Goal: Information Seeking & Learning: Learn about a topic

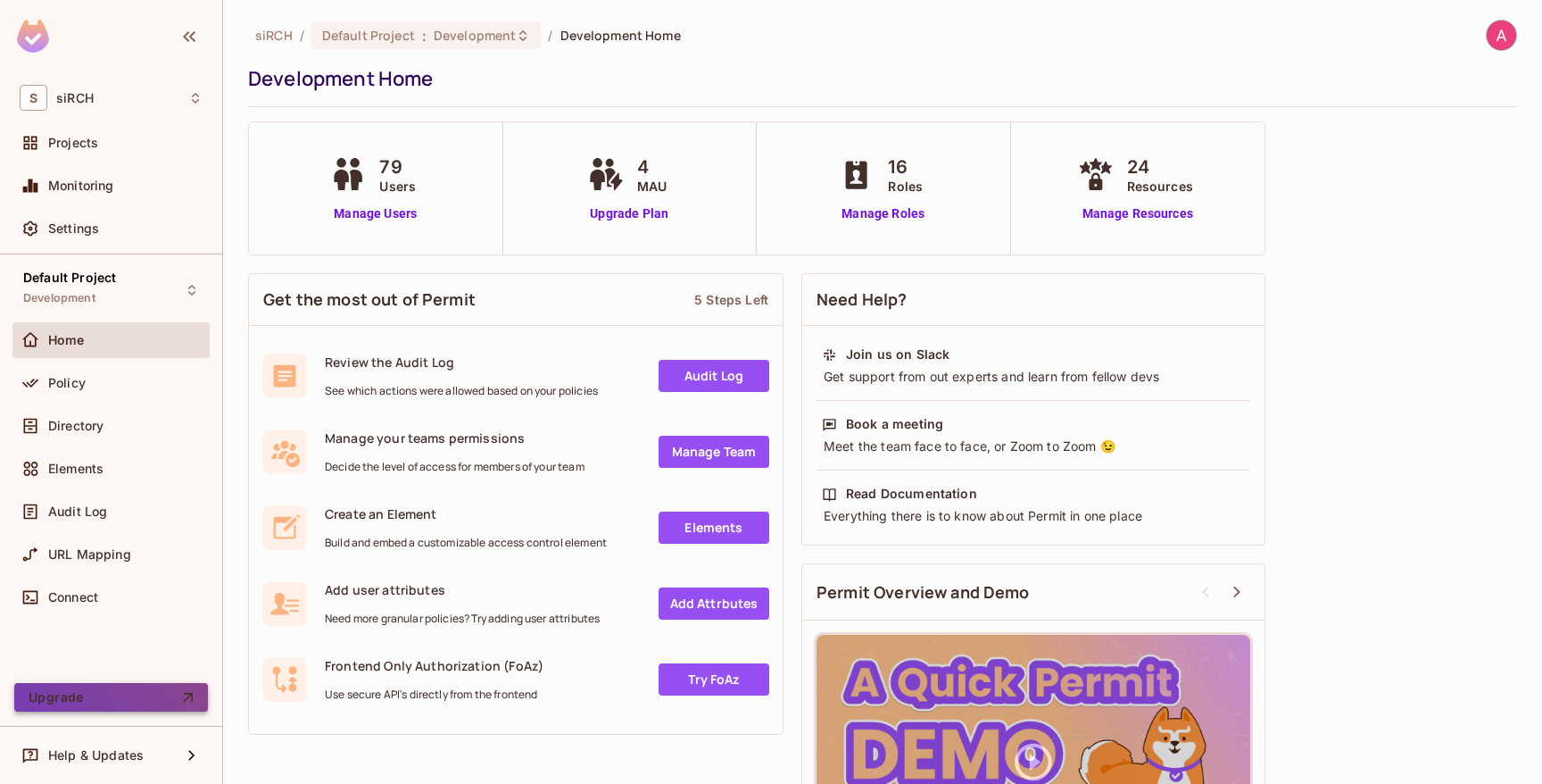
click at [41, 701] on button "Upgrade" at bounding box center [111, 697] width 194 height 29
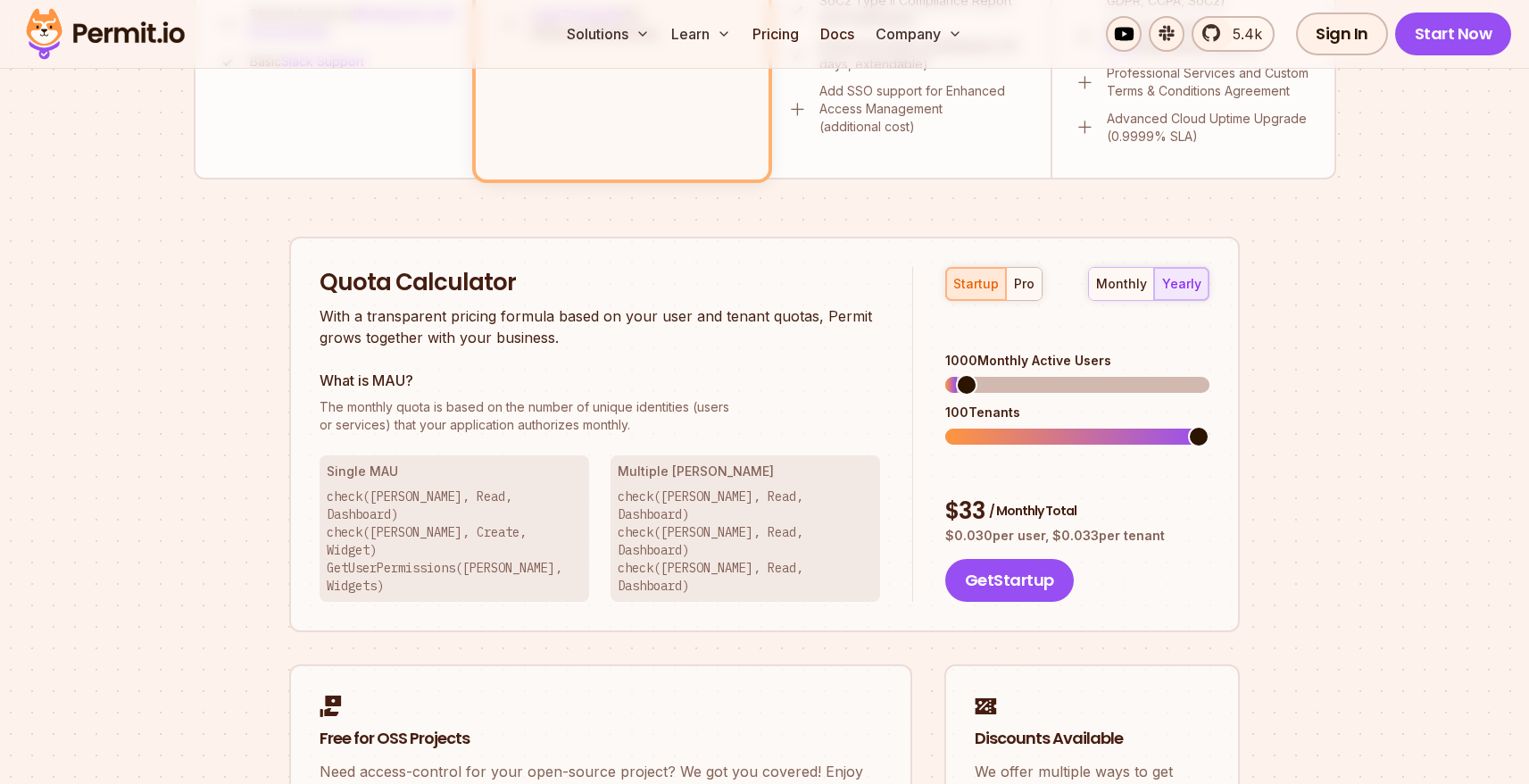
scroll to position [974, 0]
click at [980, 291] on div "startup pro" at bounding box center [993, 283] width 97 height 34
click at [980, 279] on div "startup pro" at bounding box center [993, 283] width 97 height 34
click at [1107, 284] on div "monthly" at bounding box center [1121, 283] width 51 height 18
click at [945, 373] on span at bounding box center [955, 383] width 21 height 21
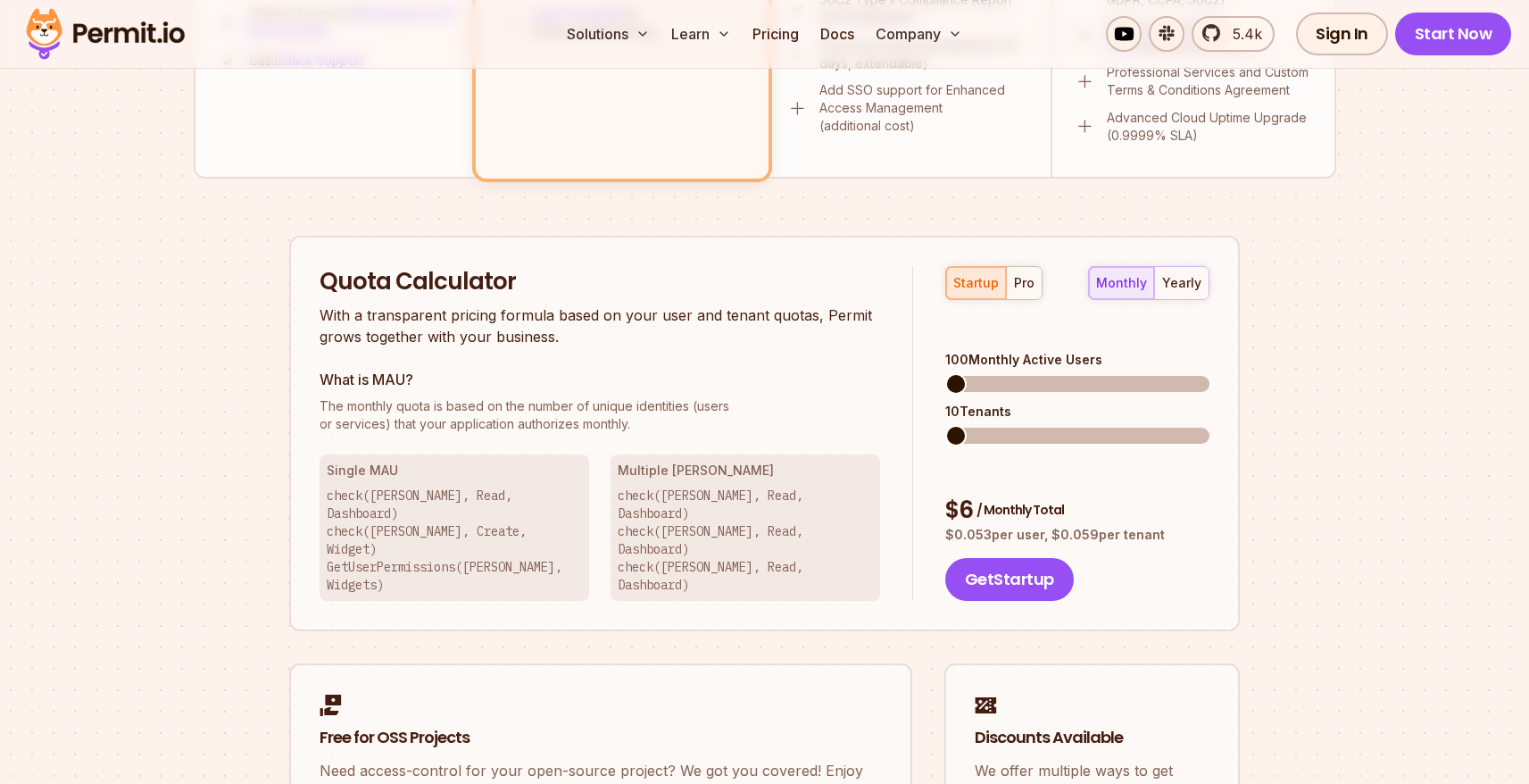
click at [194, 387] on div "Permit Pricing From Free to Predictable Scaling From a startup with 100 users t…" at bounding box center [765, 88] width 1142 height 1689
drag, startPoint x: 1171, startPoint y: 481, endPoint x: 925, endPoint y: 452, distance: 248.1
click at [925, 452] on div "startup pro monthly yearly 100 Monthly Active Users 10 Tenants $ 6 / Monthly To…" at bounding box center [1061, 434] width 296 height 336
copy div "$ 6 / Monthly Total $ 0.053 per user, $ 0.059 per tenant"
click at [194, 559] on div "Permit Pricing From Free to Predictable Scaling From a startup with 100 users t…" at bounding box center [765, 88] width 1142 height 1689
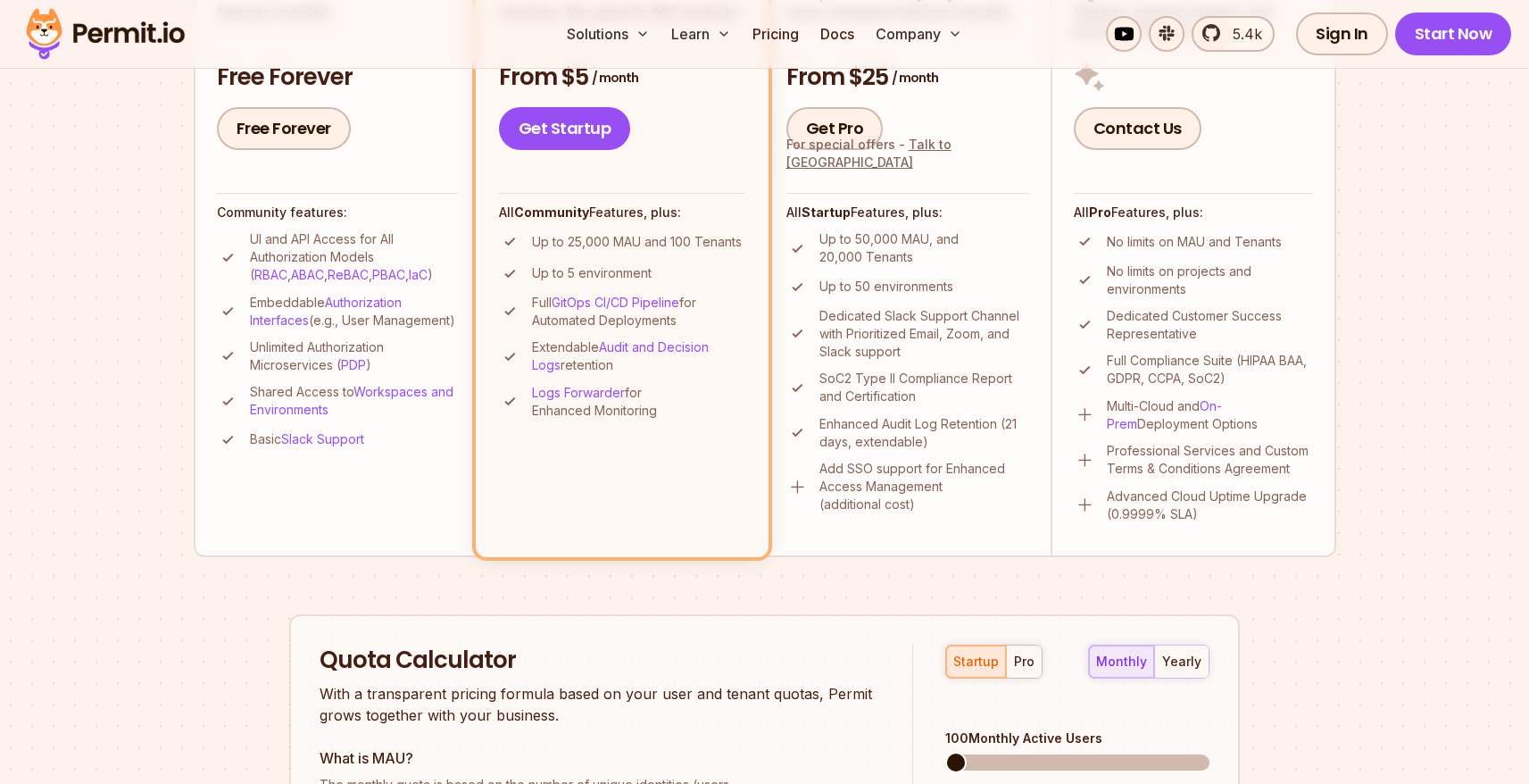
scroll to position [599, 0]
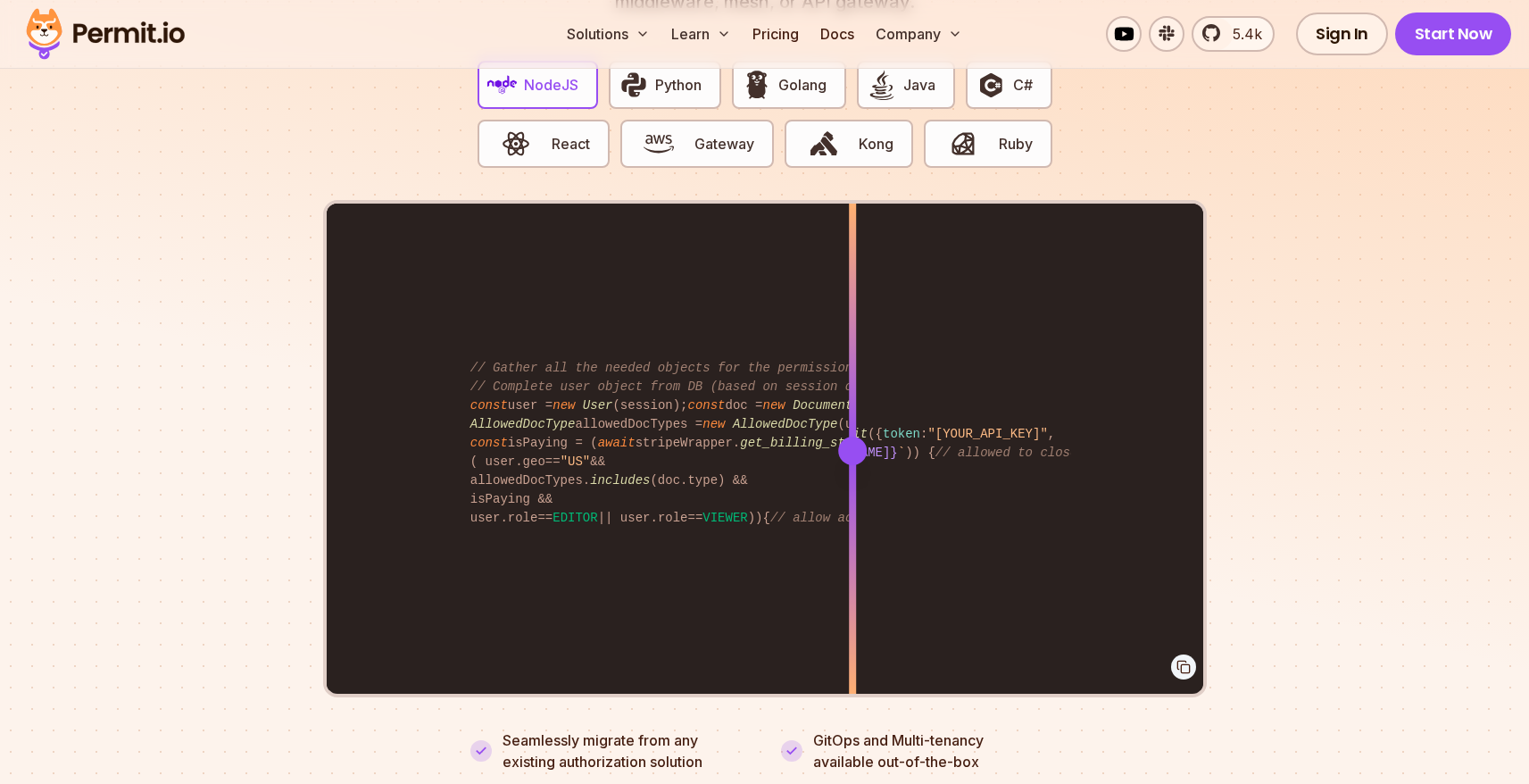
scroll to position [3650, 0]
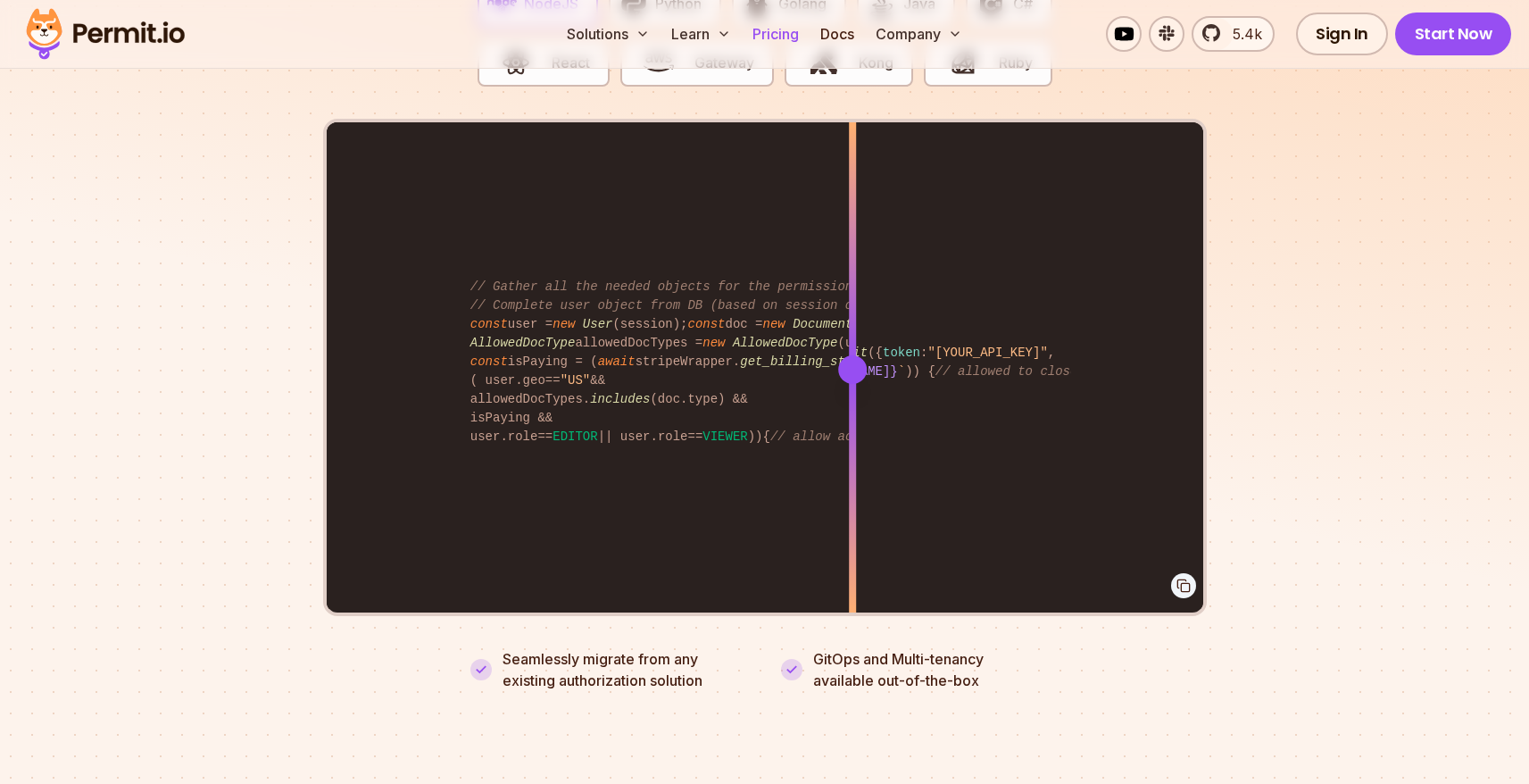
click at [774, 40] on link "Pricing" at bounding box center [775, 34] width 61 height 36
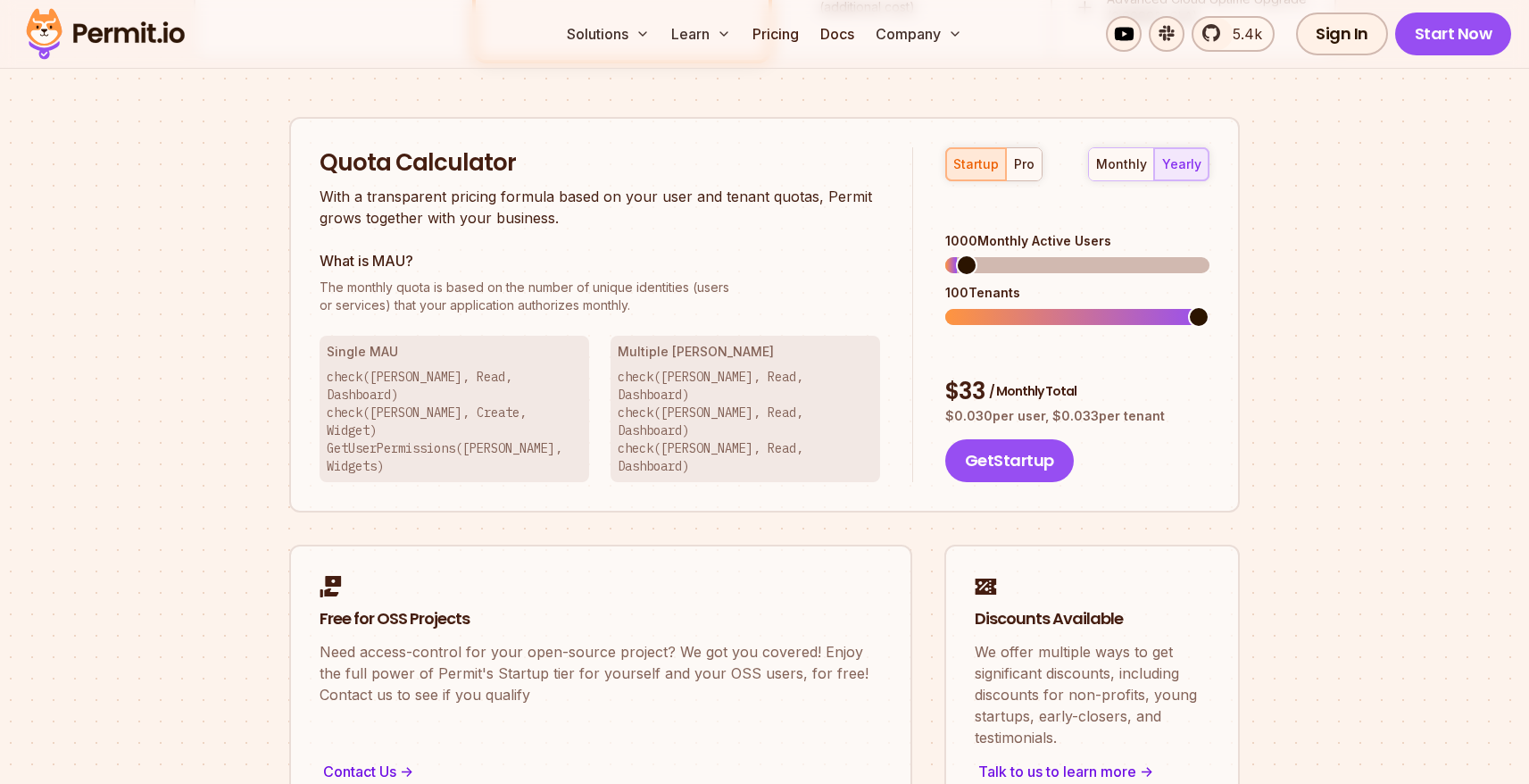
scroll to position [1089, 0]
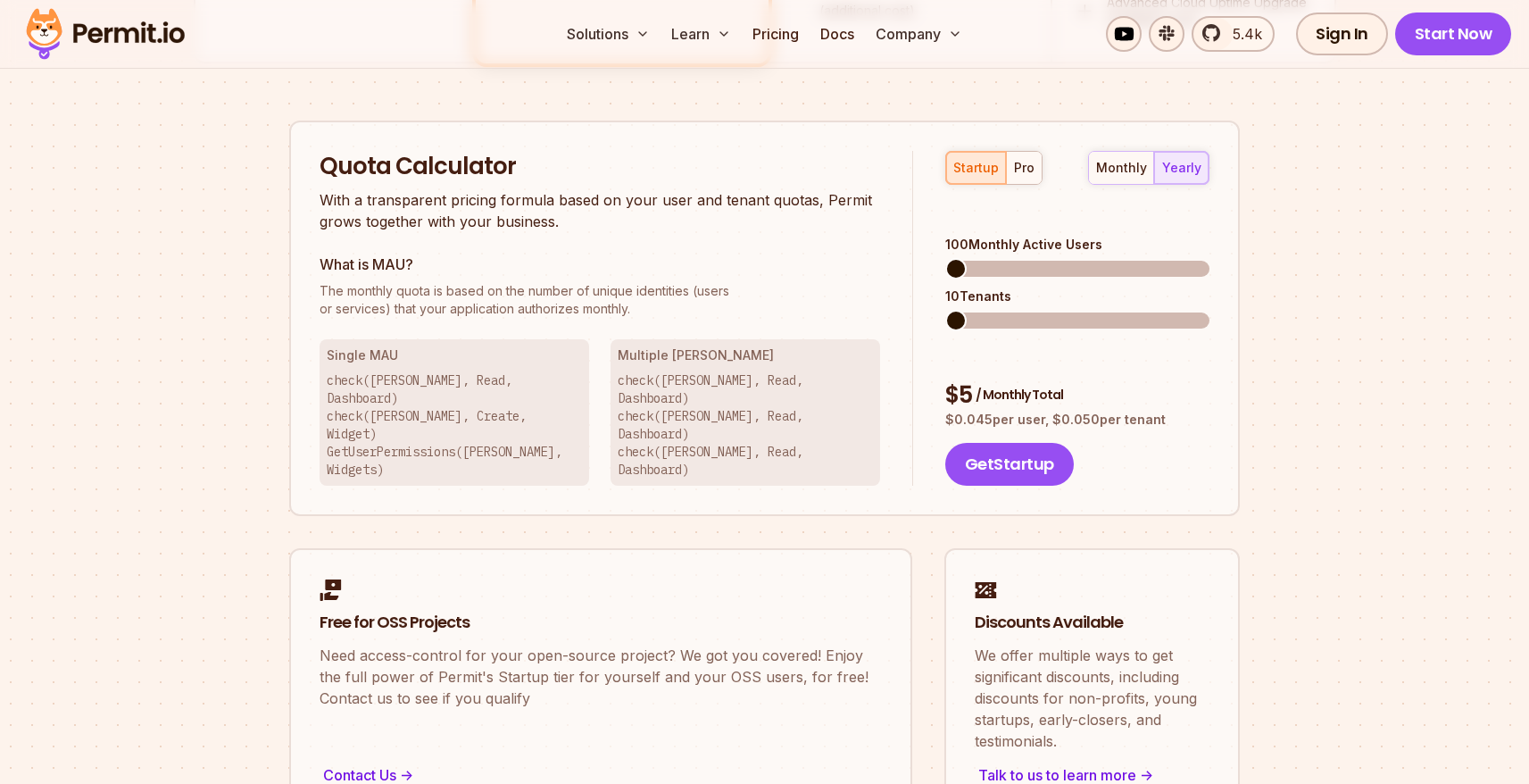
click at [945, 258] on span at bounding box center [955, 268] width 21 height 21
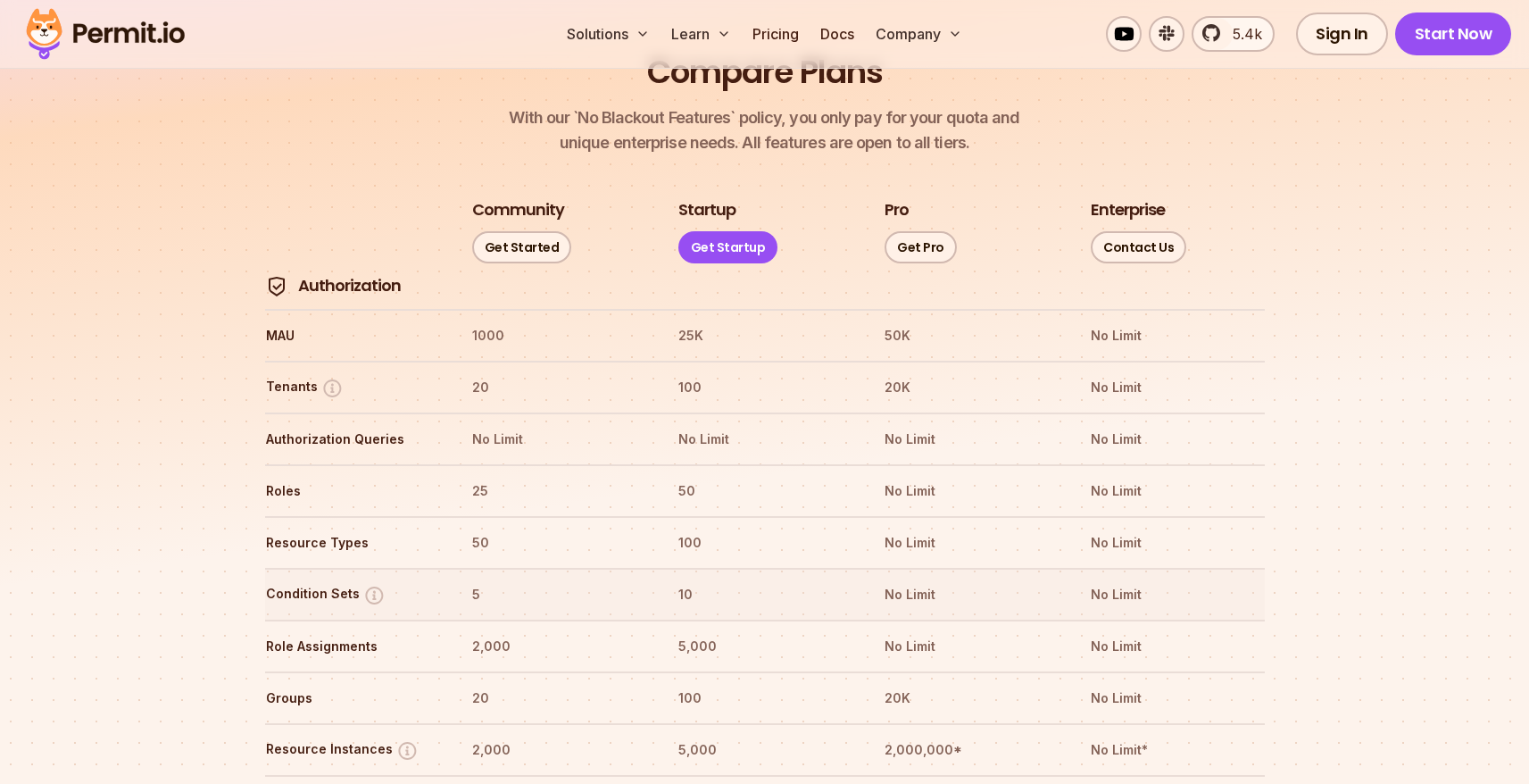
scroll to position [1998, 0]
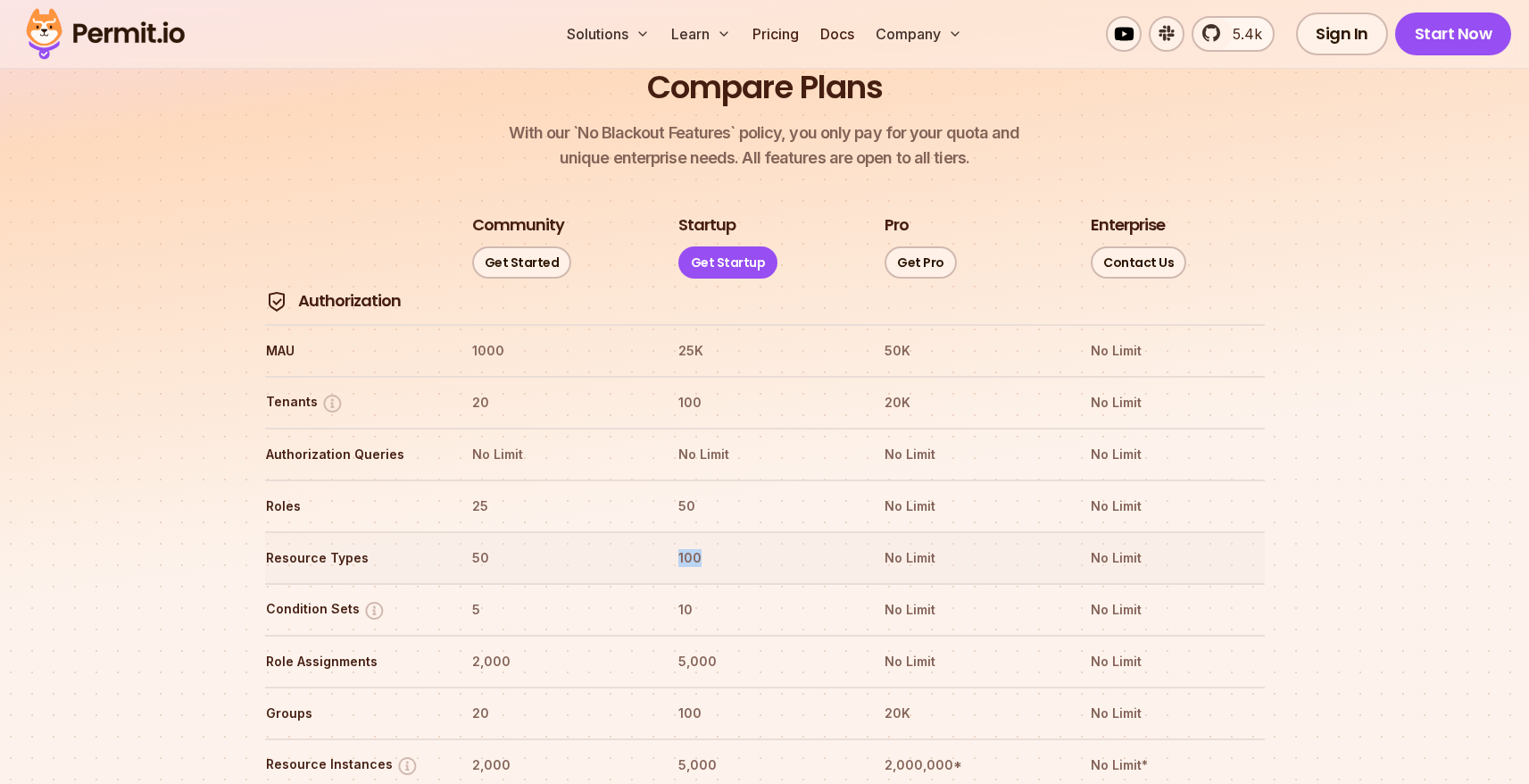
drag, startPoint x: 673, startPoint y: 500, endPoint x: 697, endPoint y: 500, distance: 24.1
click at [697, 531] on tr "Resource Types 50 100 No Limit No Limit" at bounding box center [765, 557] width 1000 height 52
click at [707, 544] on th "100" at bounding box center [764, 558] width 174 height 29
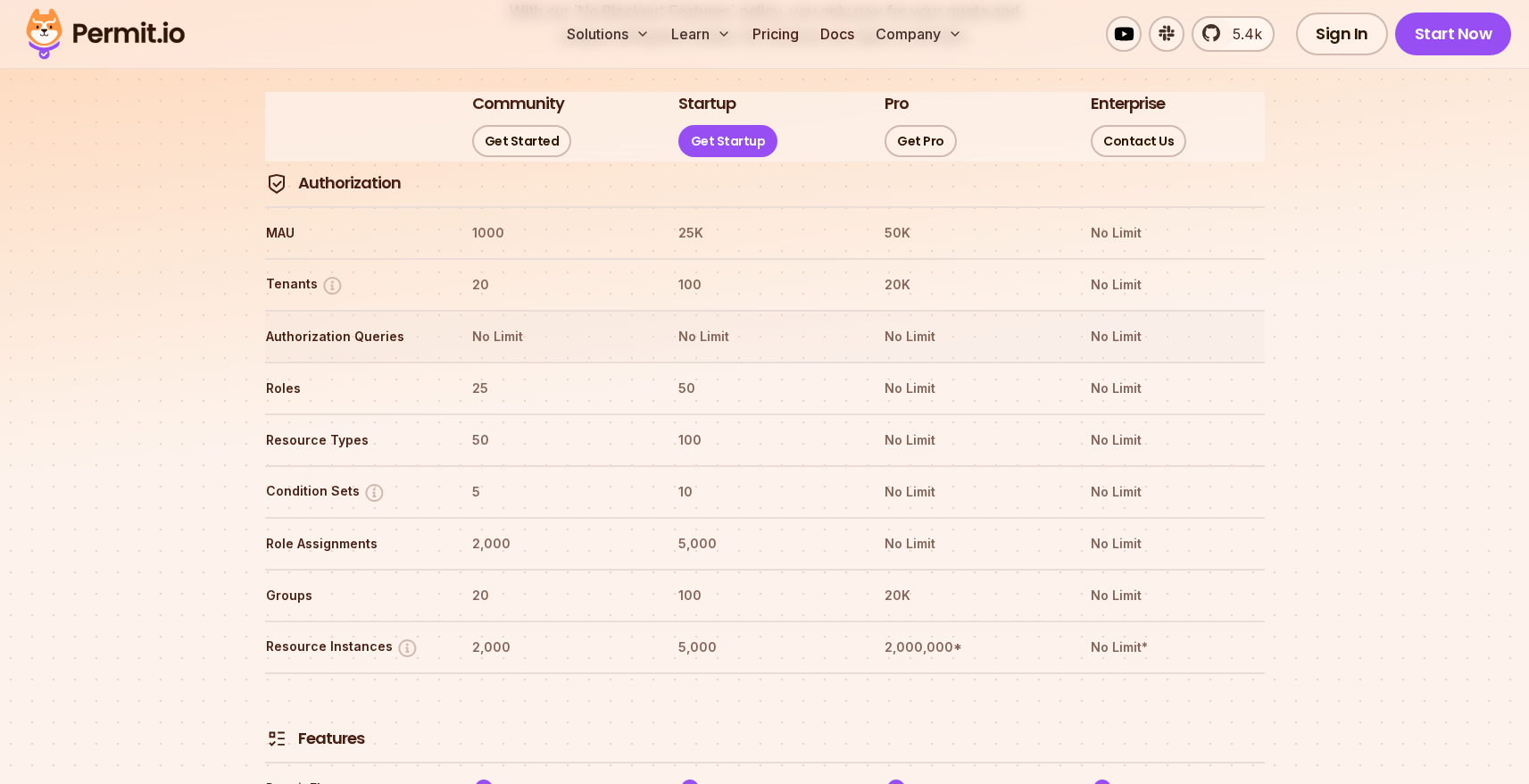
scroll to position [2123, 0]
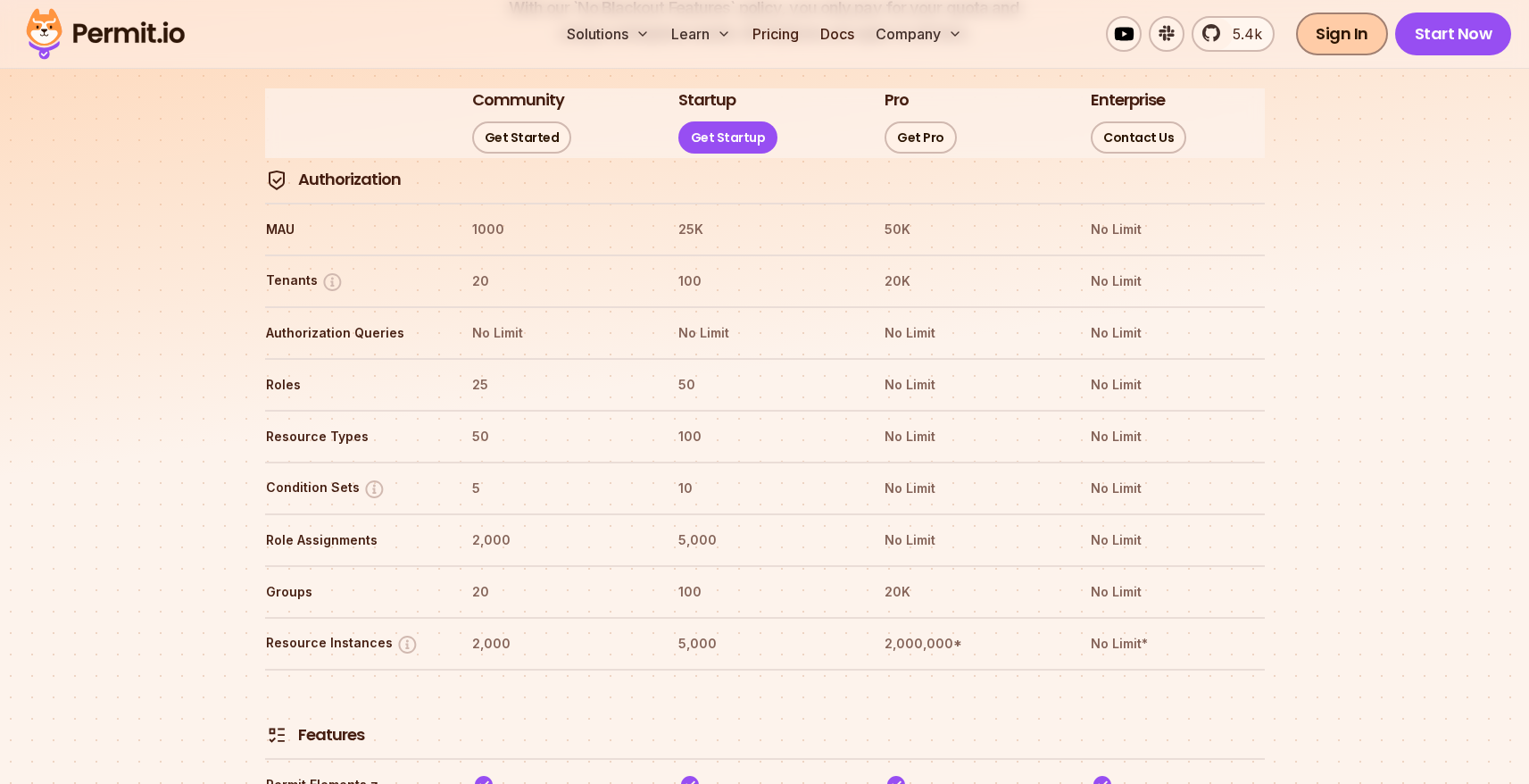
click at [1314, 48] on link "Sign In" at bounding box center [1342, 33] width 92 height 43
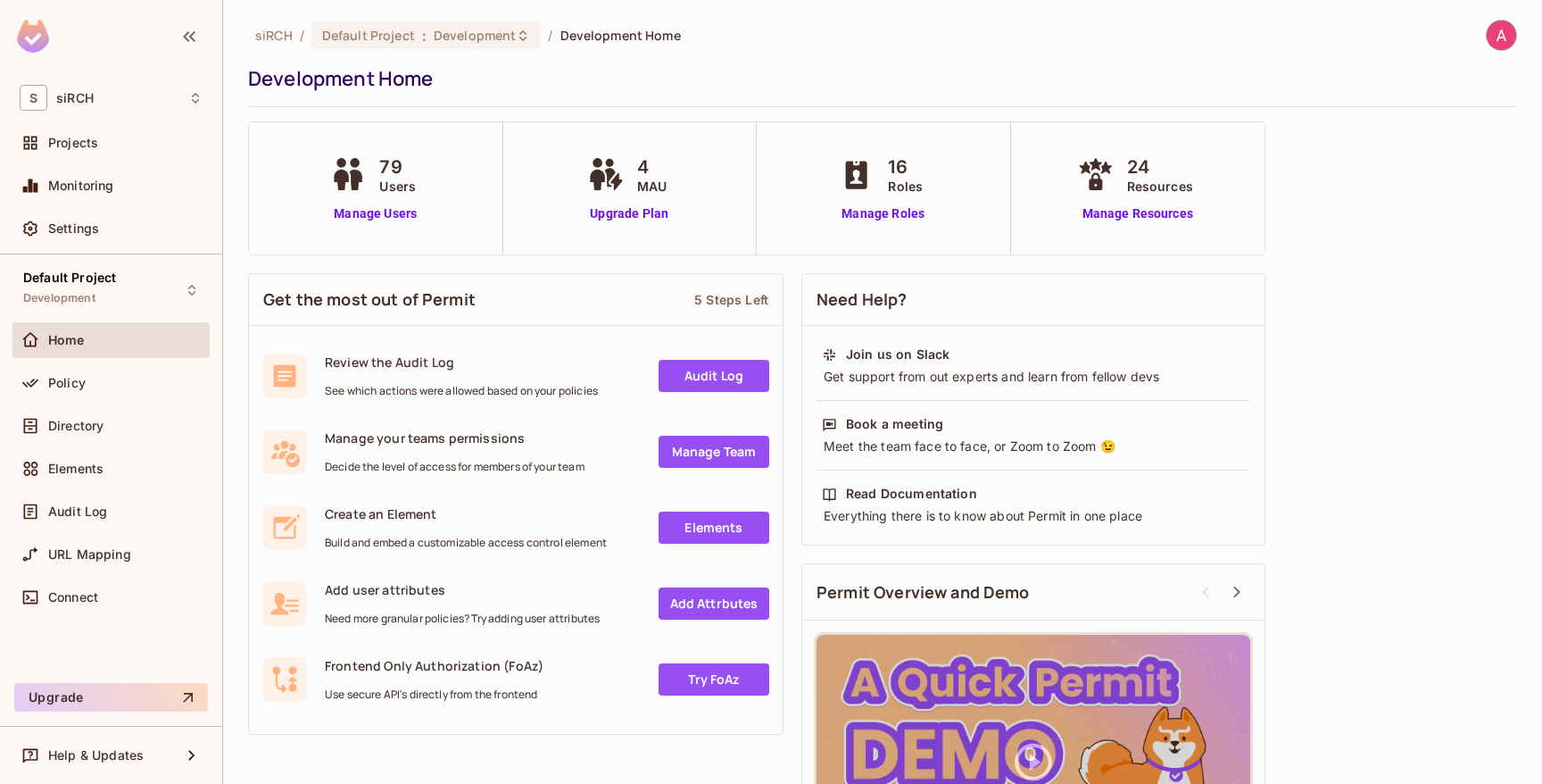
click at [901, 180] on span "Roles" at bounding box center [905, 186] width 35 height 19
click at [901, 170] on span "16" at bounding box center [905, 167] width 35 height 27
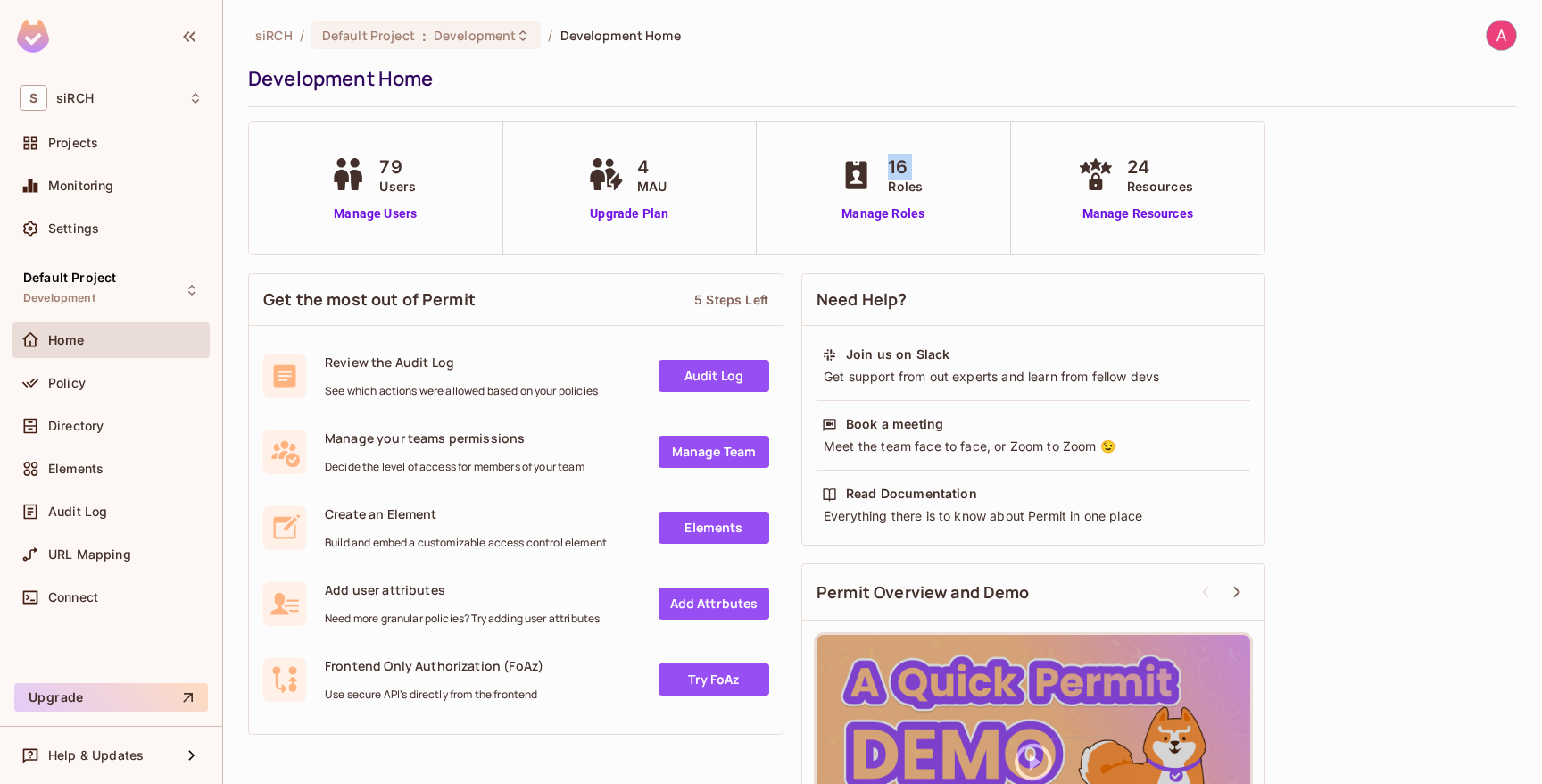
click at [901, 170] on span "16" at bounding box center [905, 167] width 35 height 27
click at [873, 214] on link "Manage Roles" at bounding box center [883, 213] width 97 height 19
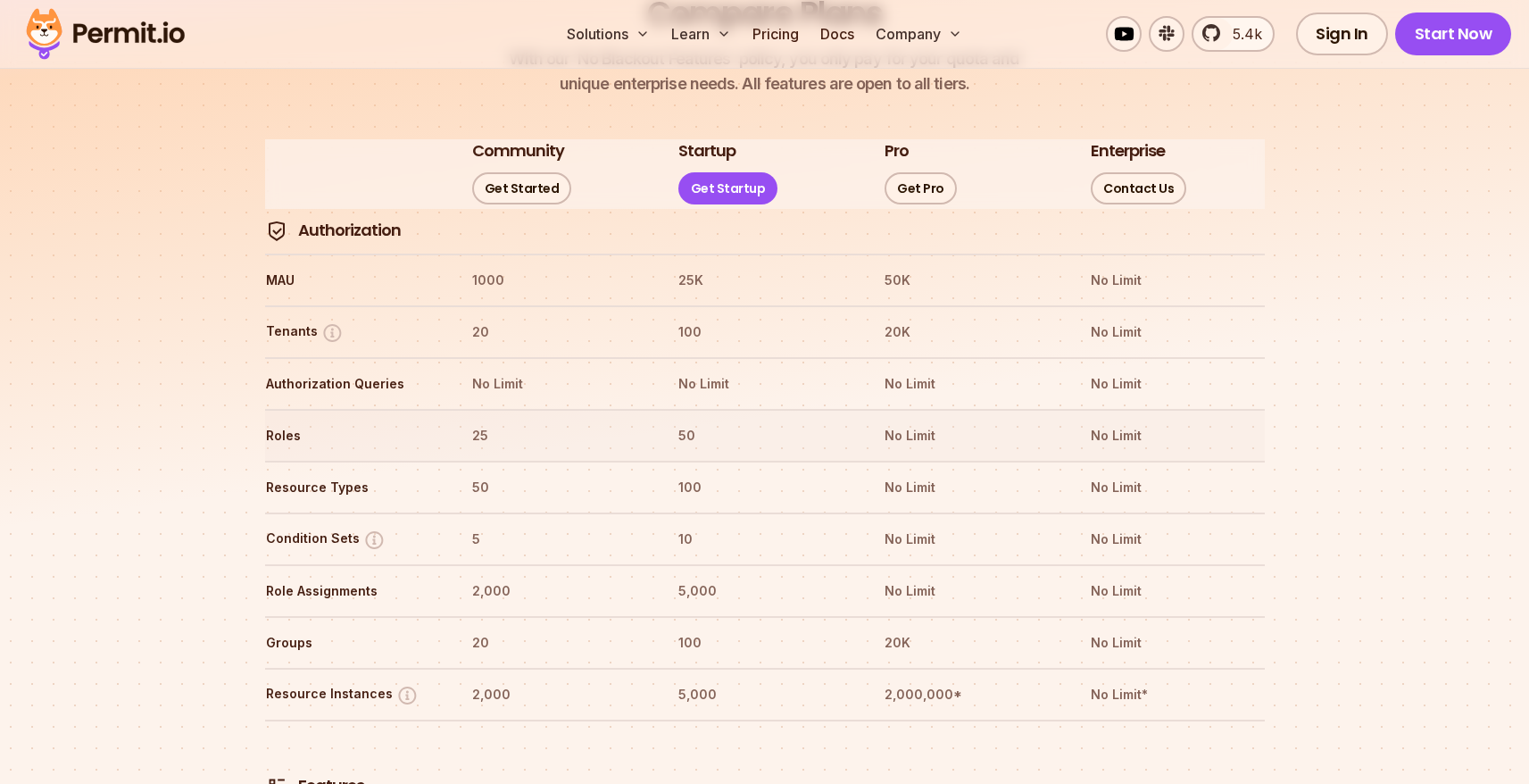
scroll to position [2070, 0]
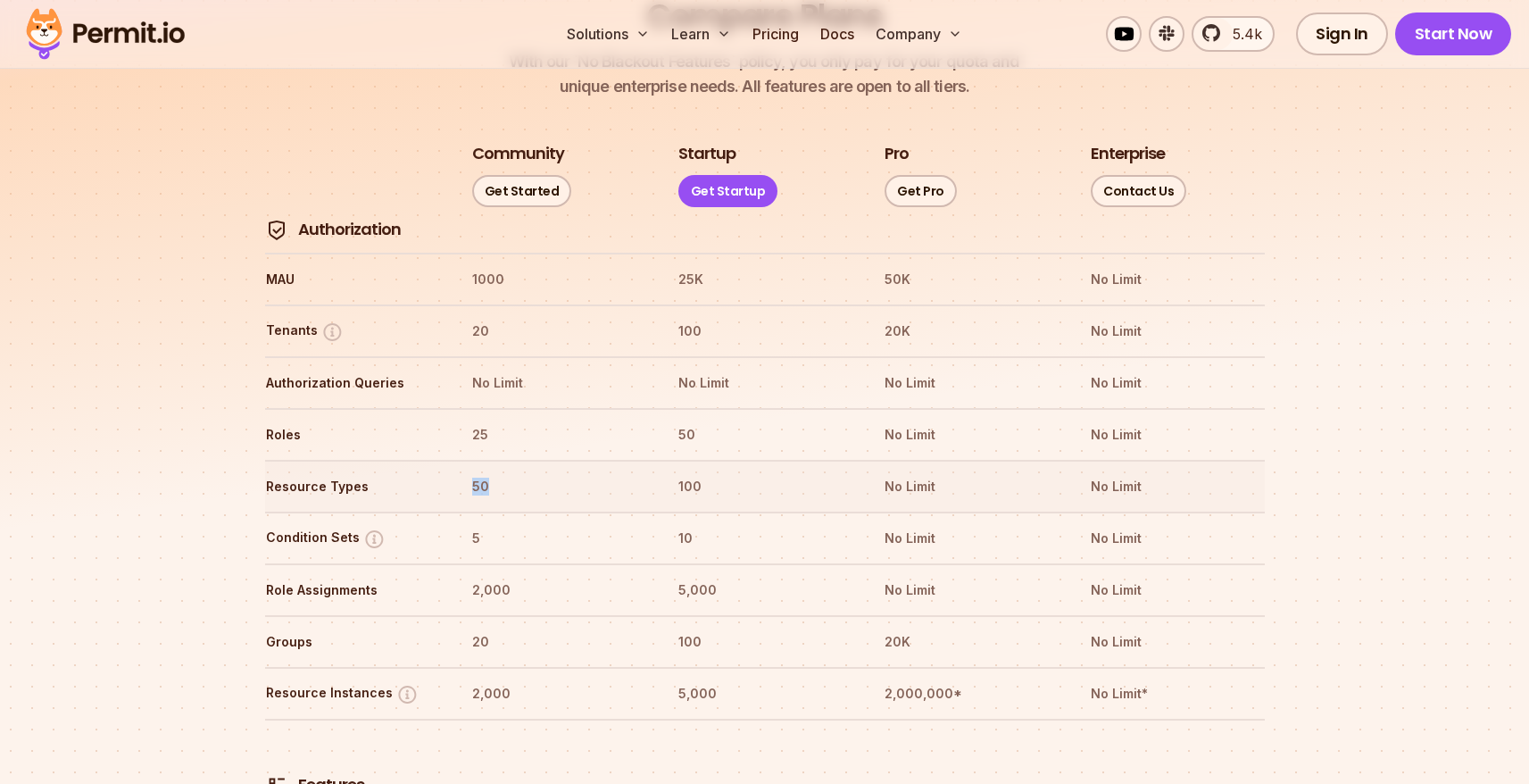
drag, startPoint x: 471, startPoint y: 436, endPoint x: 495, endPoint y: 436, distance: 24.1
click at [495, 472] on th "50" at bounding box center [558, 486] width 174 height 29
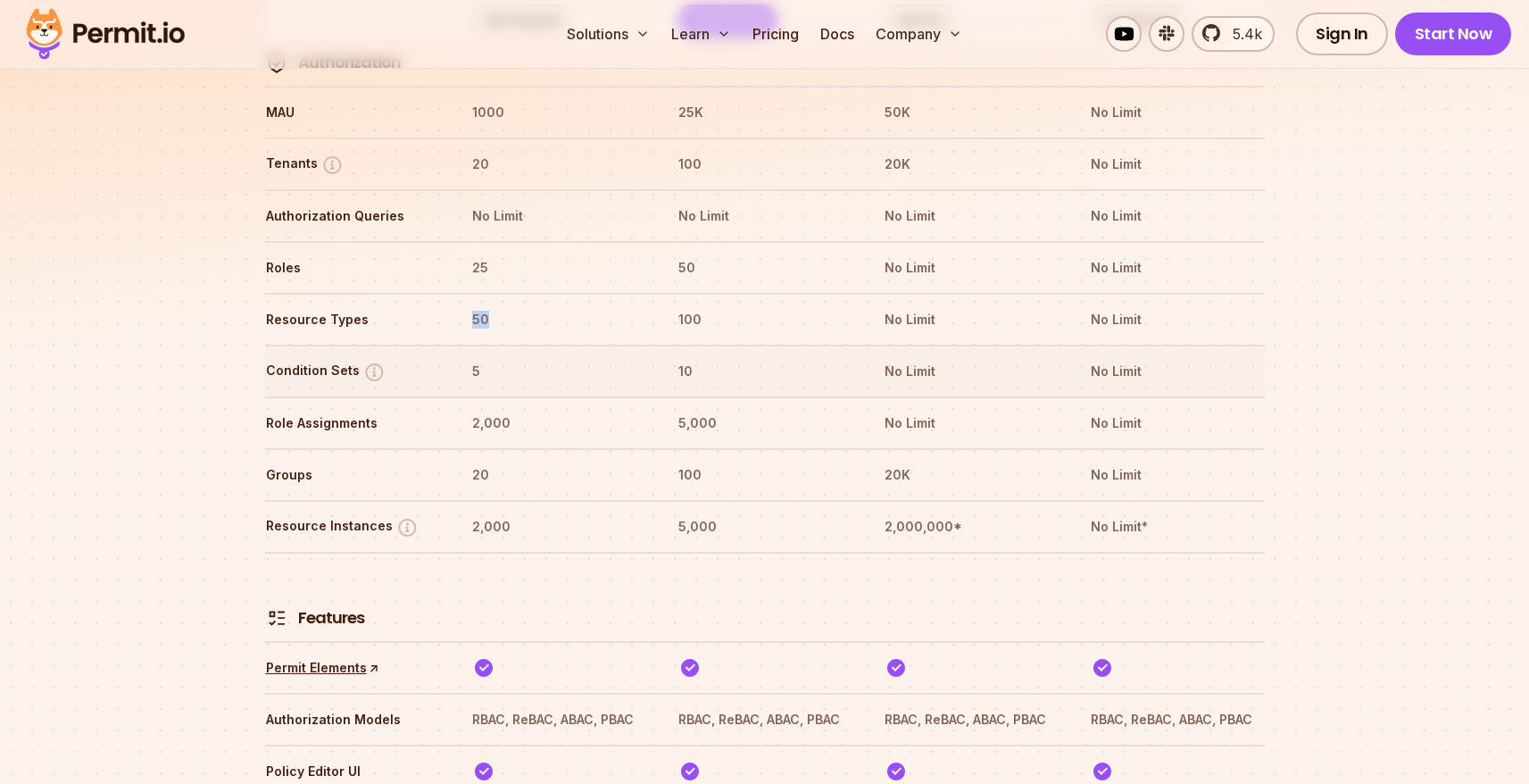
scroll to position [2099, 0]
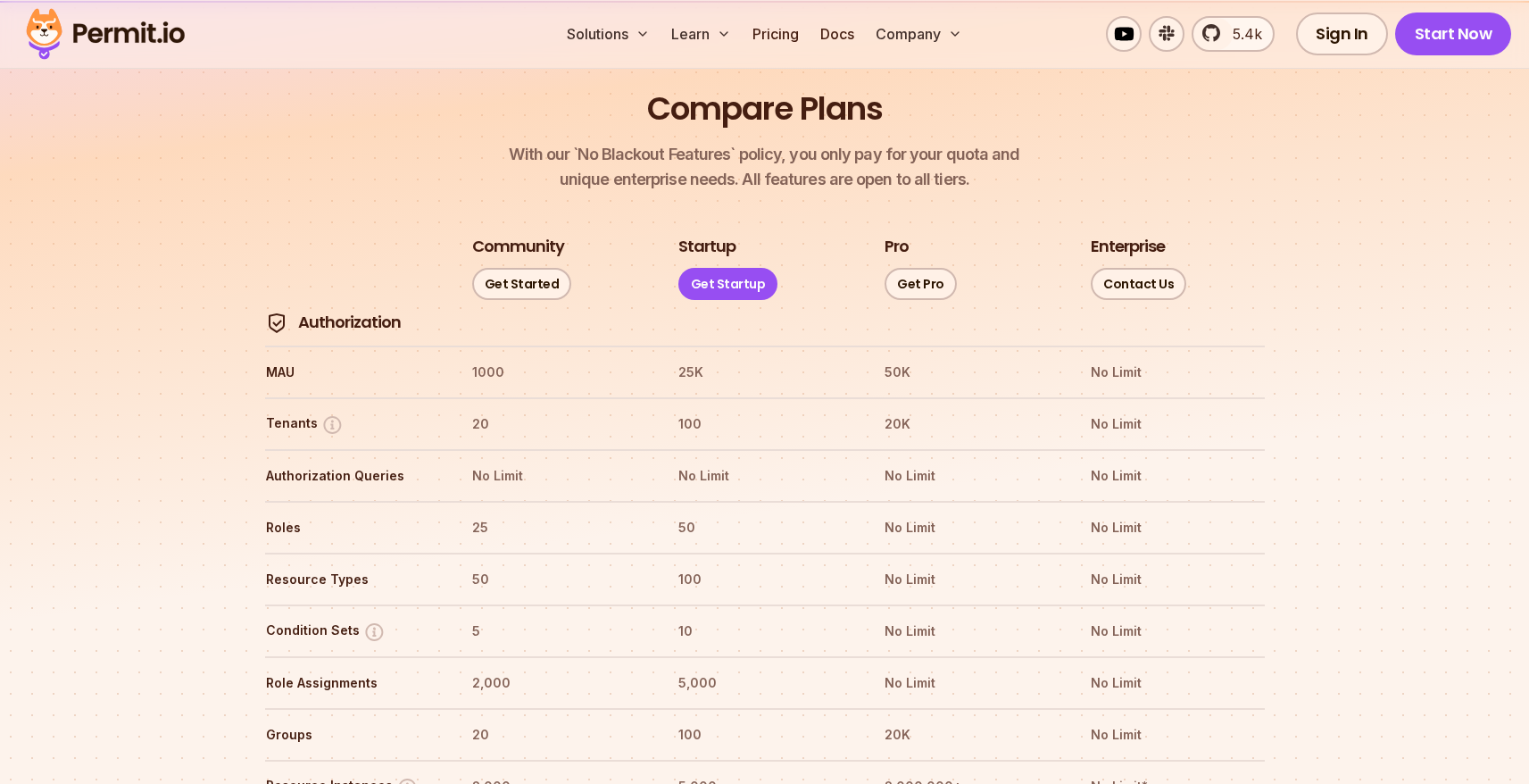
scroll to position [2031, 0]
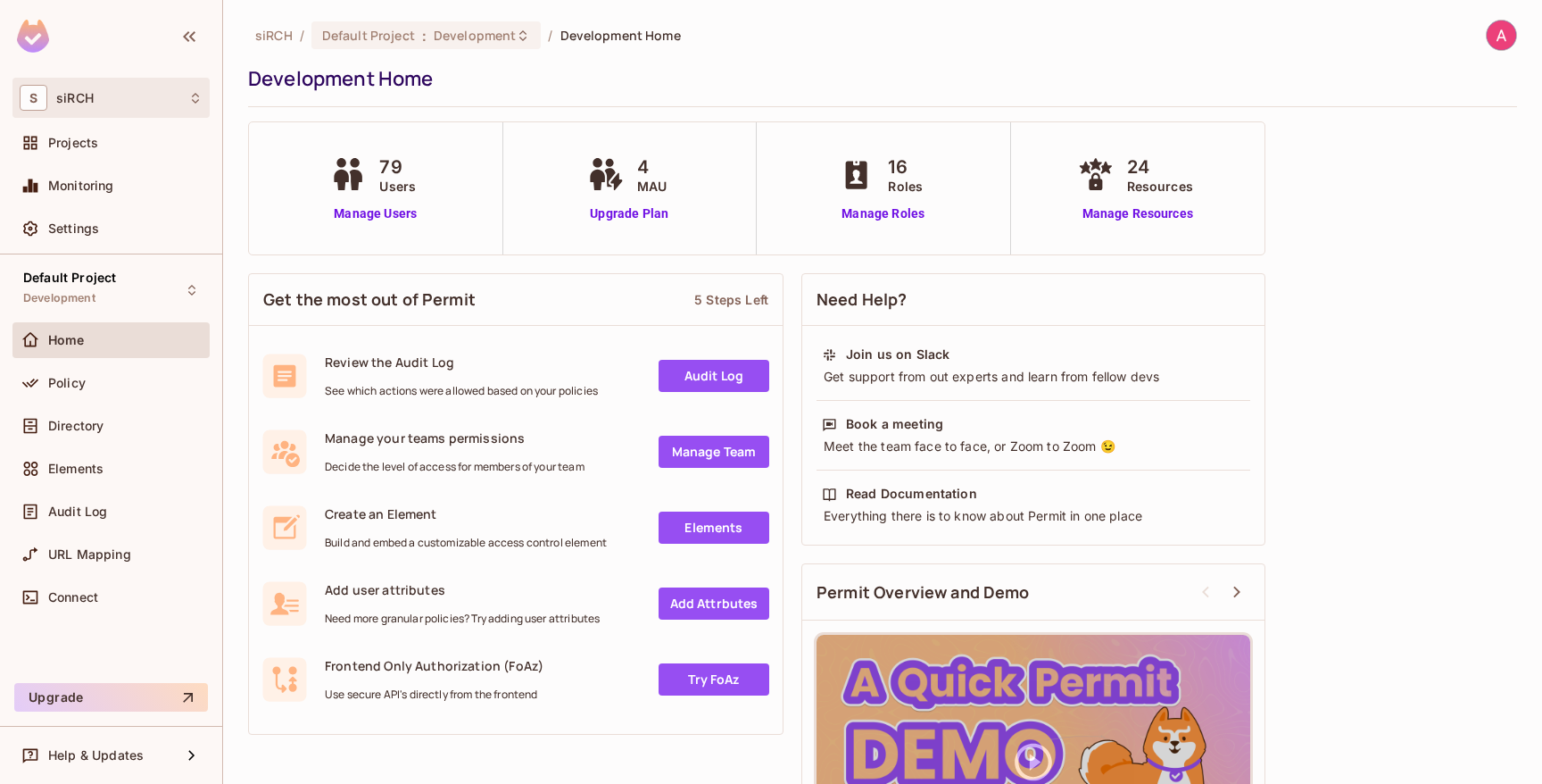
click at [115, 117] on div "S siRCH" at bounding box center [110, 98] width 197 height 40
click at [115, 117] on div at bounding box center [771, 392] width 1542 height 784
click at [107, 370] on div "Policy" at bounding box center [110, 383] width 197 height 36
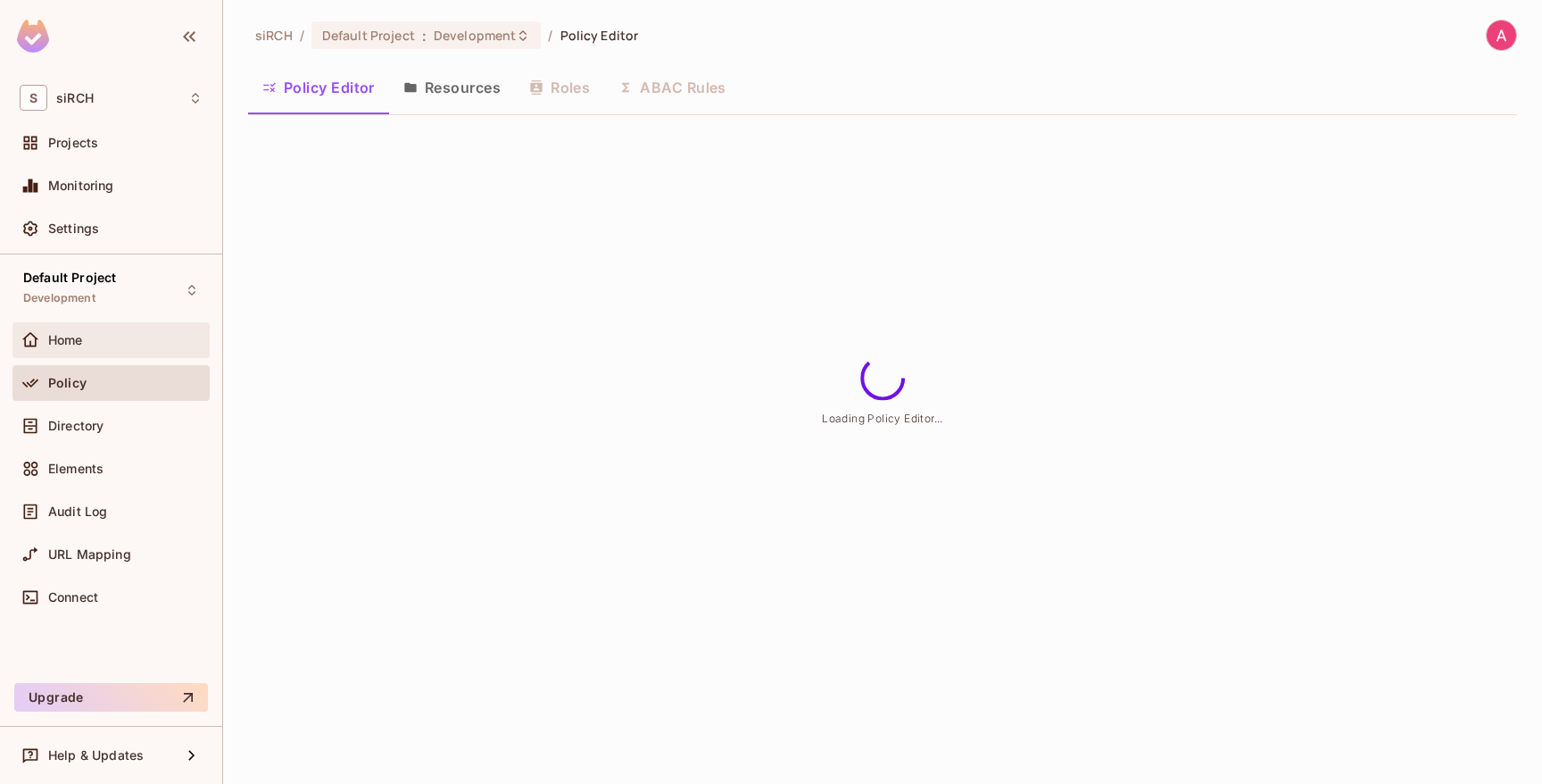
click at [107, 351] on div "Home" at bounding box center [110, 340] width 197 height 36
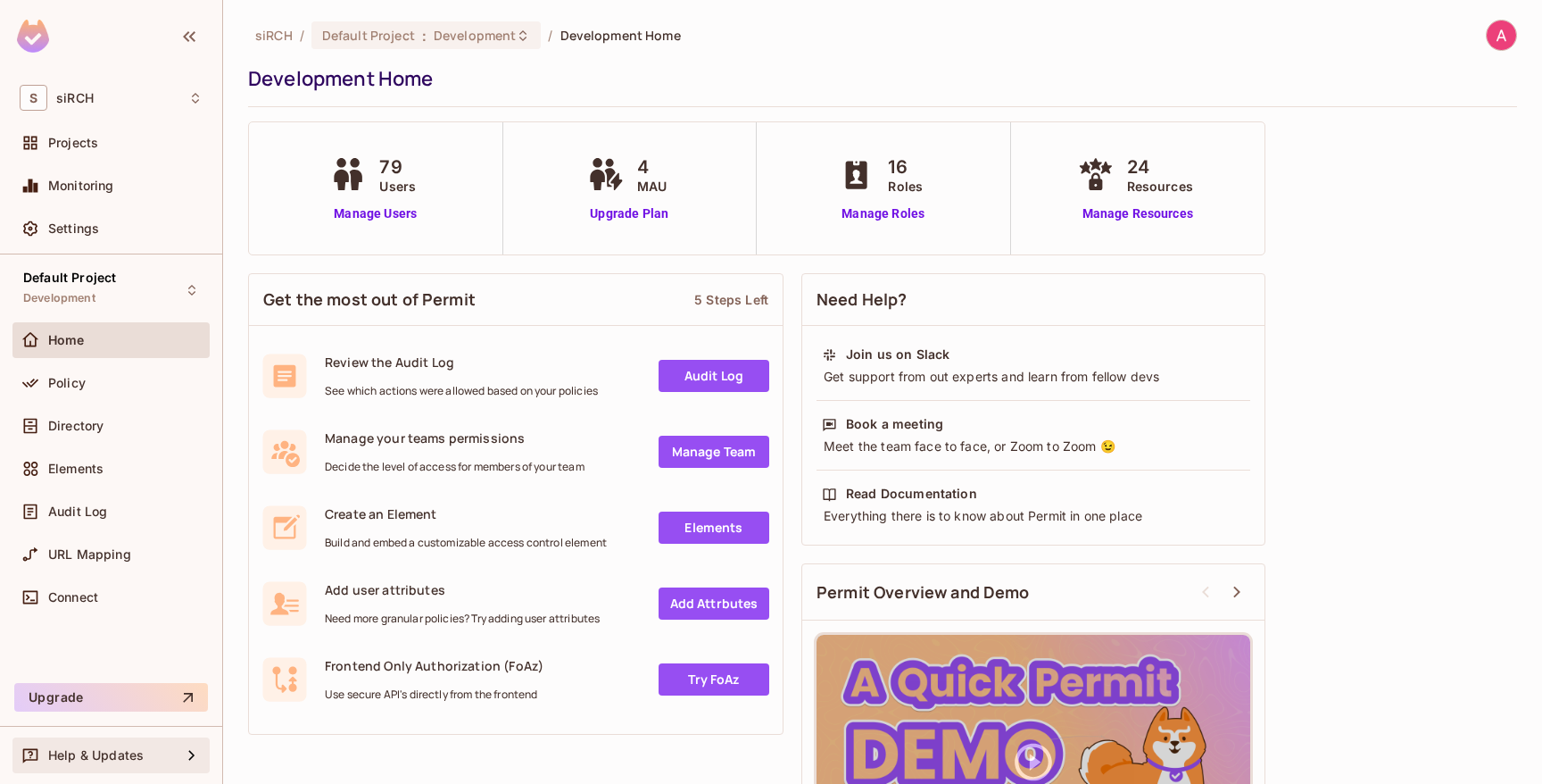
click at [144, 749] on div "Help & Updates" at bounding box center [114, 755] width 133 height 14
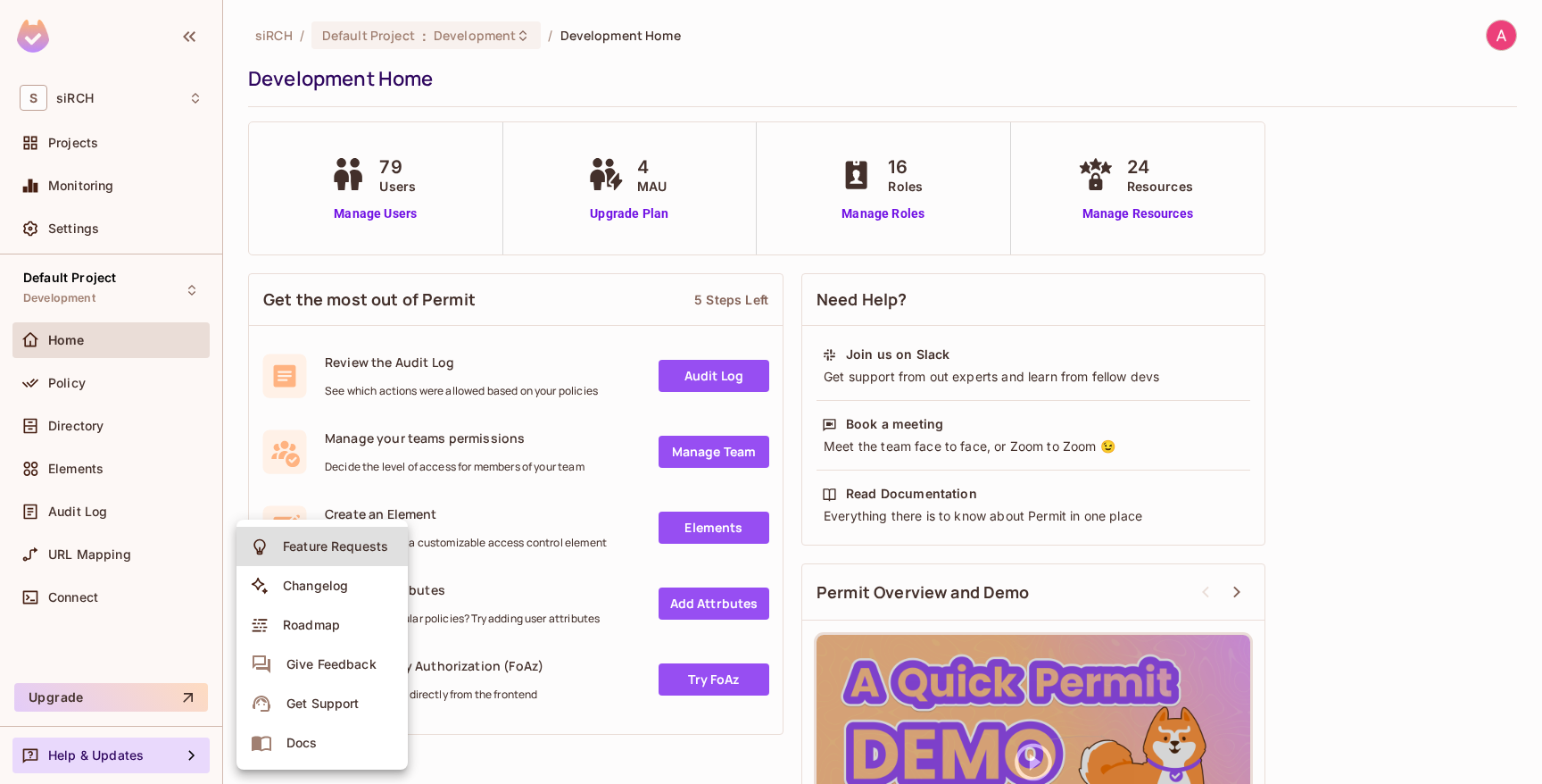
click at [293, 728] on span "Docs" at bounding box center [302, 742] width 42 height 29
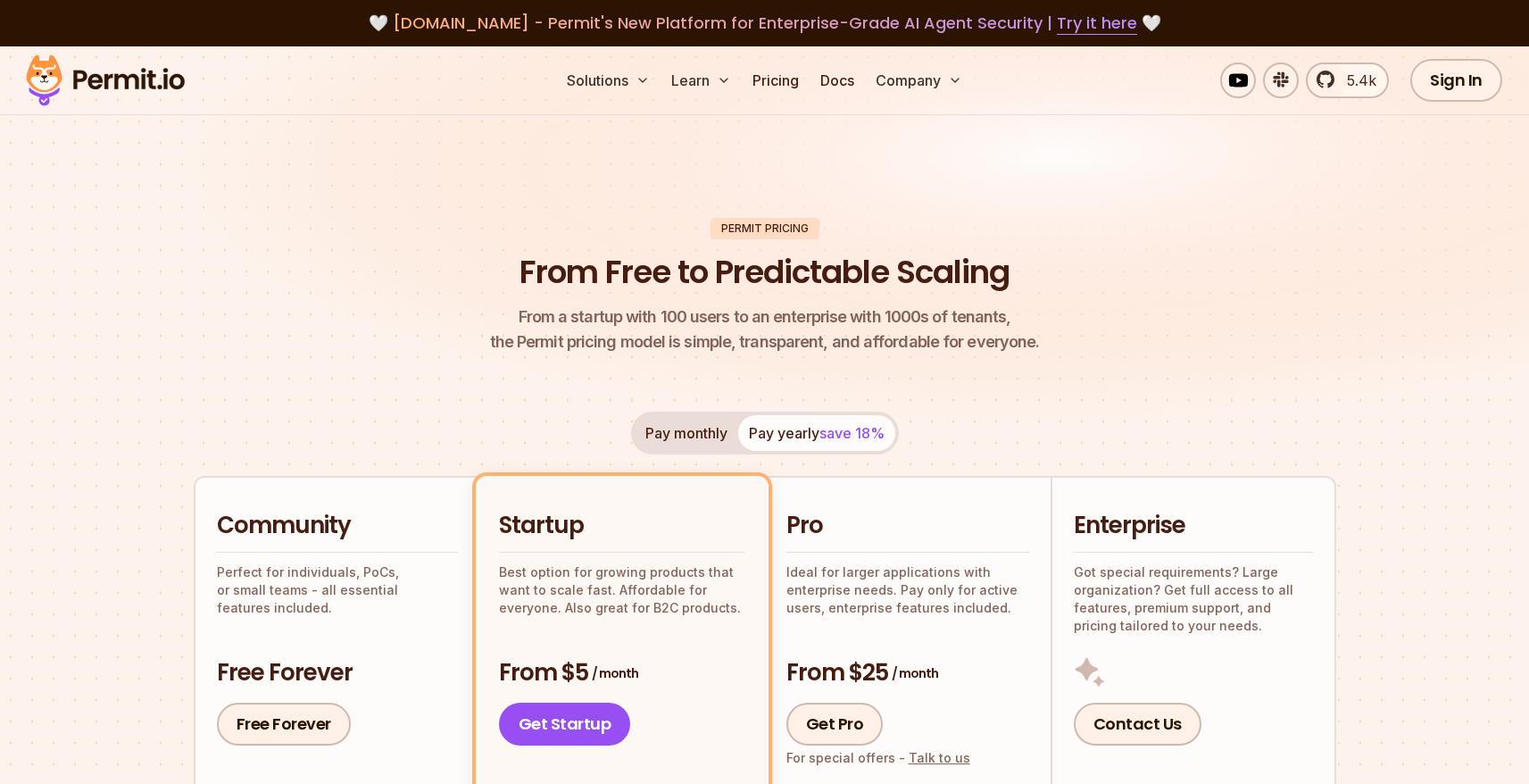
click at [662, 453] on div "Pay monthly Pay yearly save 18%" at bounding box center [765, 432] width 268 height 43
click at [662, 429] on button "Pay monthly" at bounding box center [687, 433] width 104 height 36
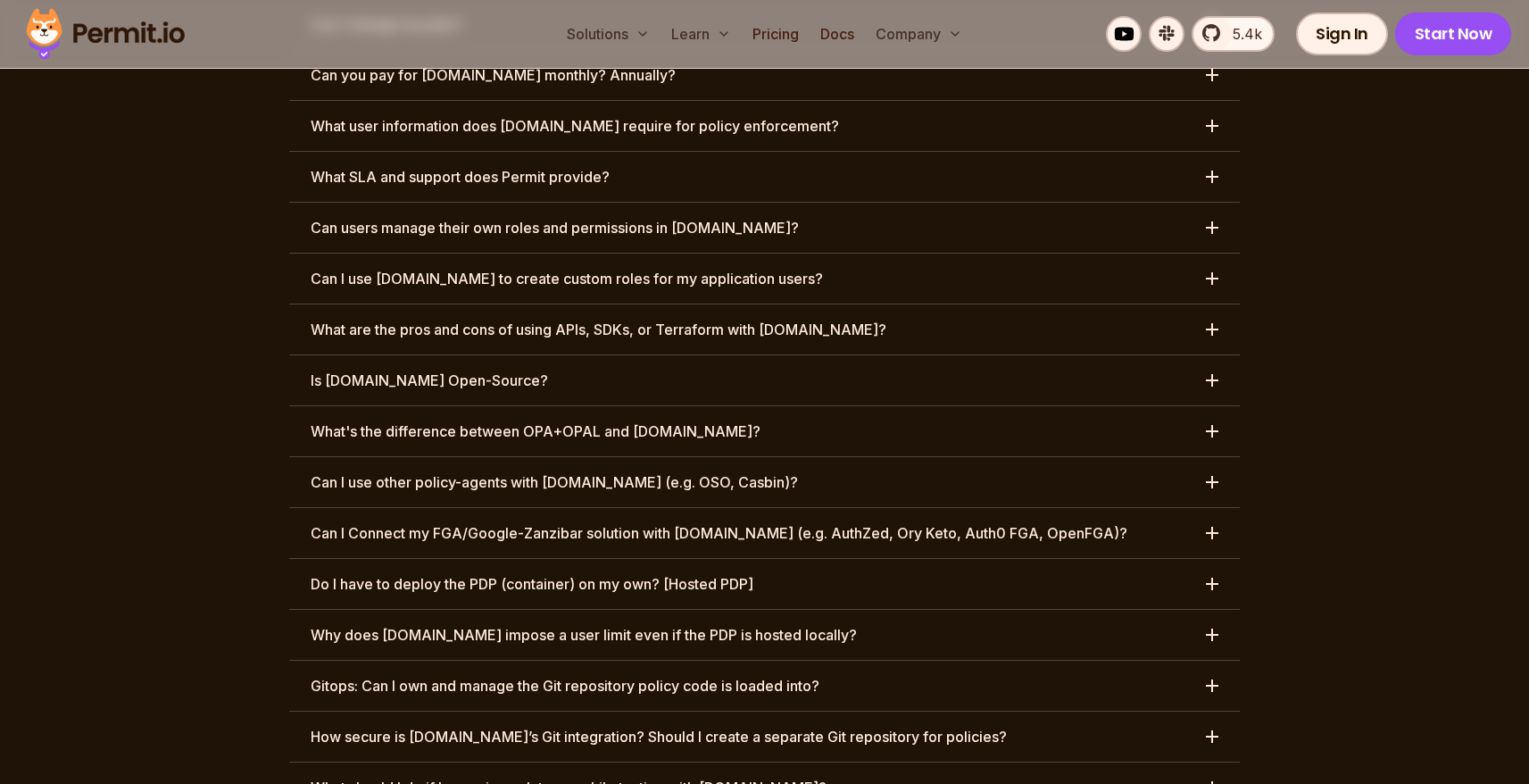
scroll to position [8642, 0]
click at [568, 354] on button "Is [DOMAIN_NAME] Open-Source?" at bounding box center [764, 379] width 951 height 50
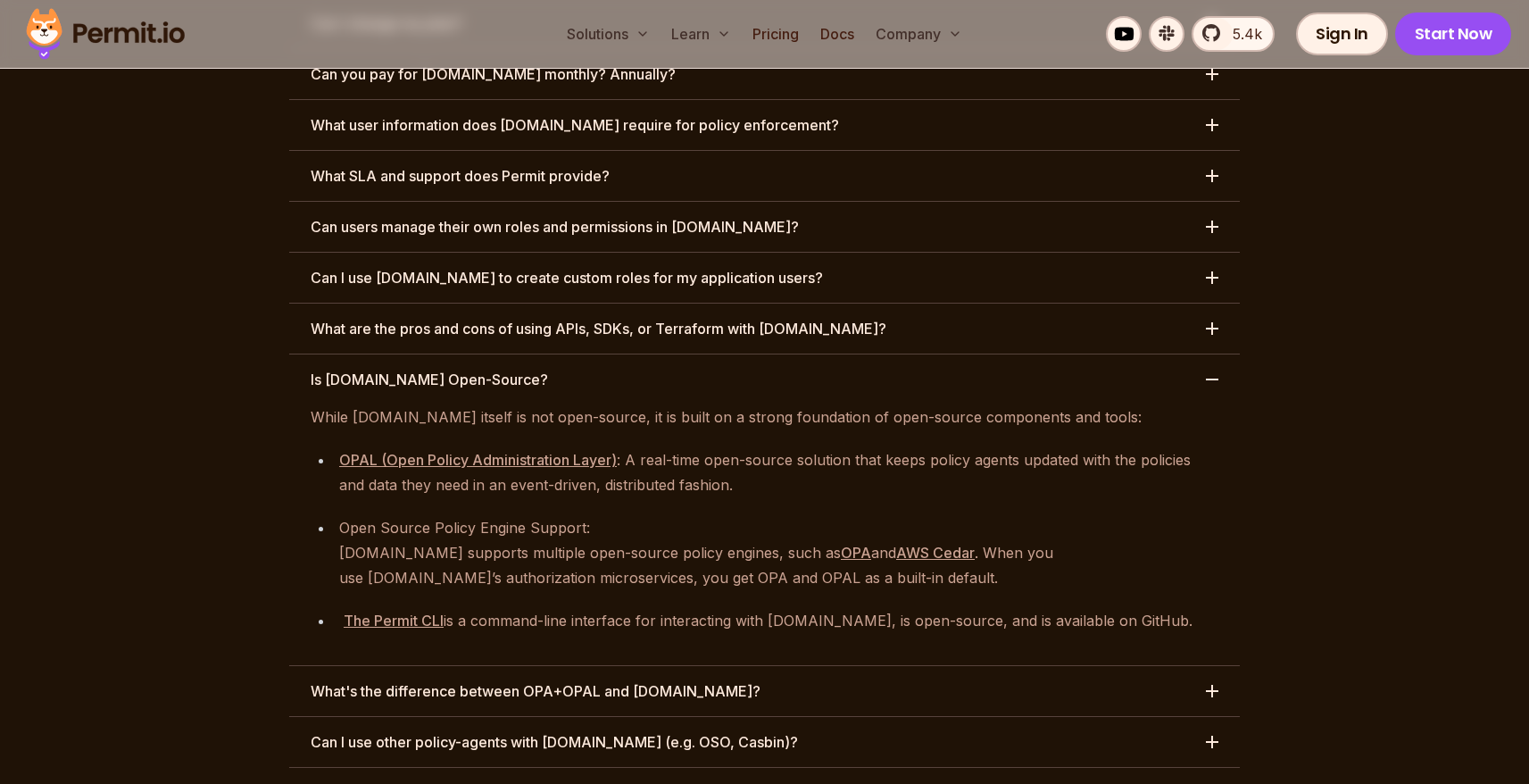
click at [568, 354] on button "Is [DOMAIN_NAME] Open-Source?" at bounding box center [764, 379] width 951 height 50
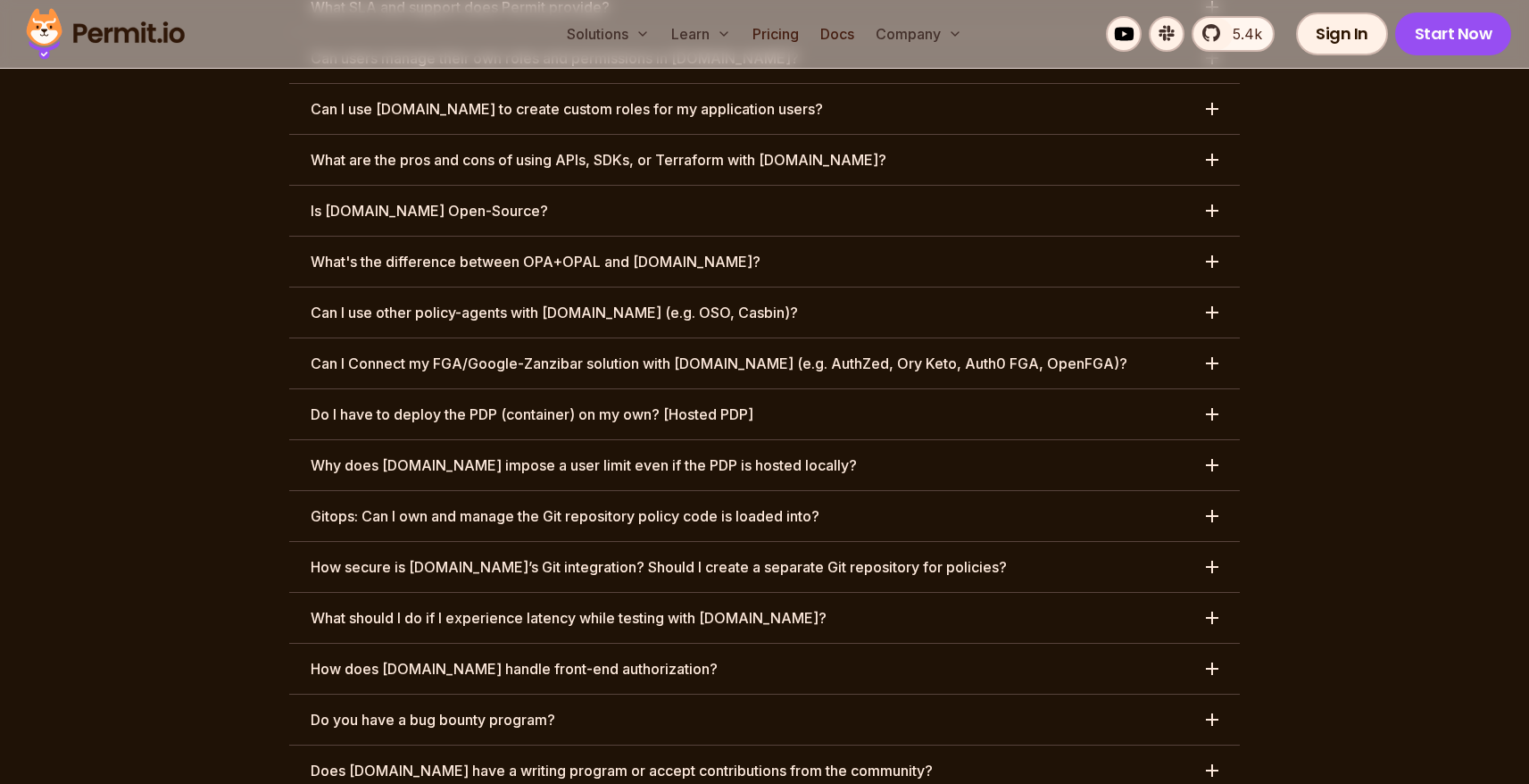
scroll to position [8784, 0]
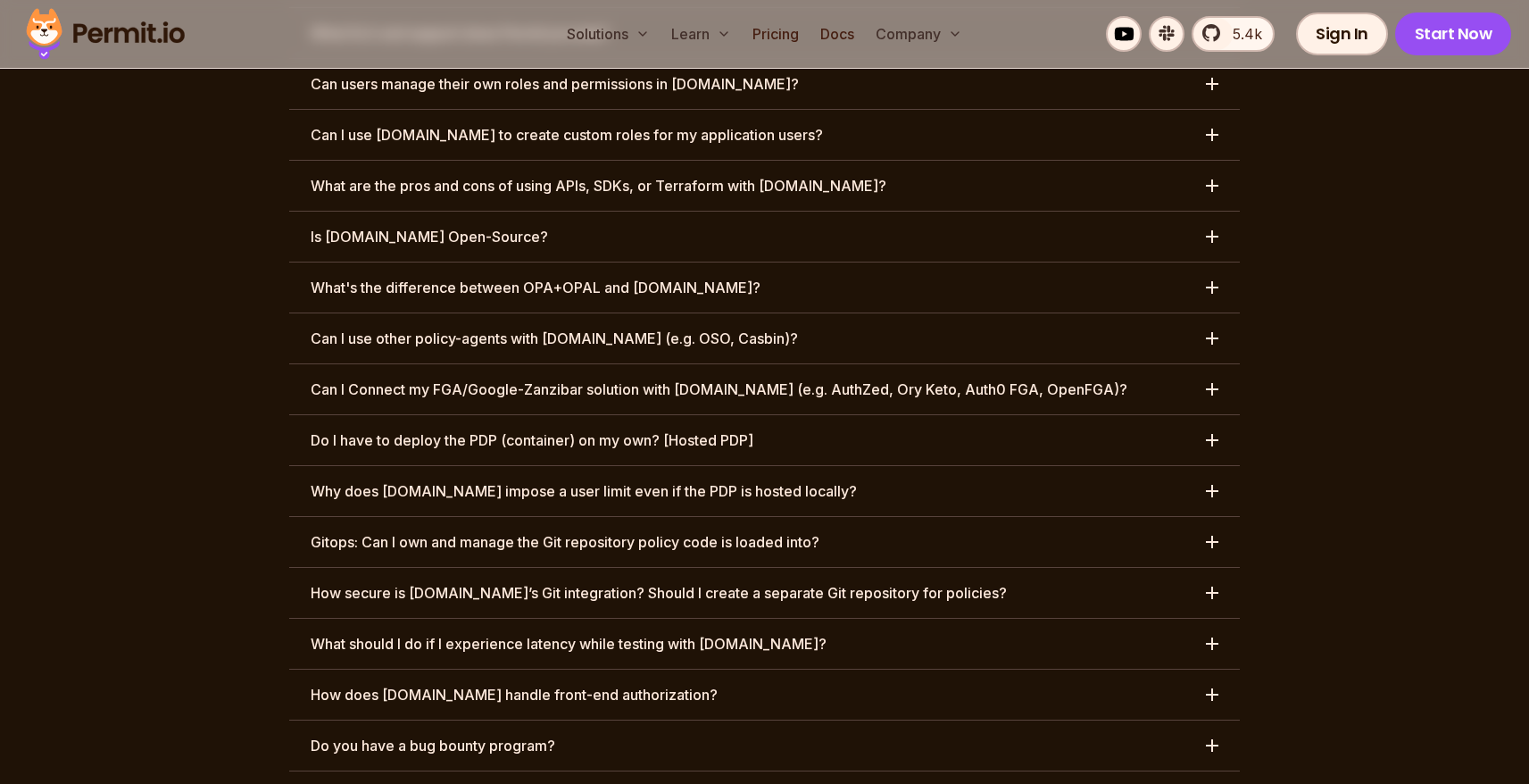
click at [480, 735] on h3 "Do you have a bug bounty program?" at bounding box center [433, 745] width 245 height 21
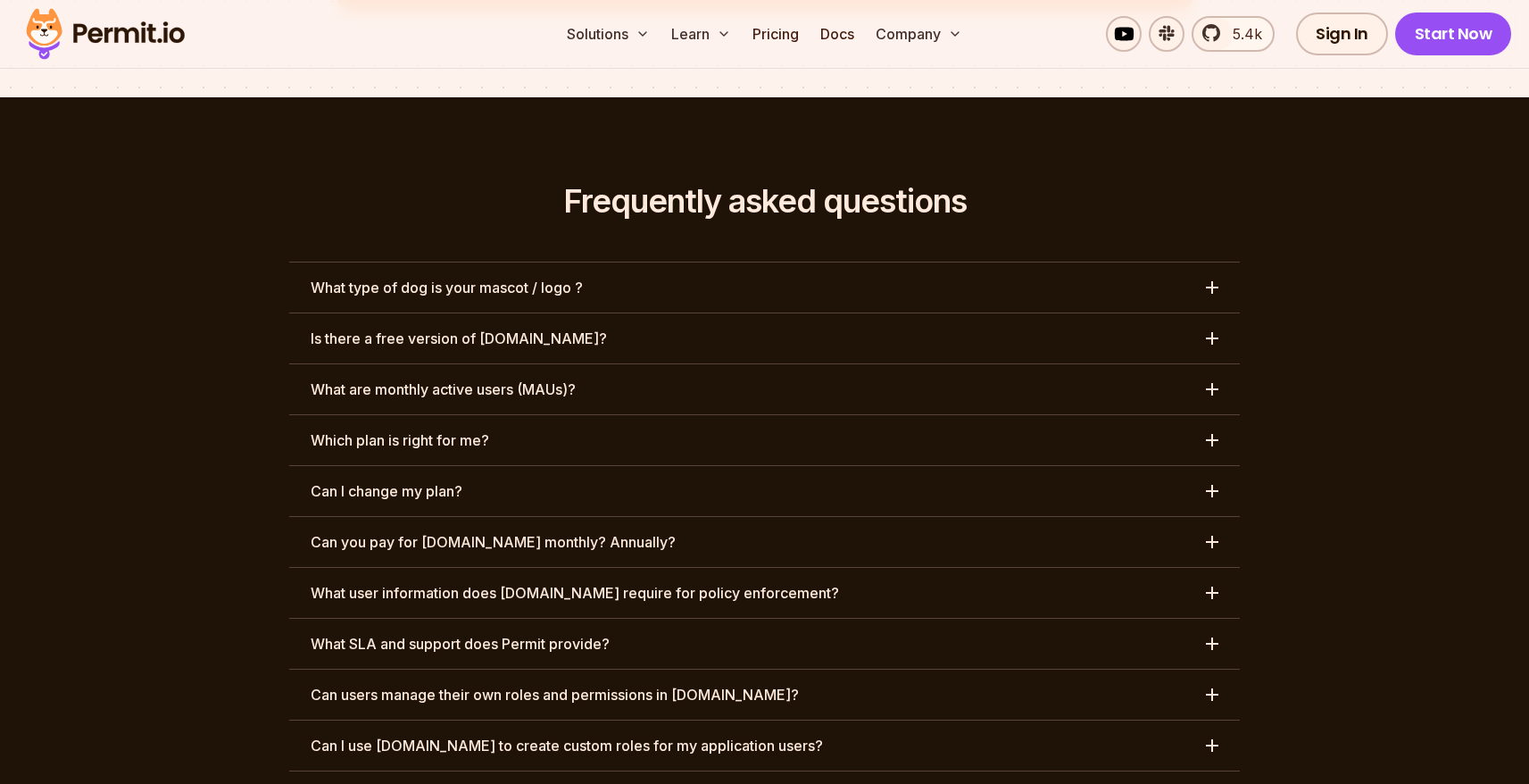
scroll to position [8173, 0]
click at [503, 278] on h3 "What type of dog is your mascot / logo ?" at bounding box center [447, 288] width 272 height 21
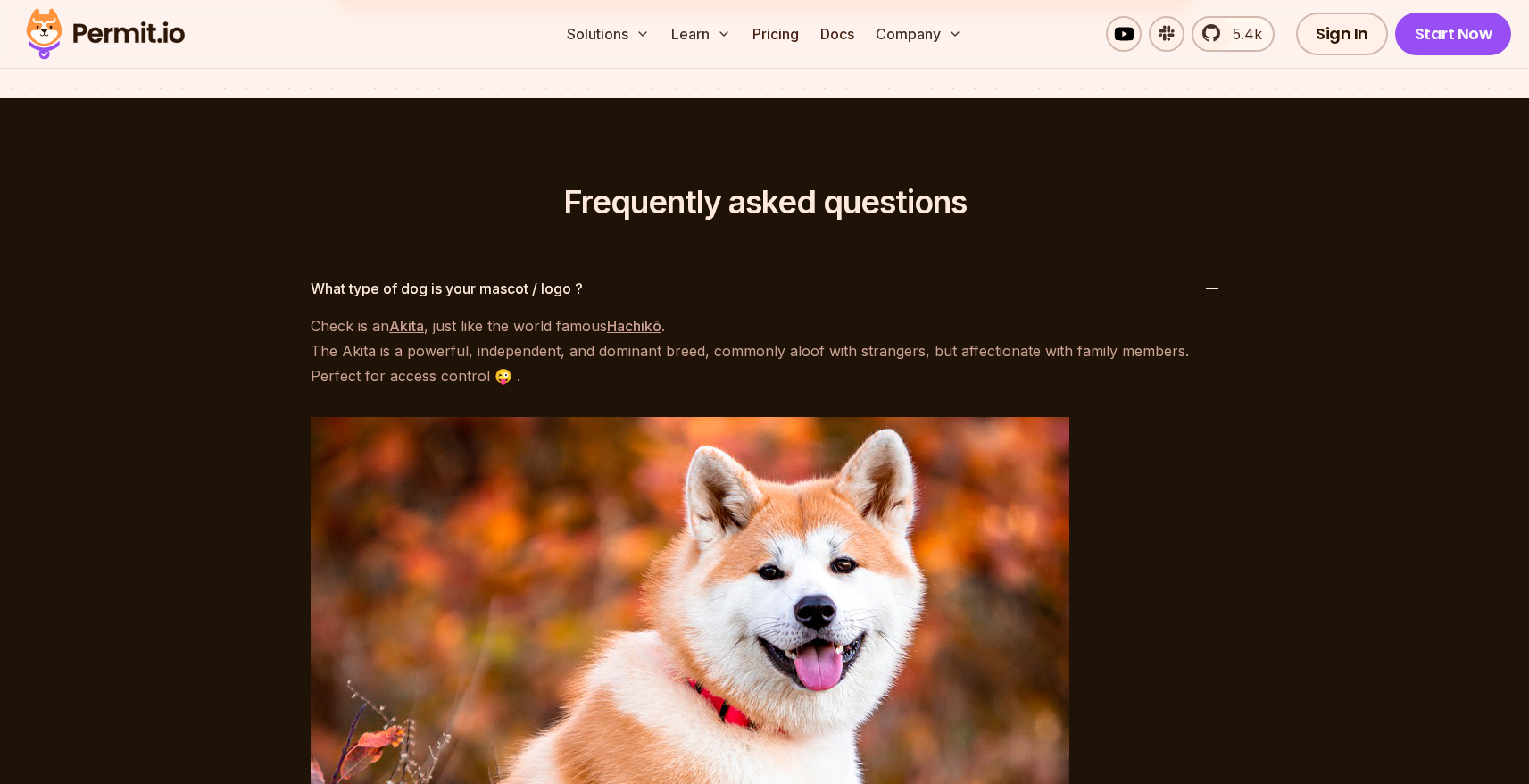
click at [503, 278] on h3 "What type of dog is your mascot / logo ?" at bounding box center [447, 288] width 272 height 21
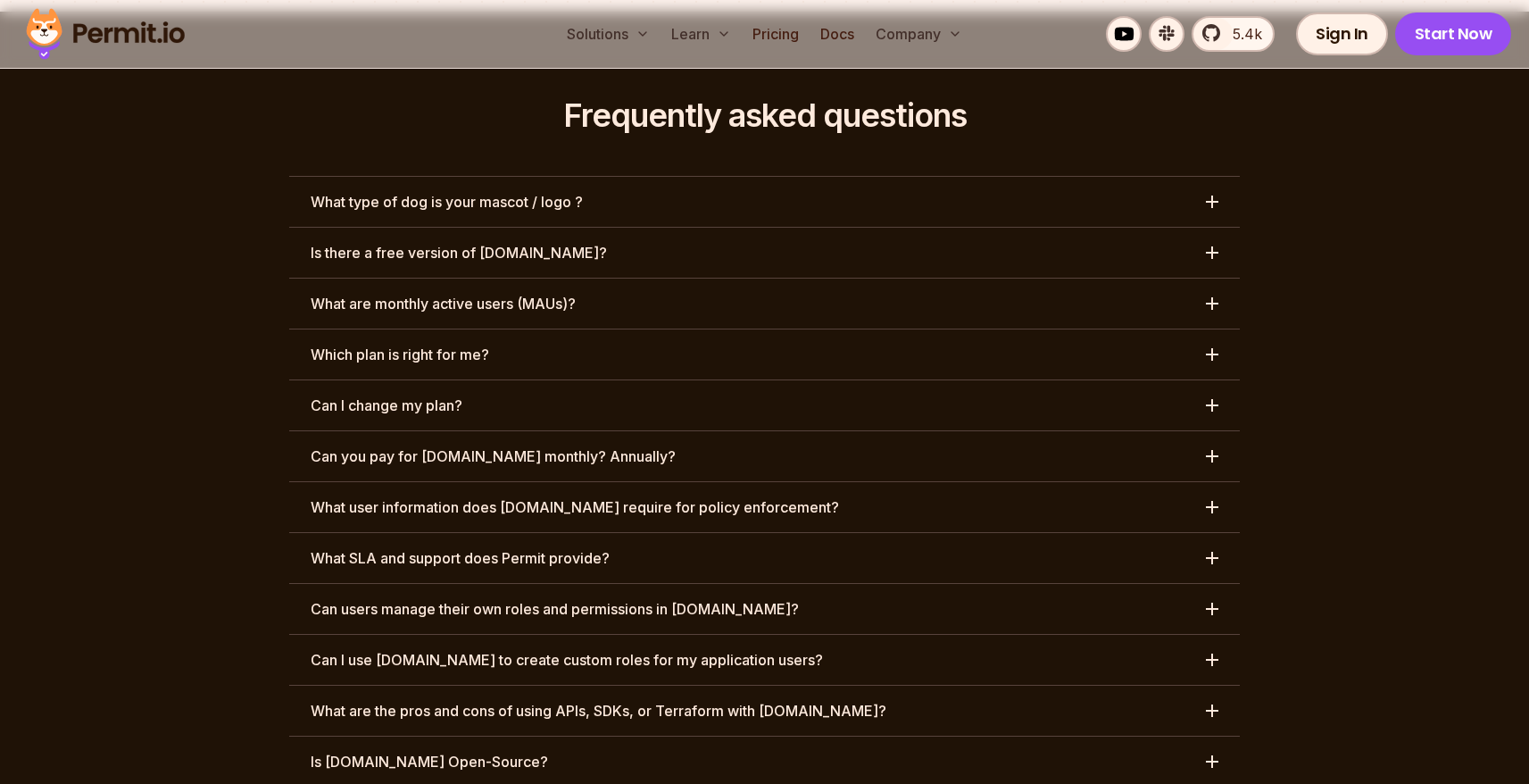
scroll to position [8236, 0]
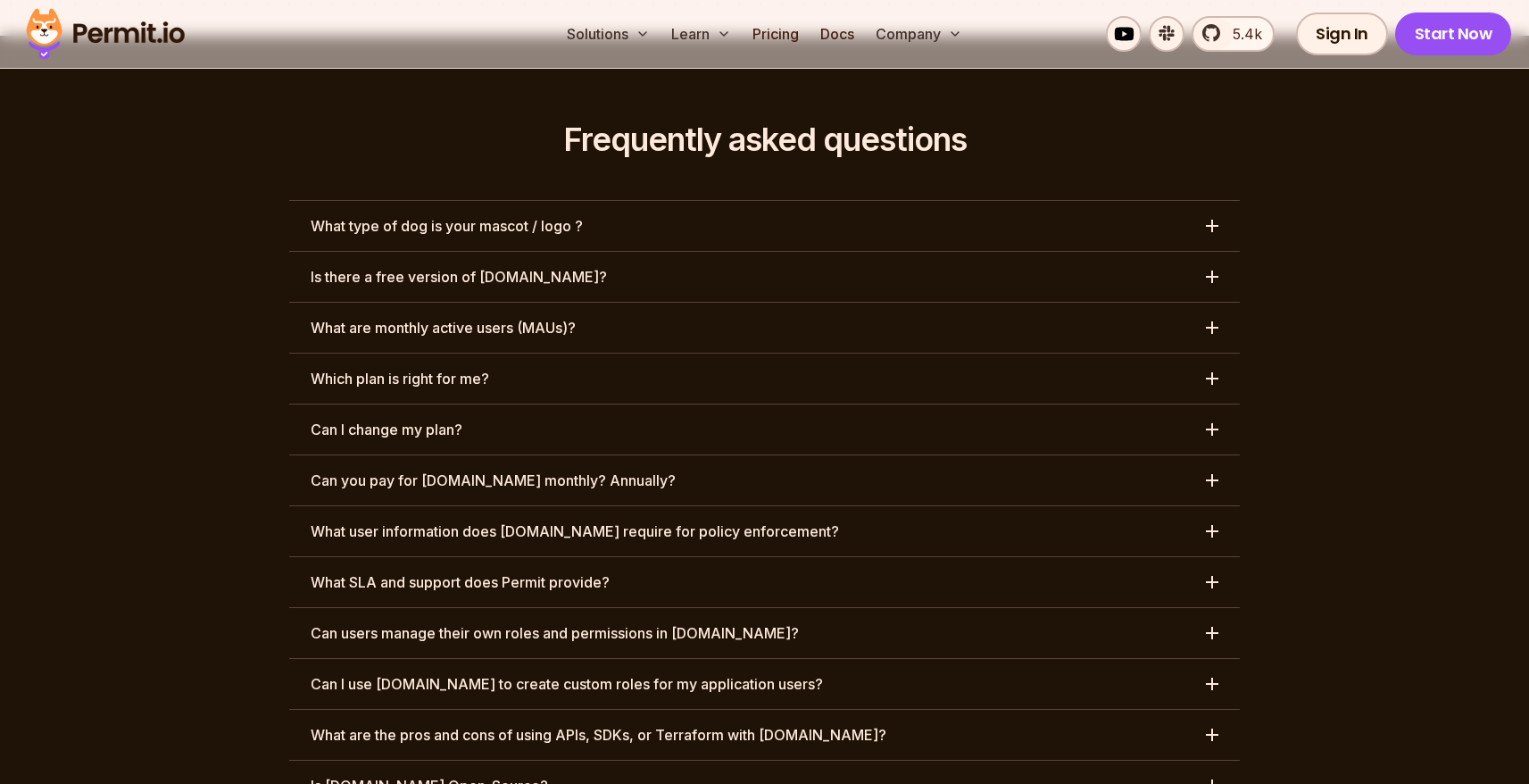
click at [423, 317] on h3 "What are monthly active users (MAUs)?" at bounding box center [443, 327] width 265 height 21
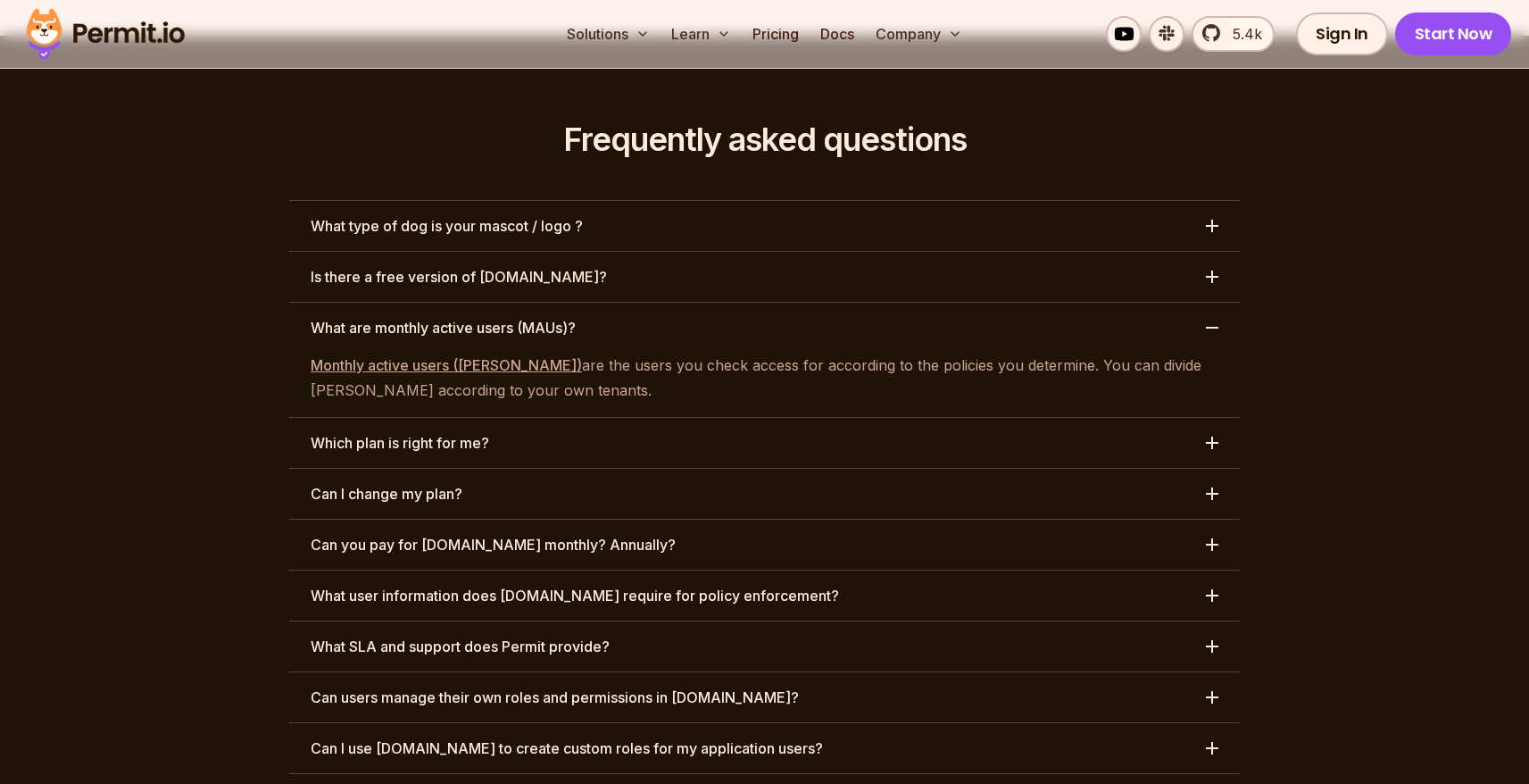
click at [423, 317] on h3 "What are monthly active users (MAUs)?" at bounding box center [443, 327] width 265 height 21
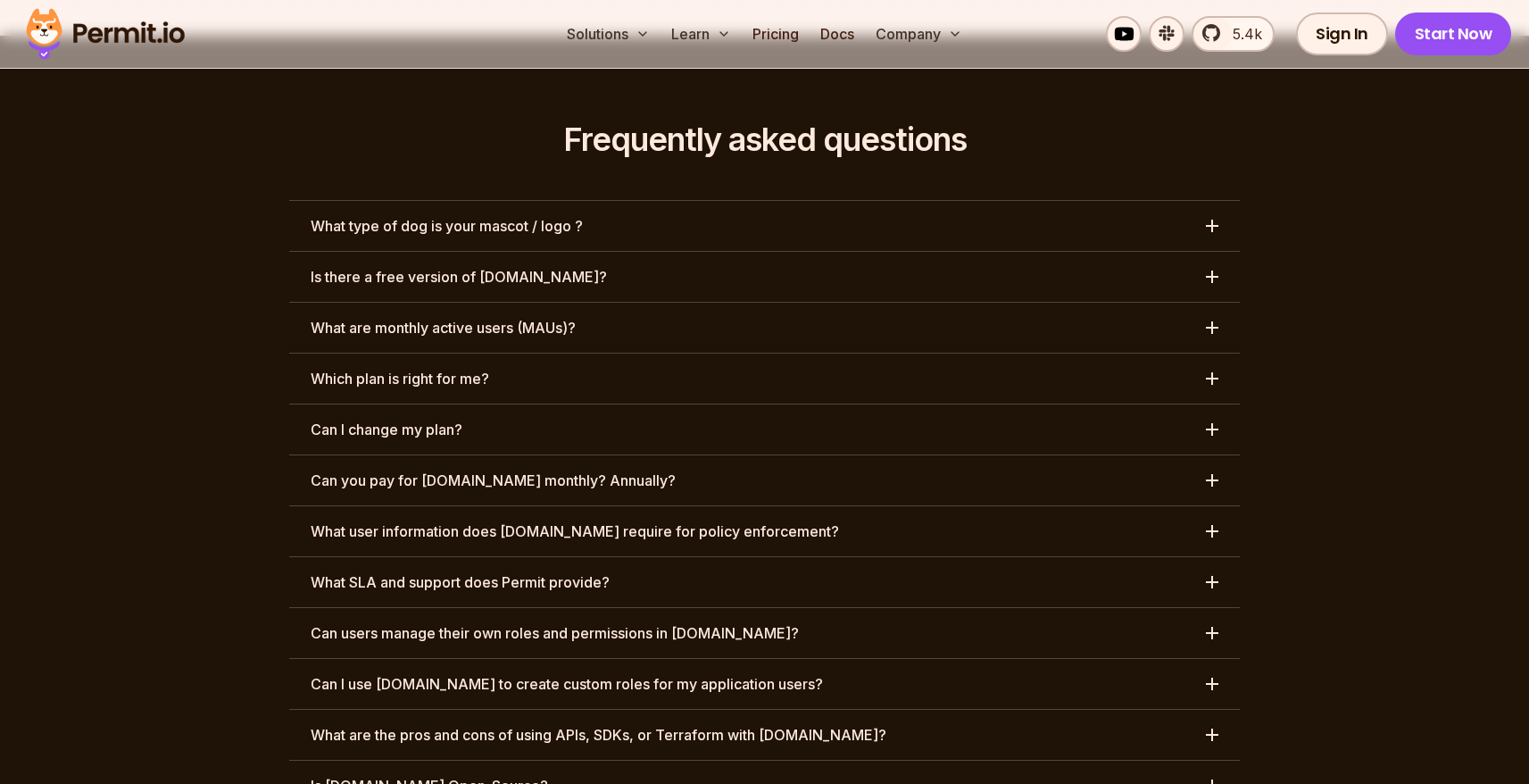
click at [418, 368] on h3 "Which plan is right for me?" at bounding box center [400, 378] width 179 height 21
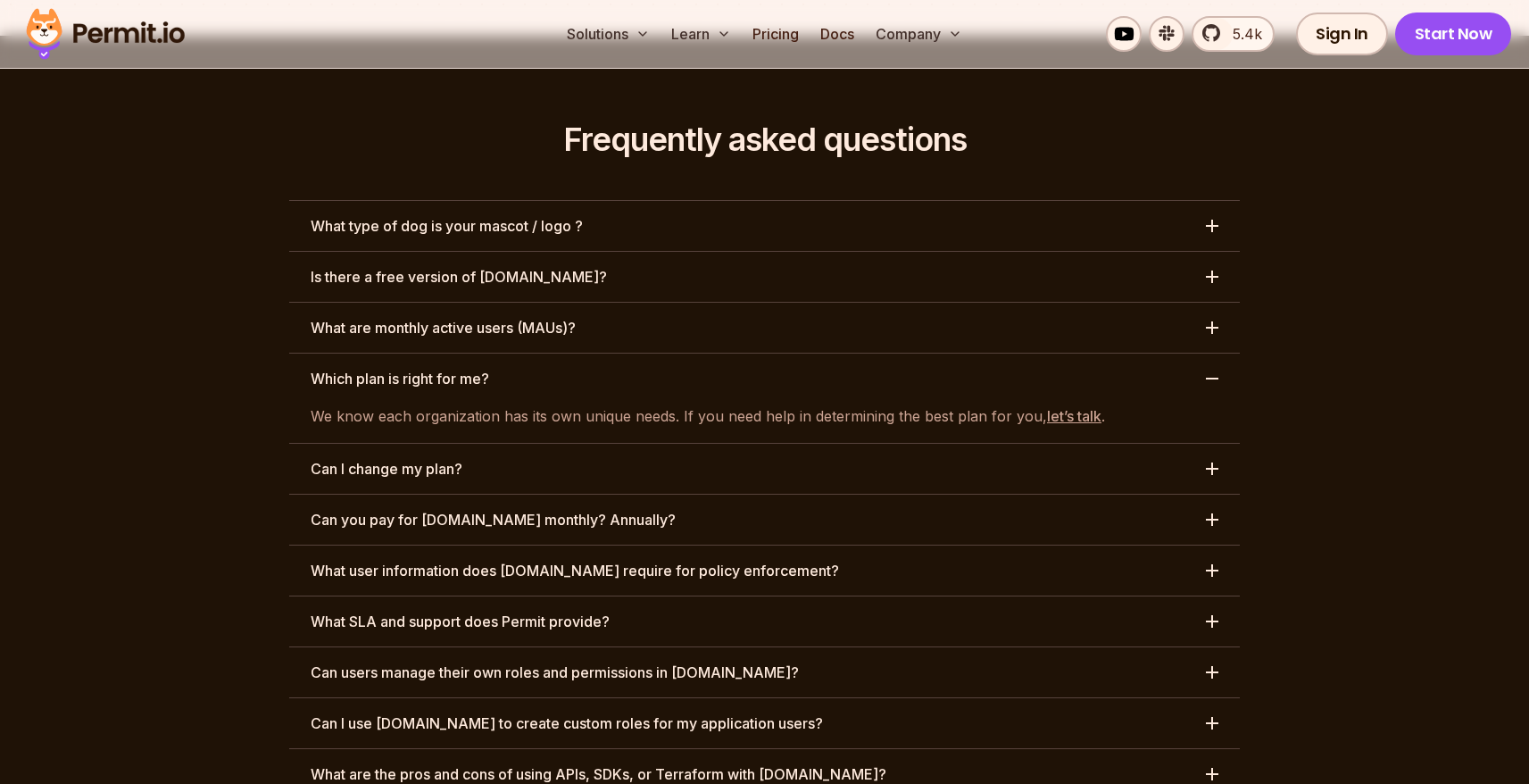
click at [418, 368] on h3 "Which plan is right for me?" at bounding box center [400, 378] width 179 height 21
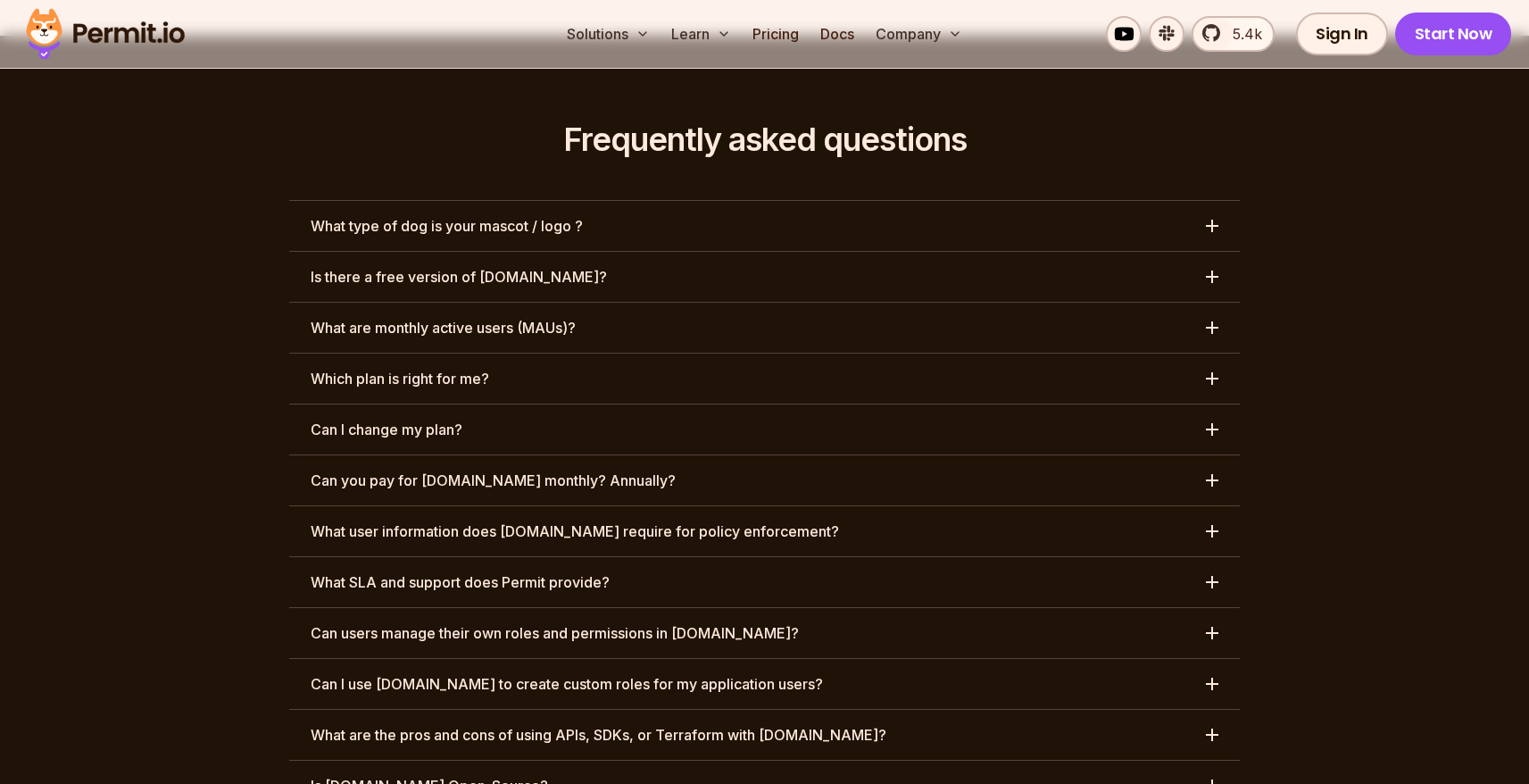
click at [403, 419] on h3 "Can I change my plan?" at bounding box center [387, 429] width 152 height 21
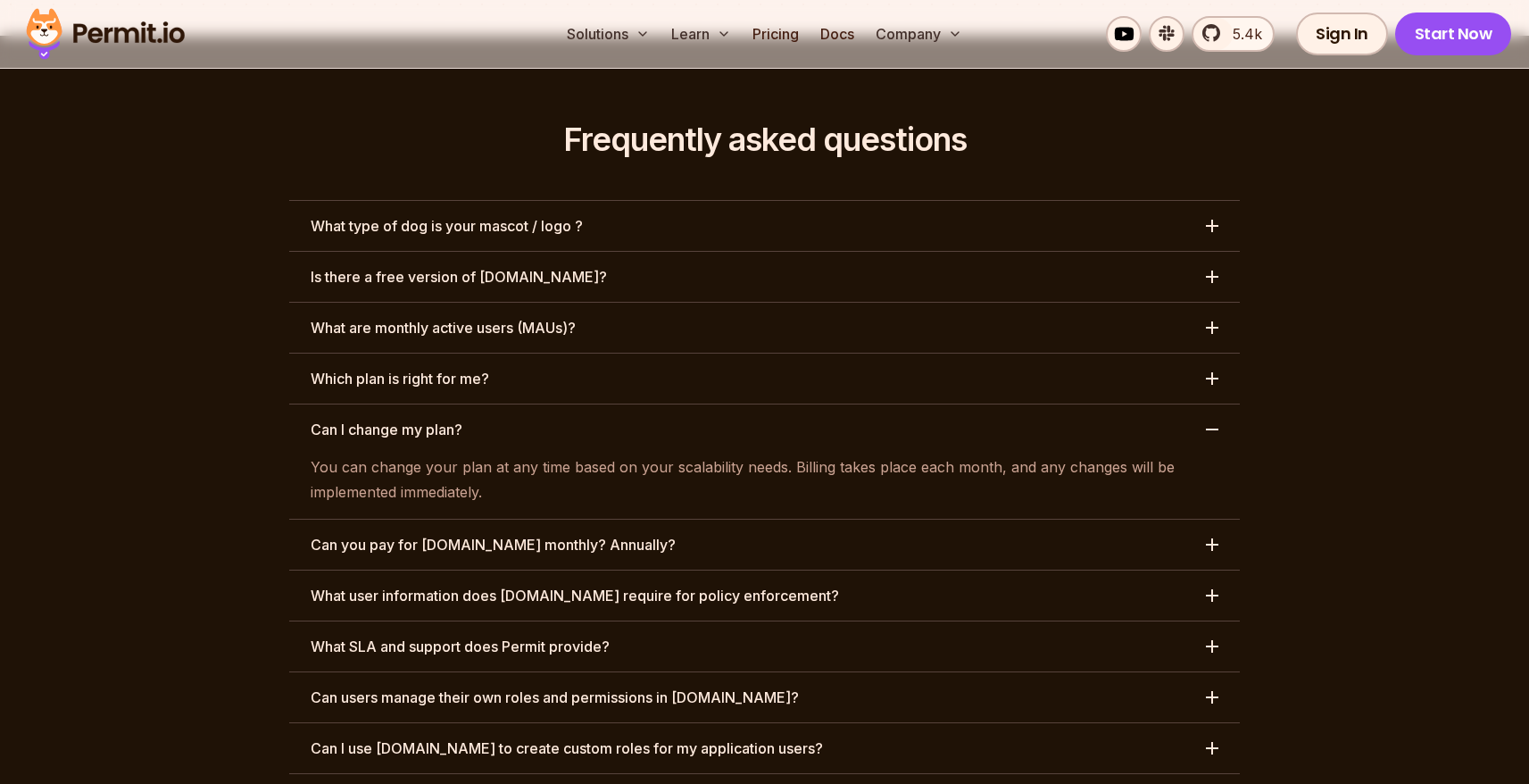
click at [403, 419] on h3 "Can I change my plan?" at bounding box center [387, 429] width 152 height 21
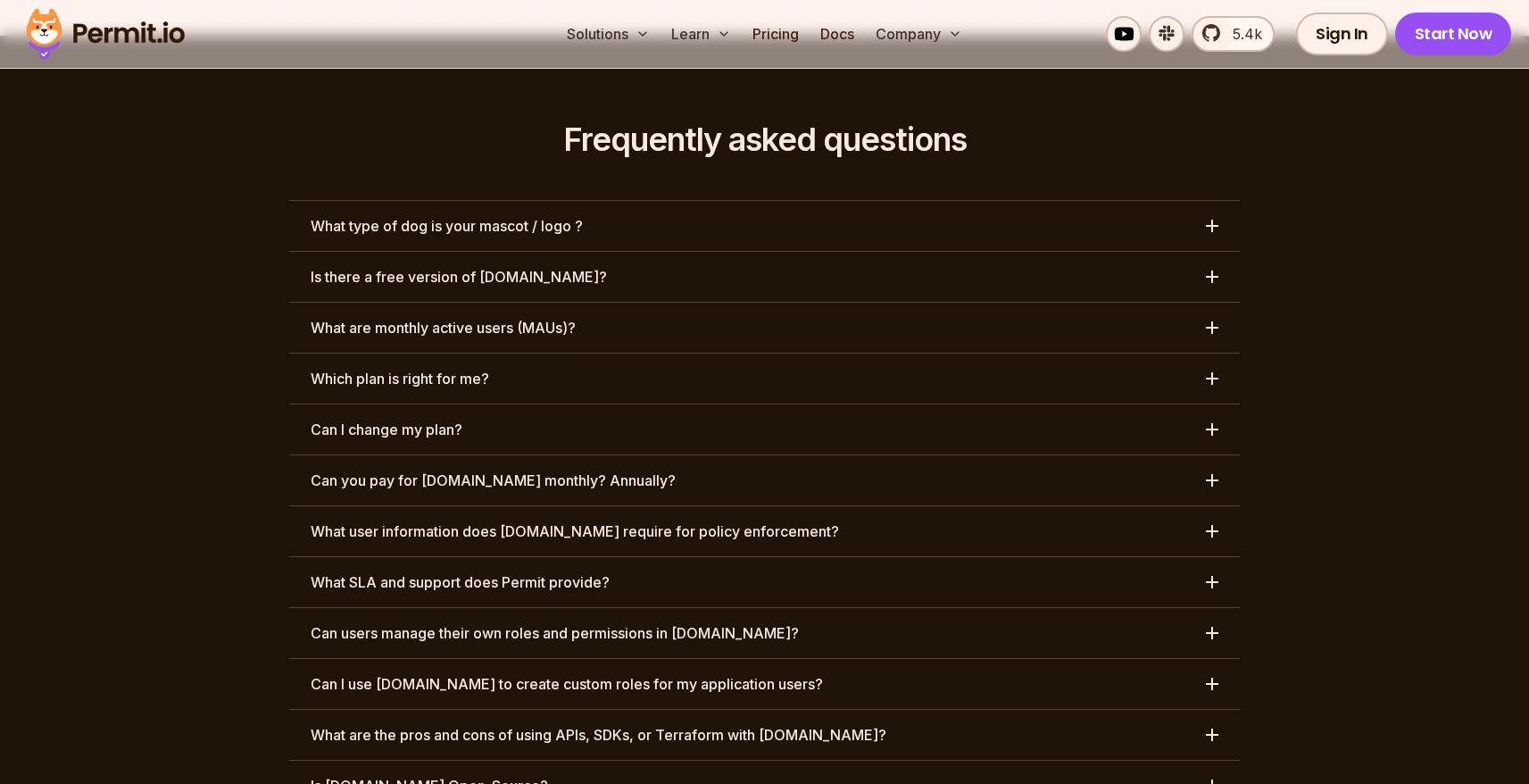
click at [459, 252] on button "Is there a free version of [DOMAIN_NAME]?" at bounding box center [764, 277] width 951 height 50
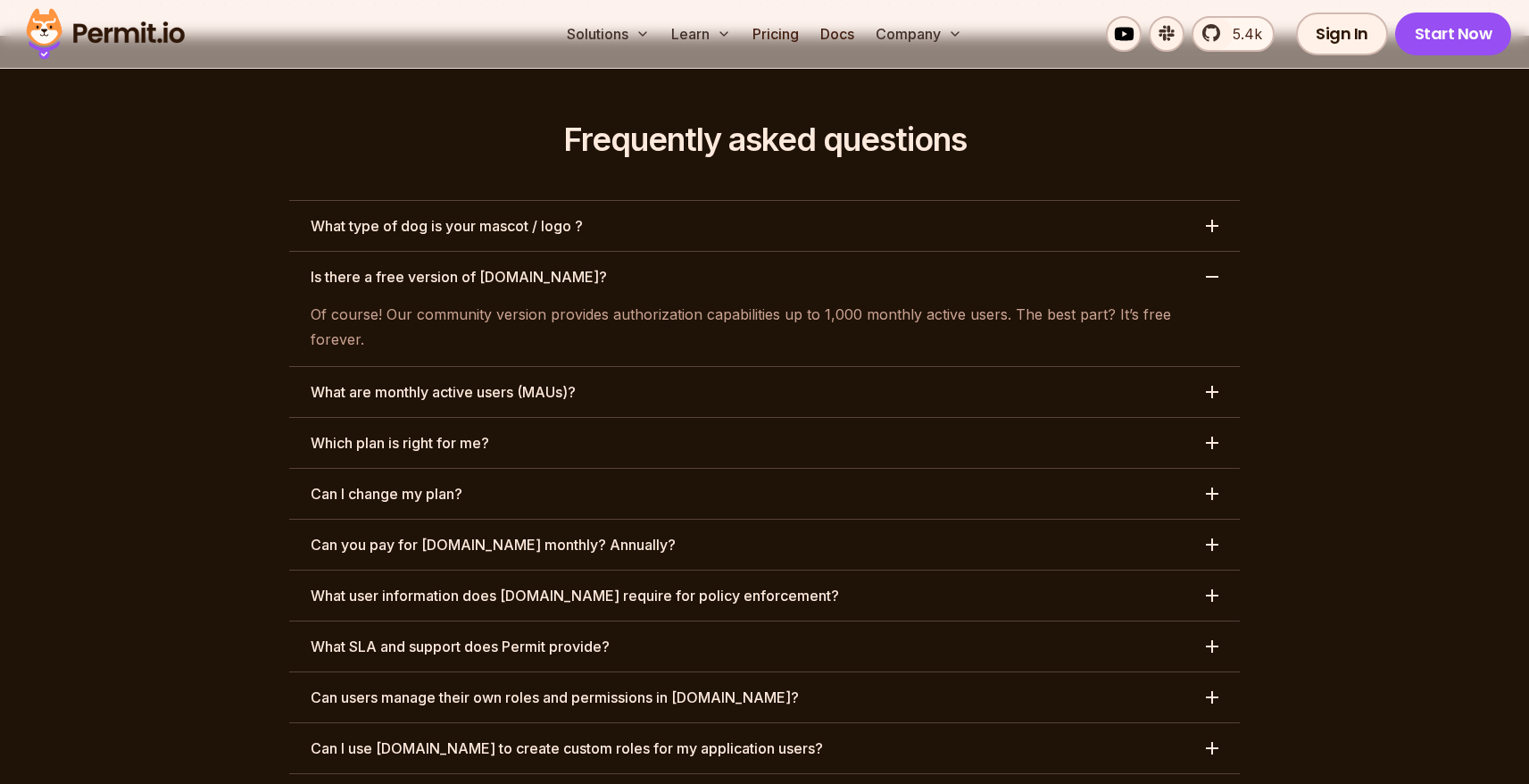
click at [459, 252] on button "Is there a free version of [DOMAIN_NAME]?" at bounding box center [764, 277] width 951 height 50
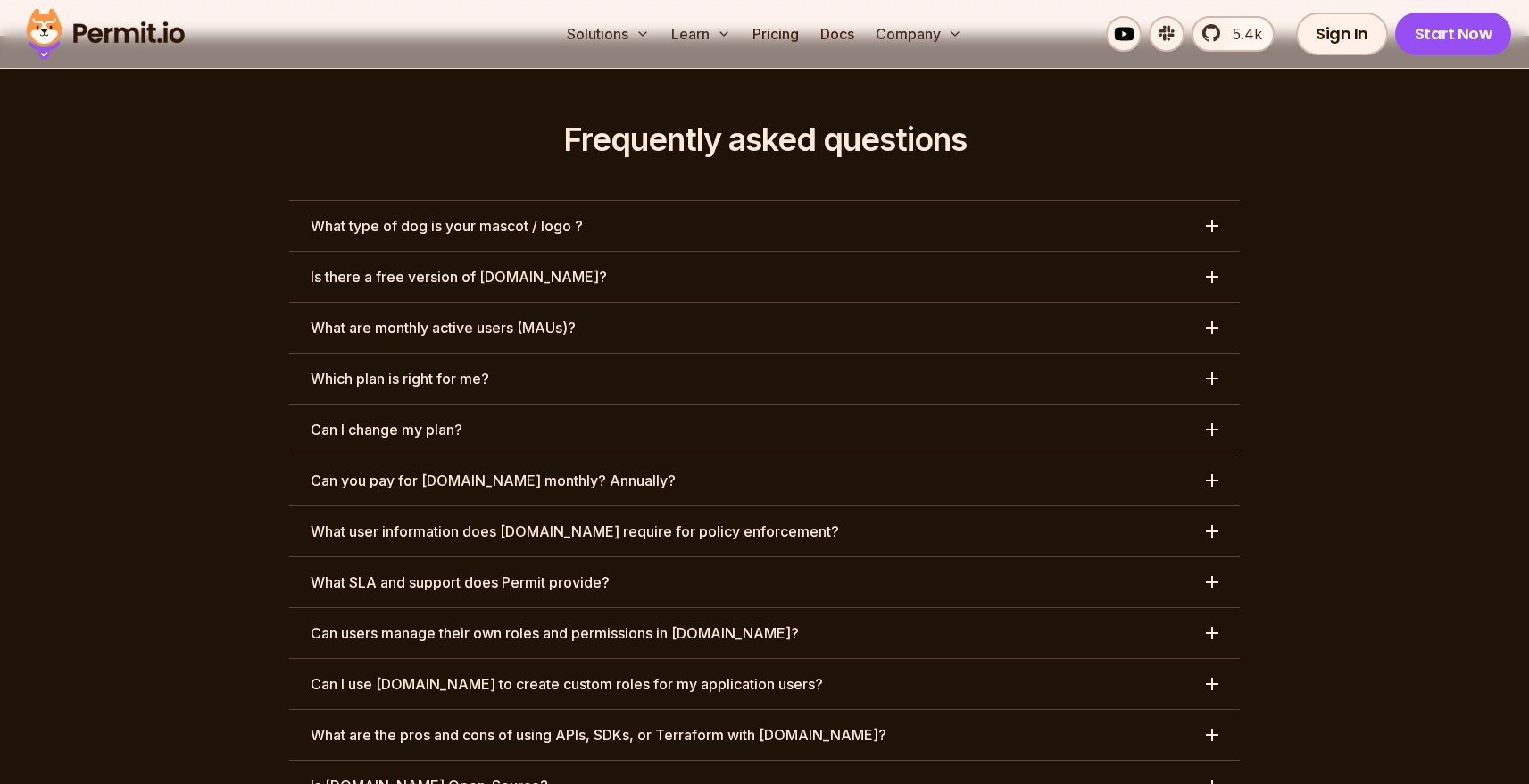
click at [459, 201] on button "What type of dog is your mascot / logo ?" at bounding box center [764, 226] width 951 height 50
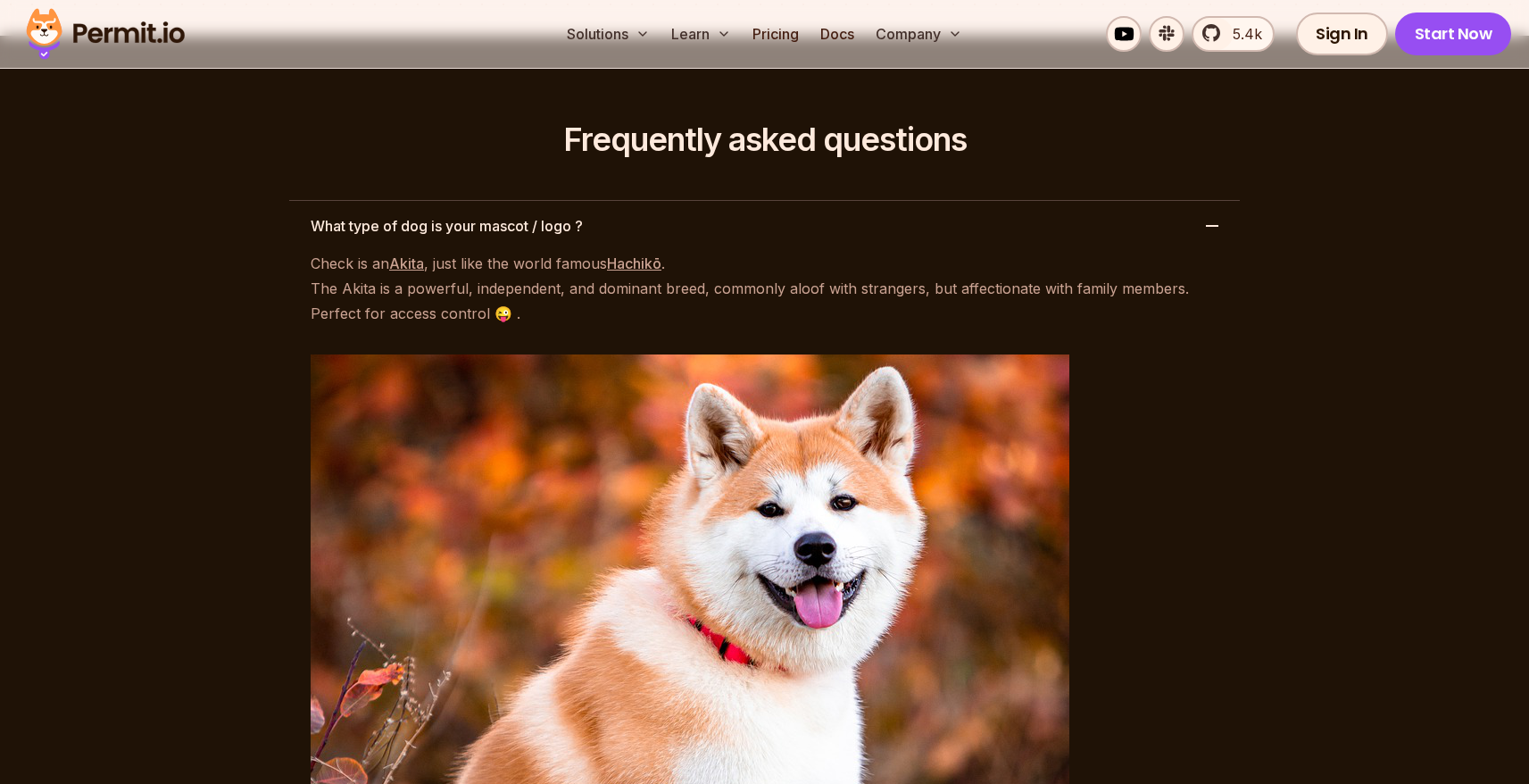
click at [459, 201] on button "What type of dog is your mascot / logo ?" at bounding box center [764, 226] width 951 height 50
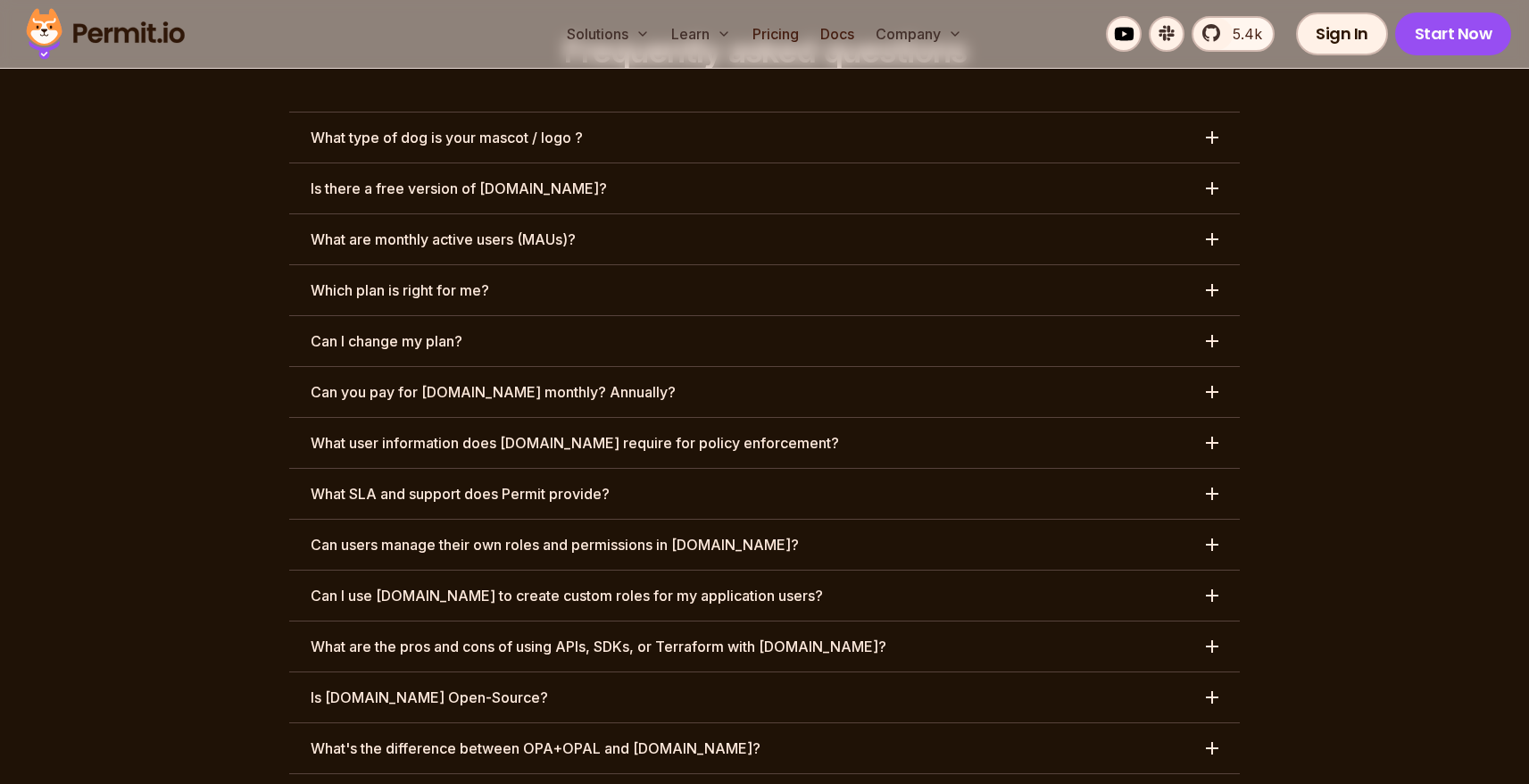
scroll to position [8323, 0]
click at [450, 433] on h3 "What user information does [DOMAIN_NAME] require for policy enforcement?" at bounding box center [575, 443] width 528 height 21
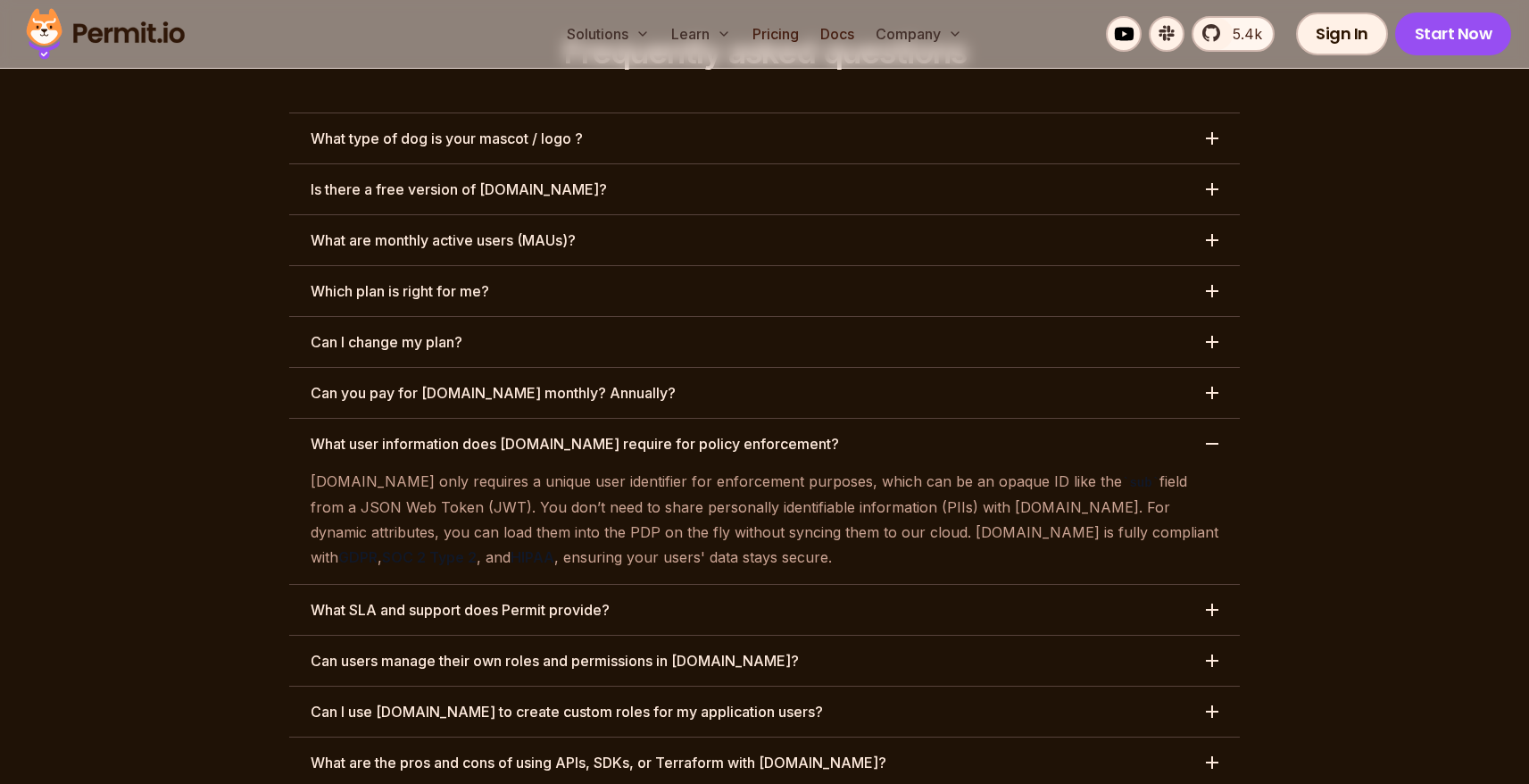
click at [450, 433] on h3 "What user information does [DOMAIN_NAME] require for policy enforcement?" at bounding box center [575, 443] width 528 height 21
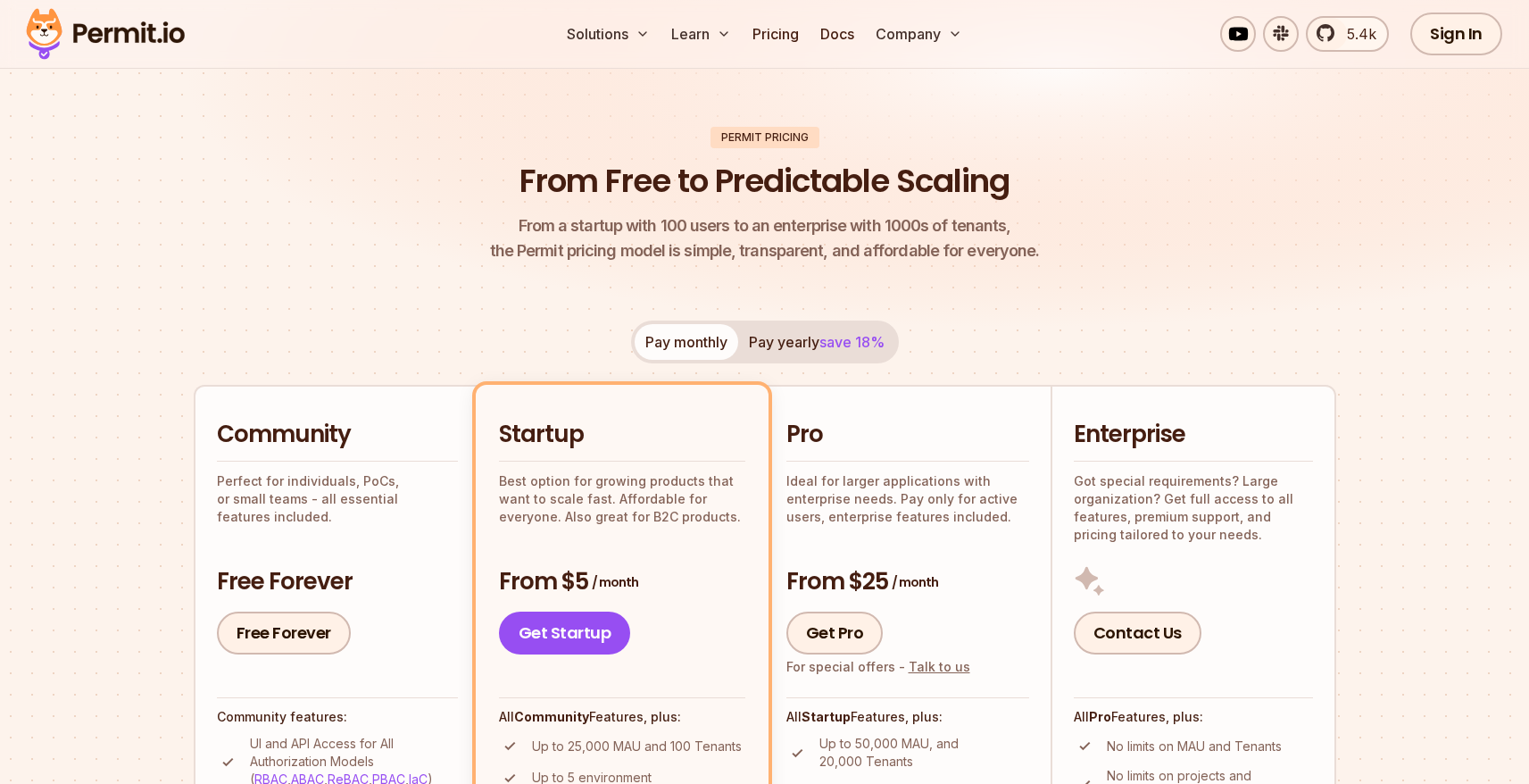
scroll to position [0, 0]
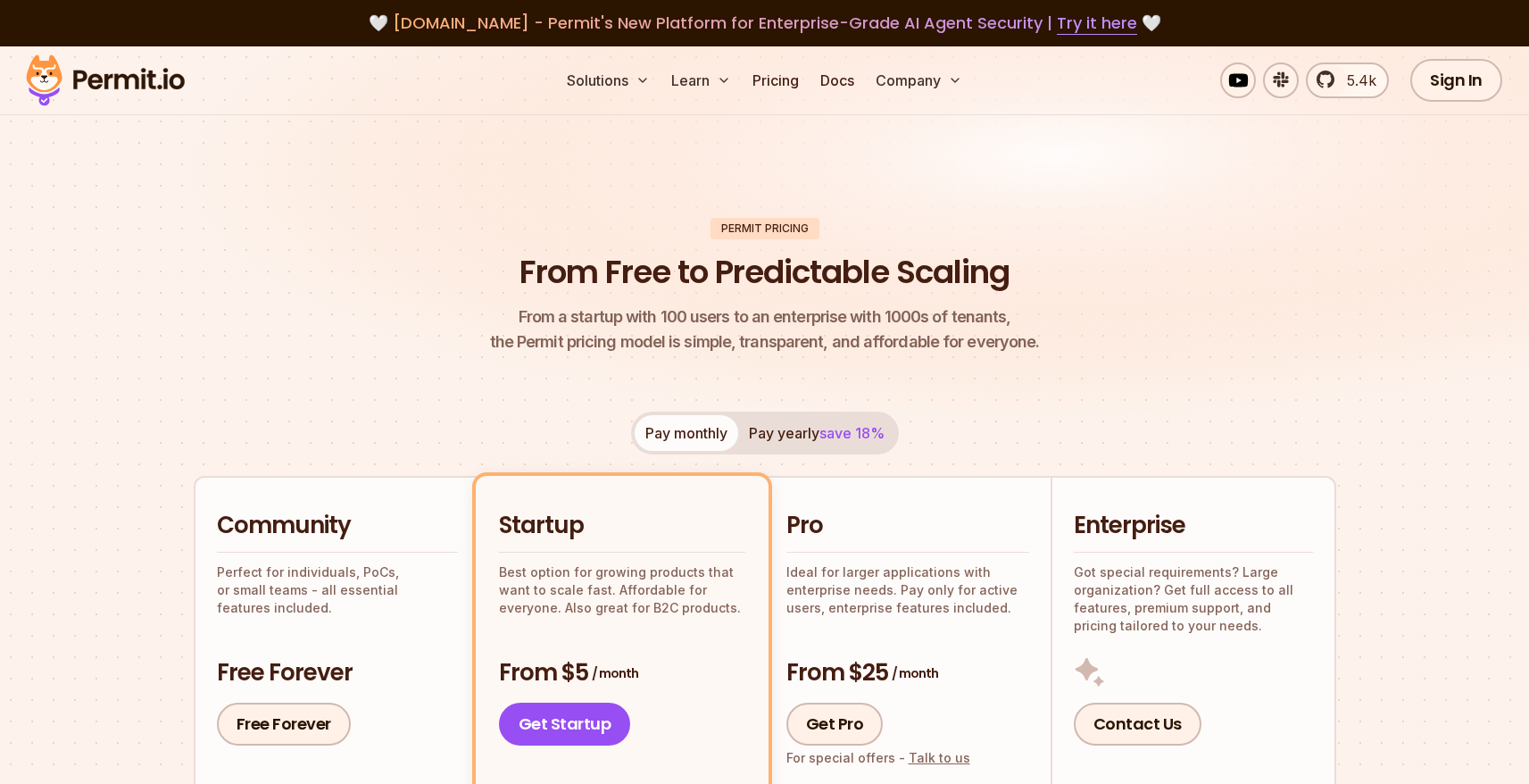
click at [775, 62] on div "Solutions Learn Pricing Docs Company 5.4k Sign In Start Now" at bounding box center [764, 80] width 1529 height 69
click at [774, 75] on link "Pricing" at bounding box center [775, 80] width 61 height 36
click at [771, 79] on link "Pricing" at bounding box center [775, 80] width 61 height 36
click at [771, 83] on link "Pricing" at bounding box center [775, 80] width 61 height 36
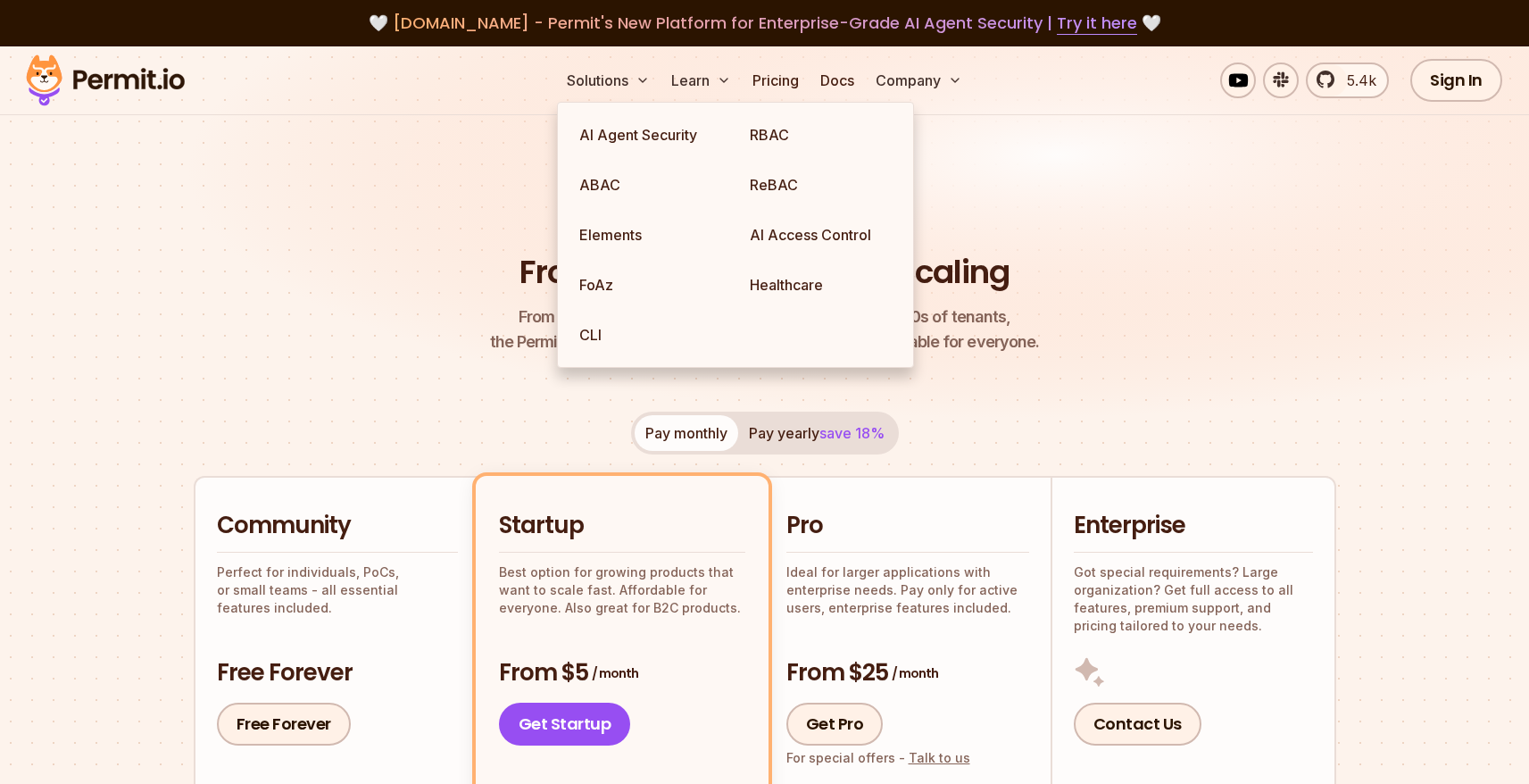
click at [454, 187] on img at bounding box center [764, 249] width 1529 height 407
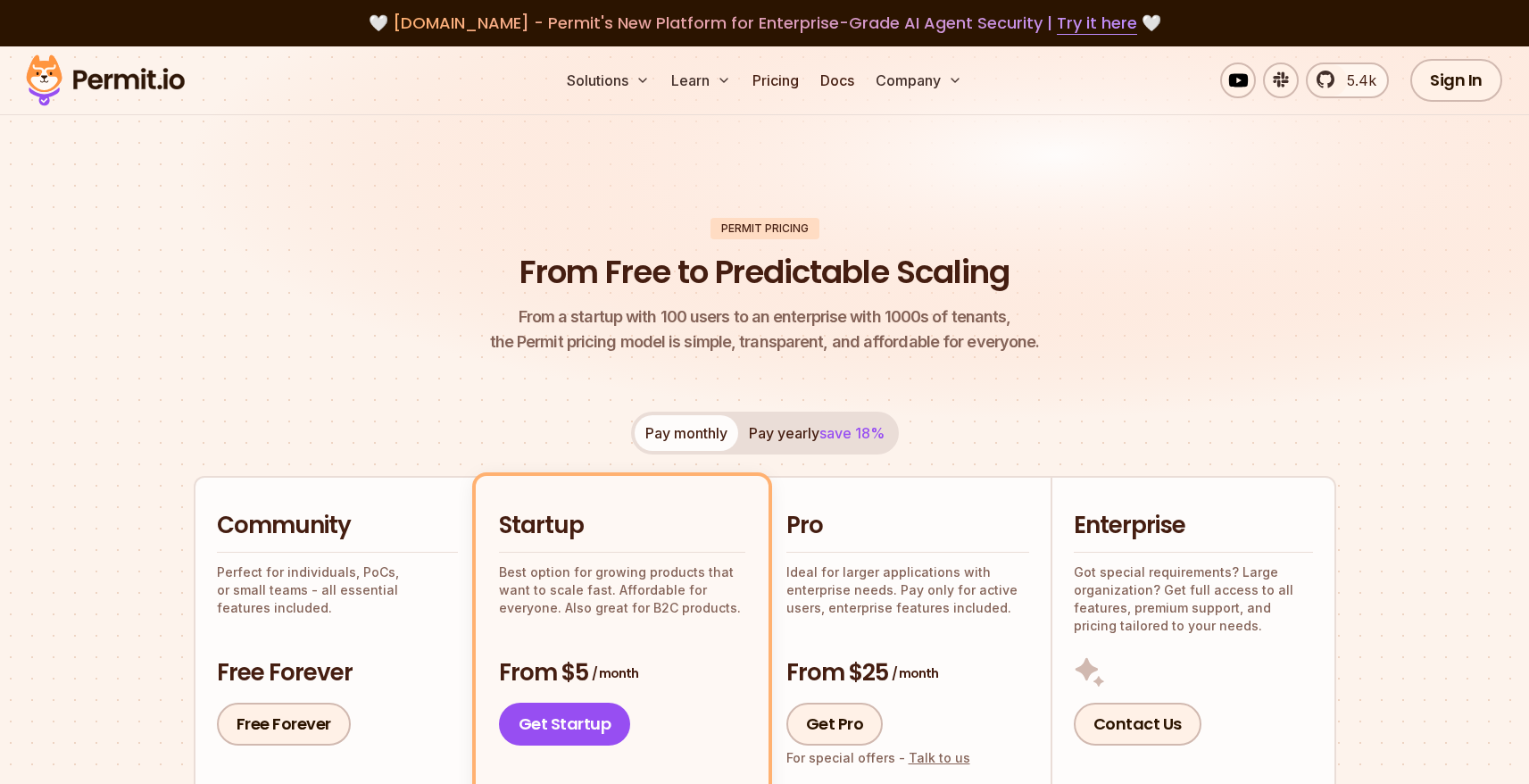
click at [1486, 104] on div "Solutions Learn Pricing Docs Company 5.4k Sign In Start Now" at bounding box center [764, 80] width 1529 height 69
click at [1478, 94] on link "Sign In" at bounding box center [1456, 80] width 92 height 43
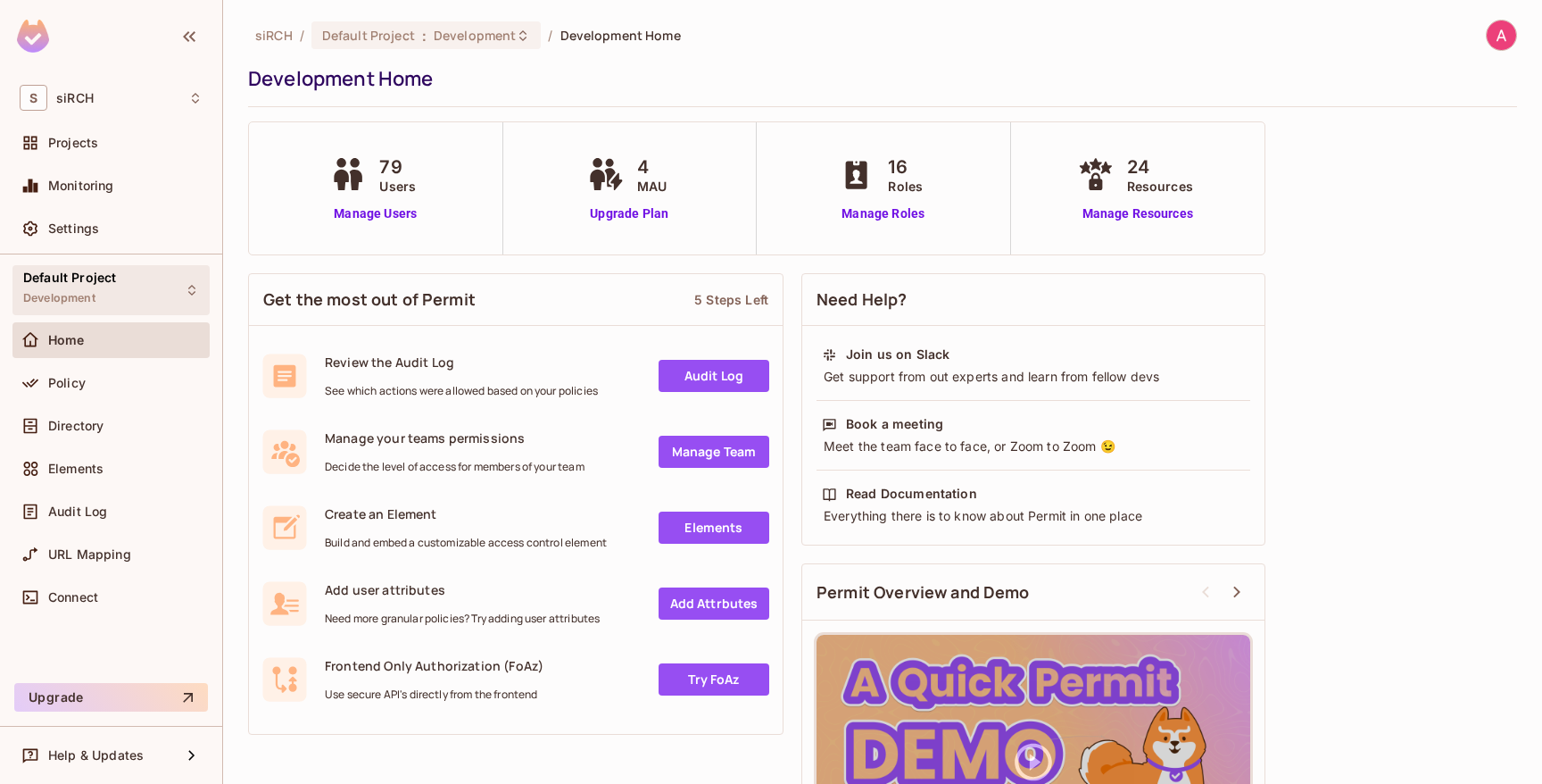
click at [122, 287] on div "Default Project Development" at bounding box center [110, 289] width 197 height 49
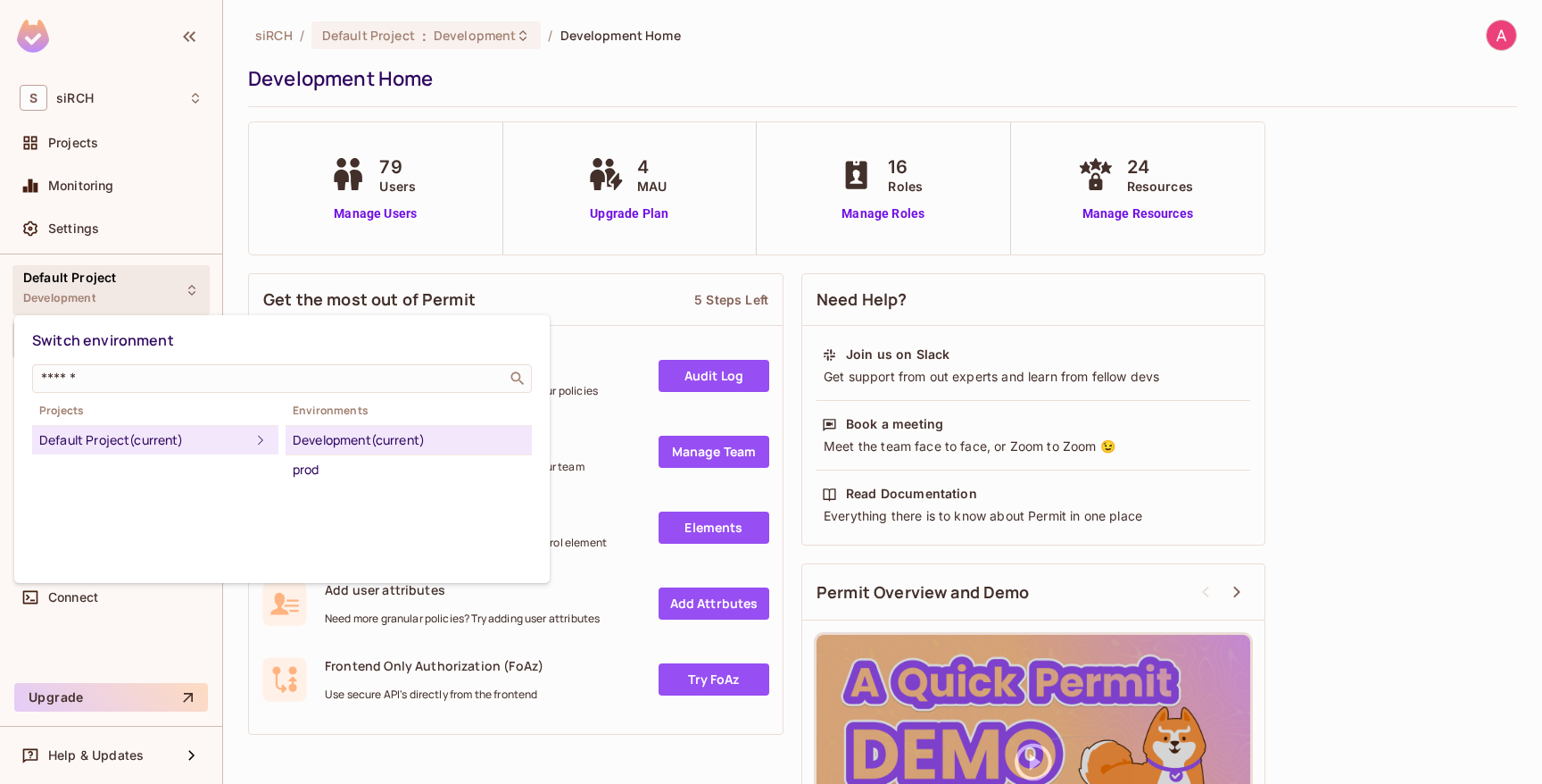
click at [122, 287] on div at bounding box center [771, 392] width 1542 height 784
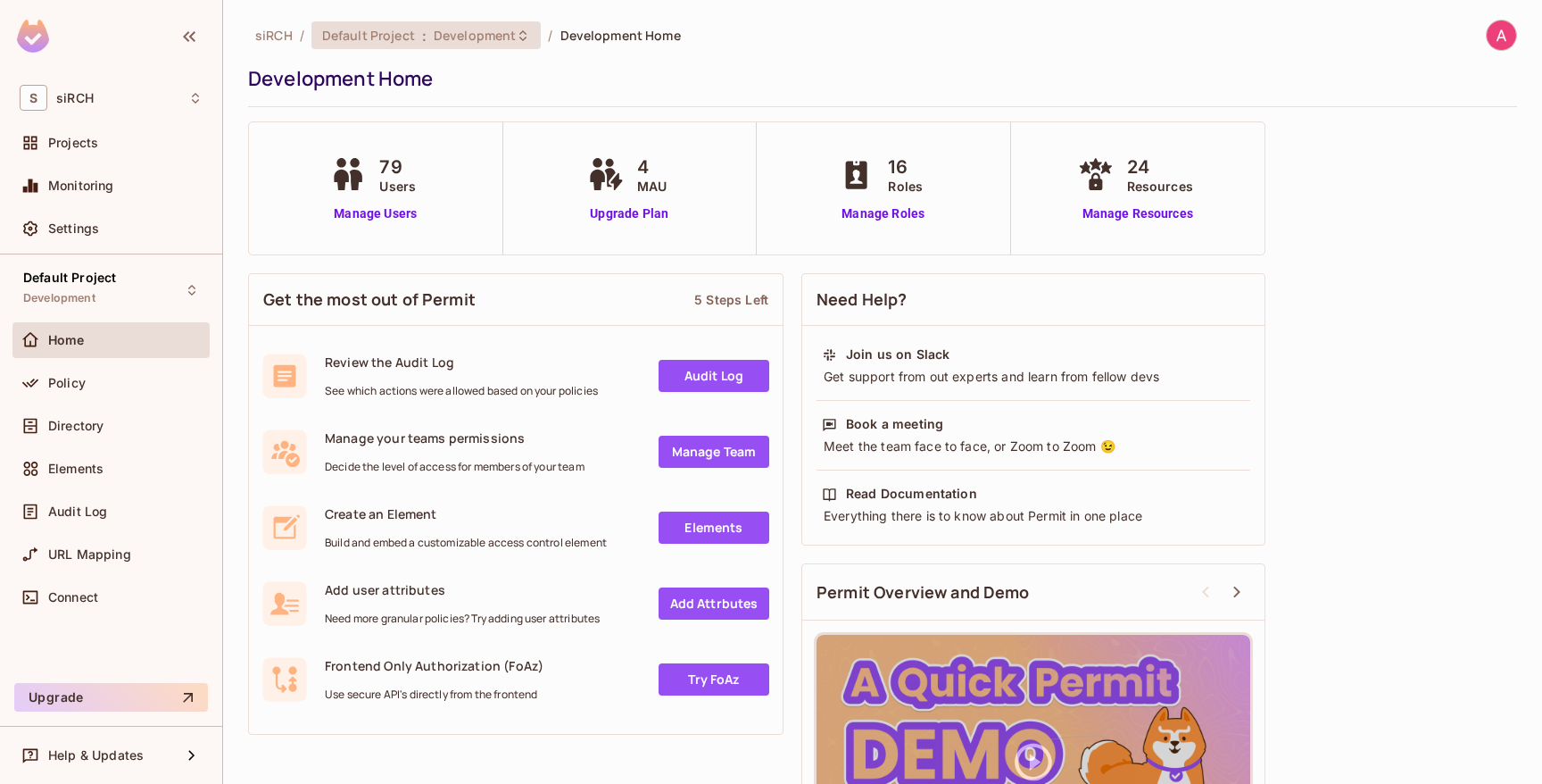
click at [320, 38] on div "Default Project : Development" at bounding box center [426, 35] width 230 height 28
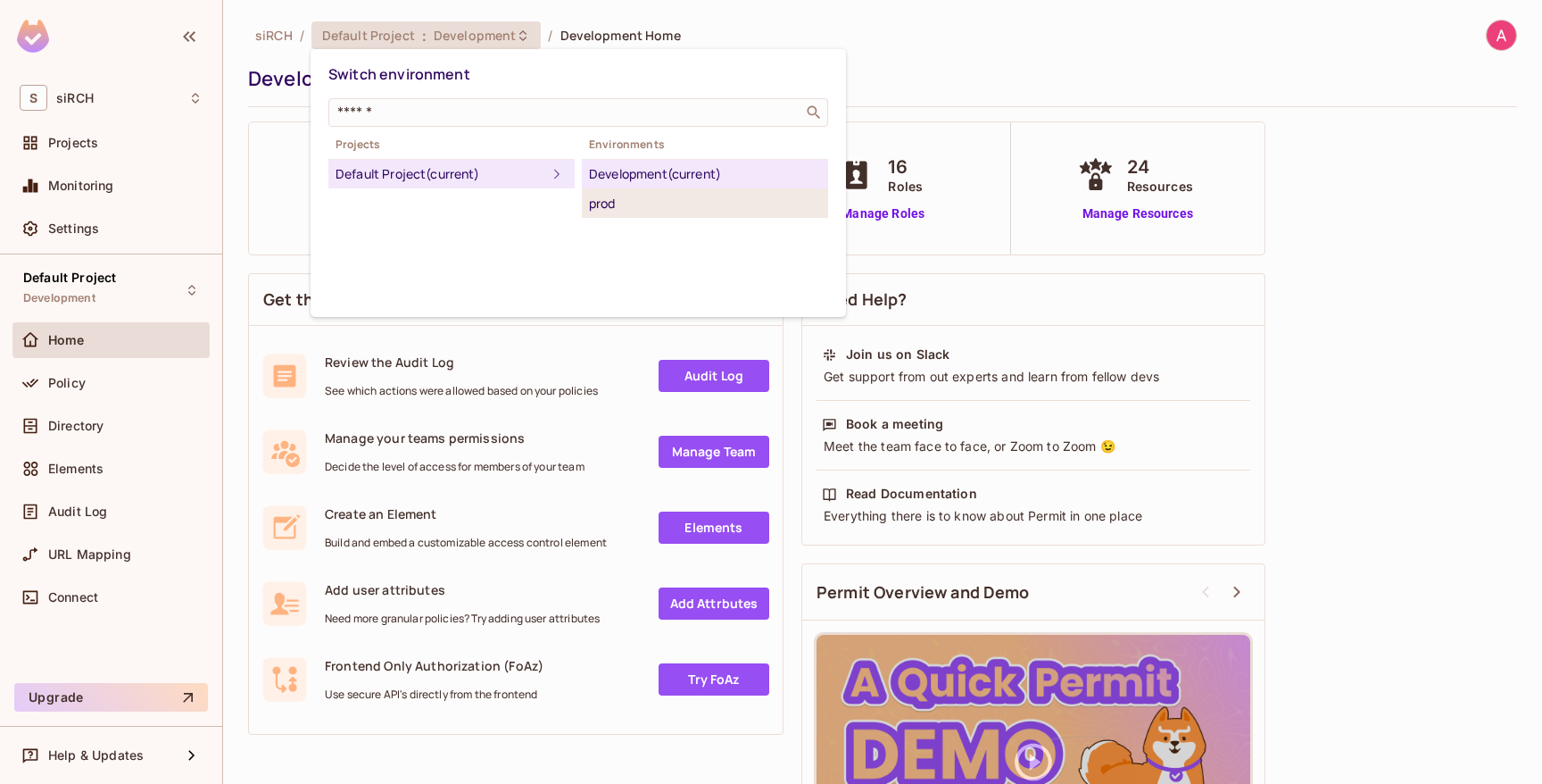
click at [603, 211] on div "prod" at bounding box center [705, 203] width 232 height 21
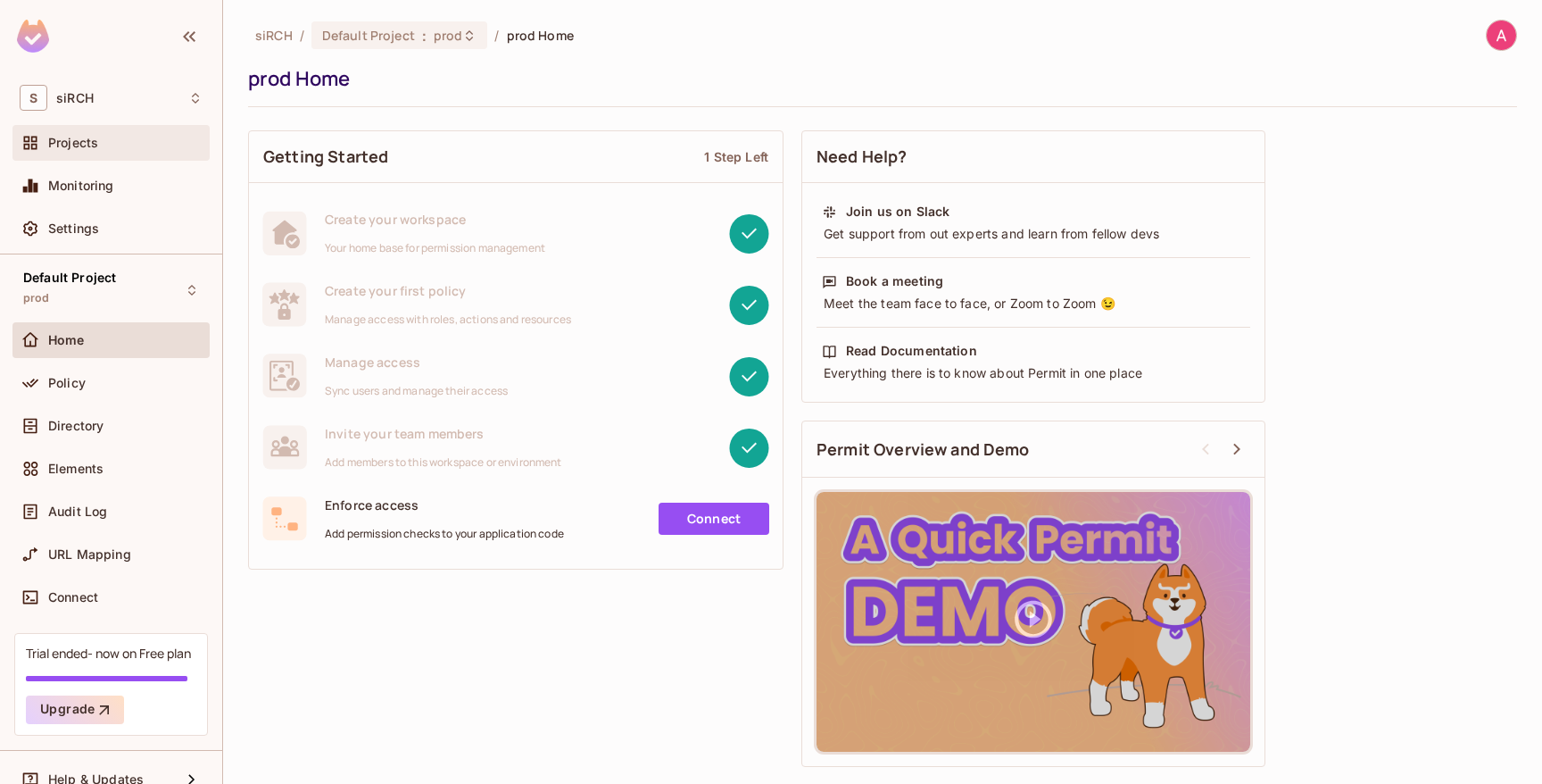
click at [116, 146] on div "Projects" at bounding box center [125, 143] width 154 height 14
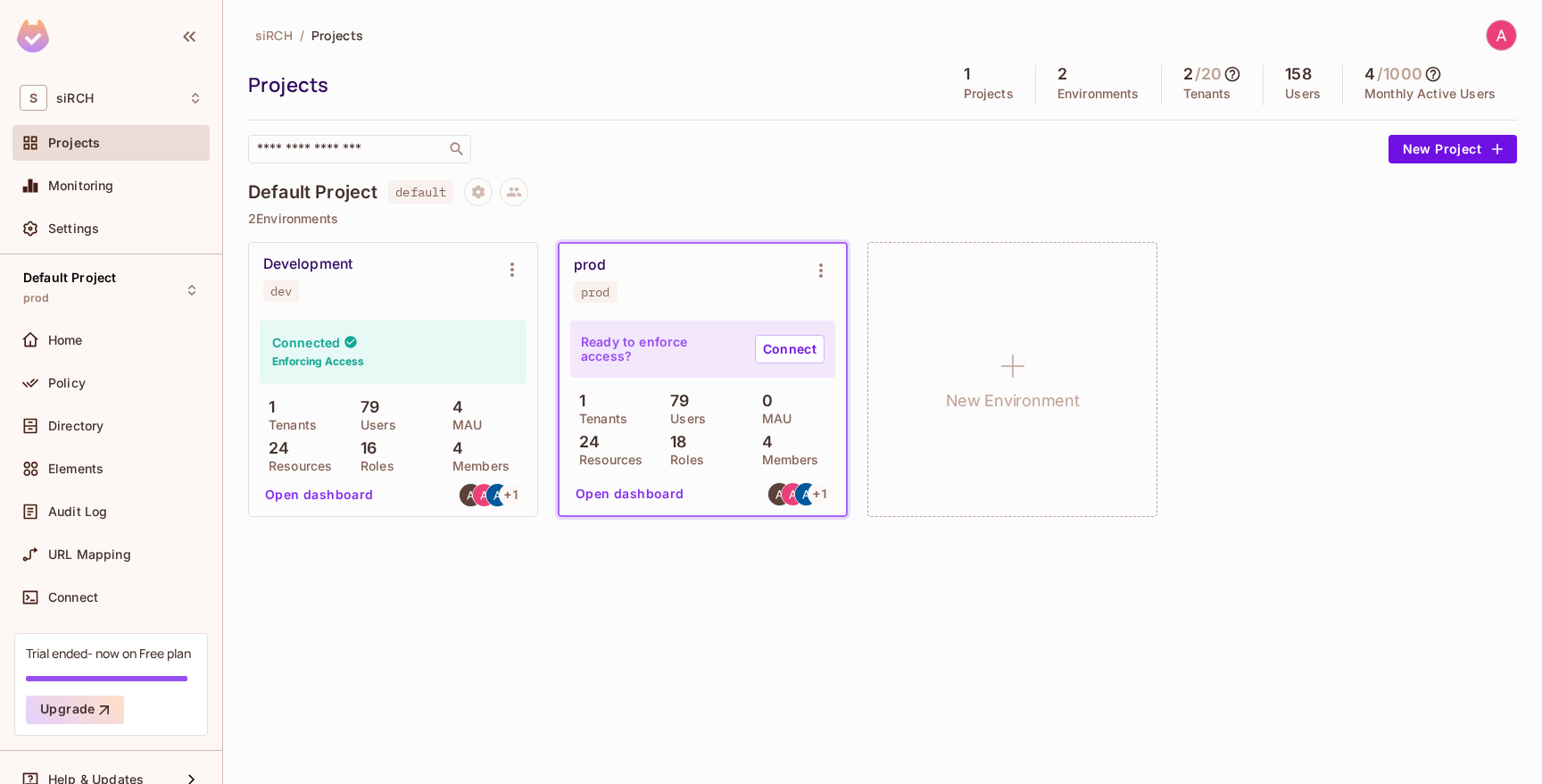
click at [594, 289] on div "prod" at bounding box center [595, 292] width 29 height 14
click at [282, 290] on div "dev" at bounding box center [280, 291] width 21 height 14
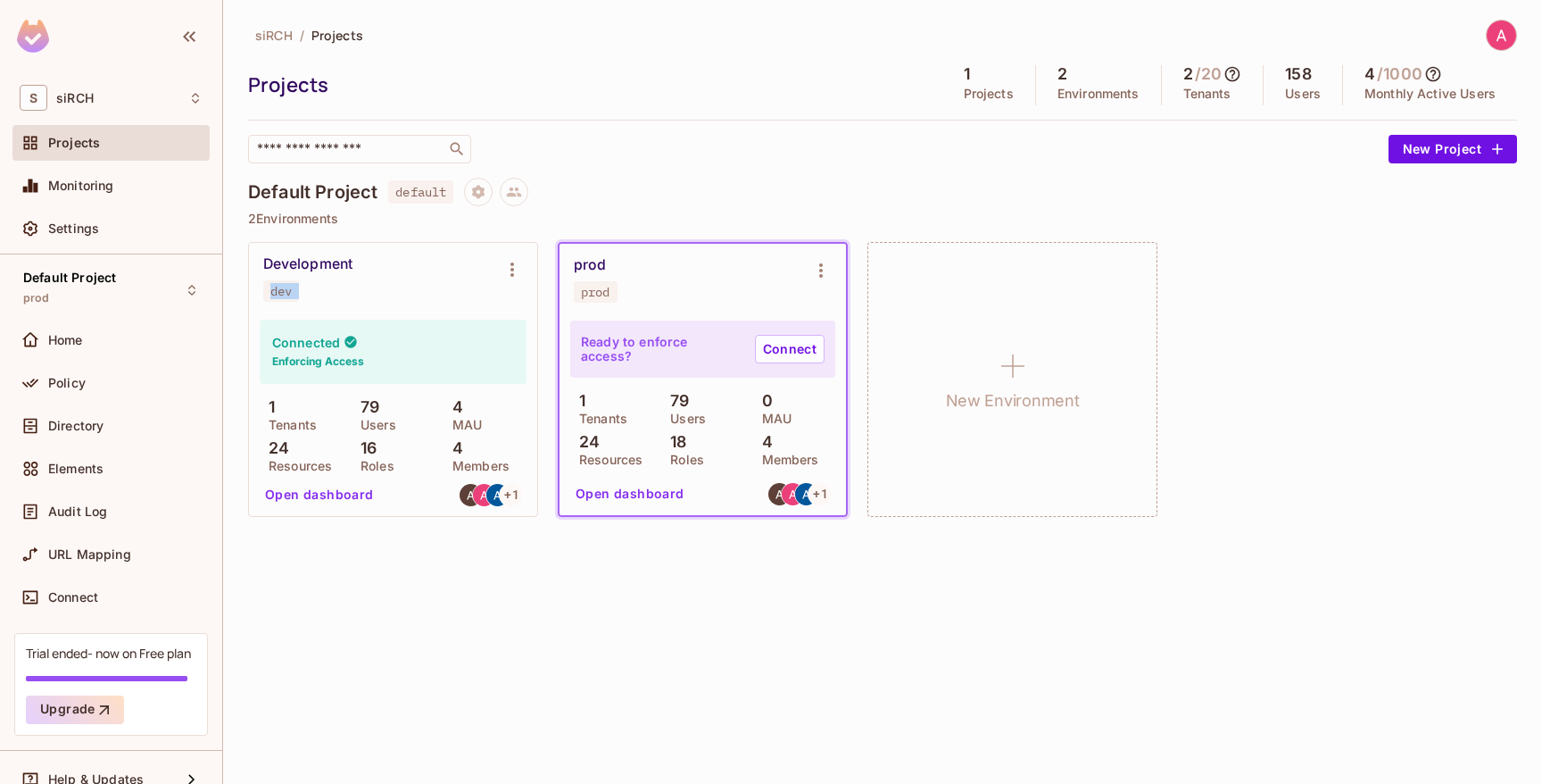
click at [282, 290] on div "dev" at bounding box center [280, 291] width 21 height 14
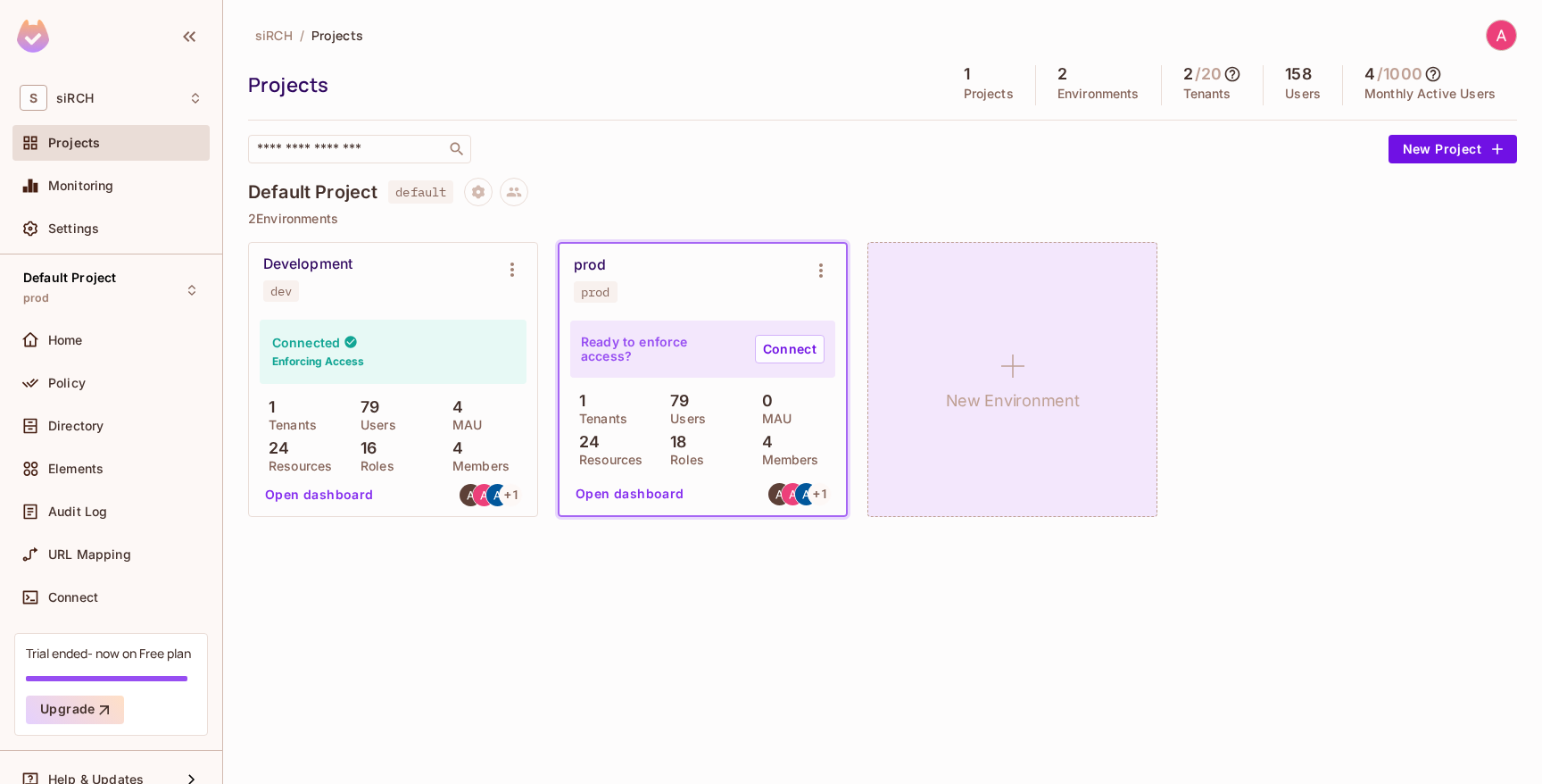
click at [1084, 350] on div "New Environment" at bounding box center [1013, 379] width 290 height 275
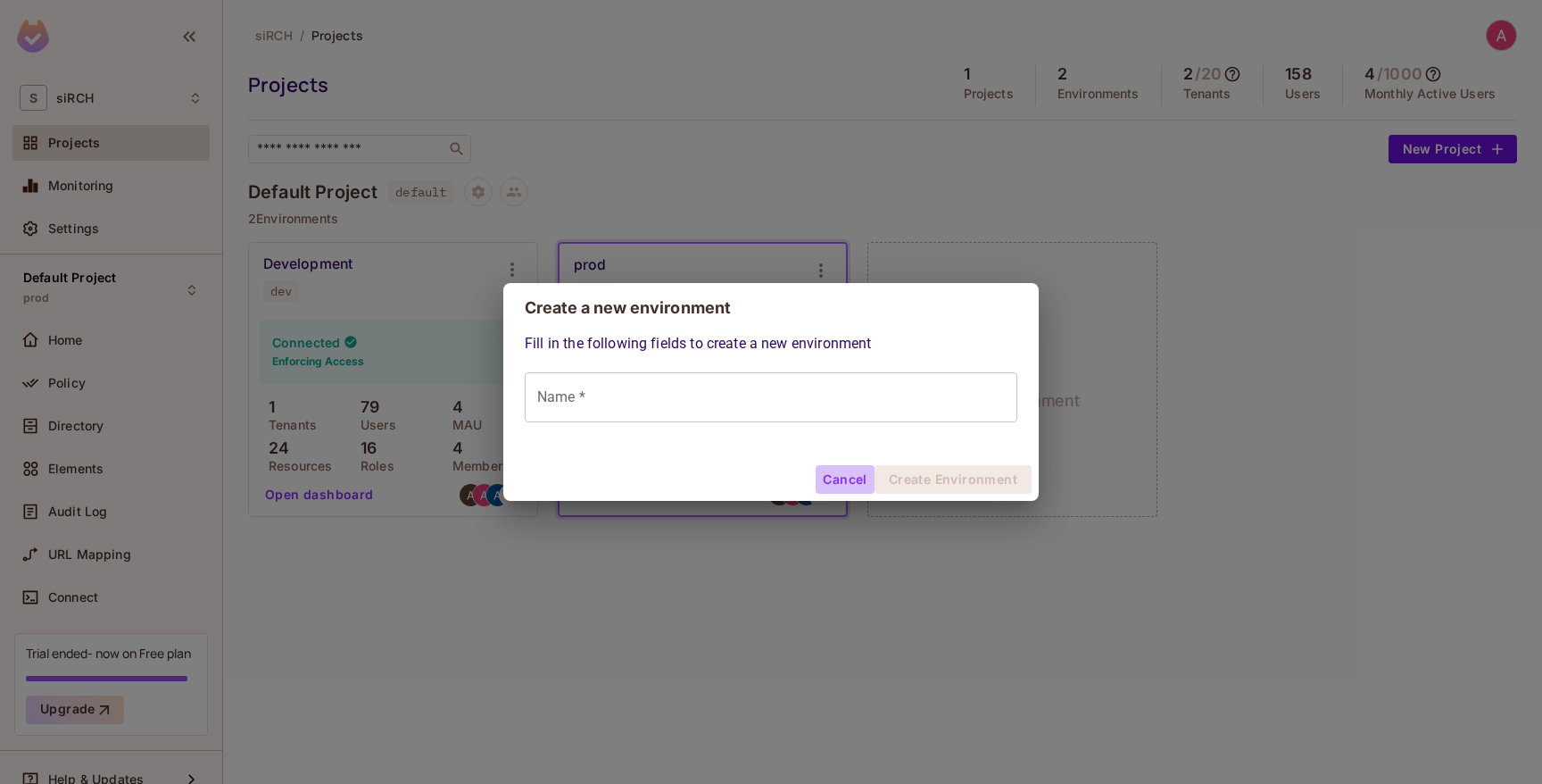
click at [835, 480] on button "Cancel" at bounding box center [845, 479] width 58 height 29
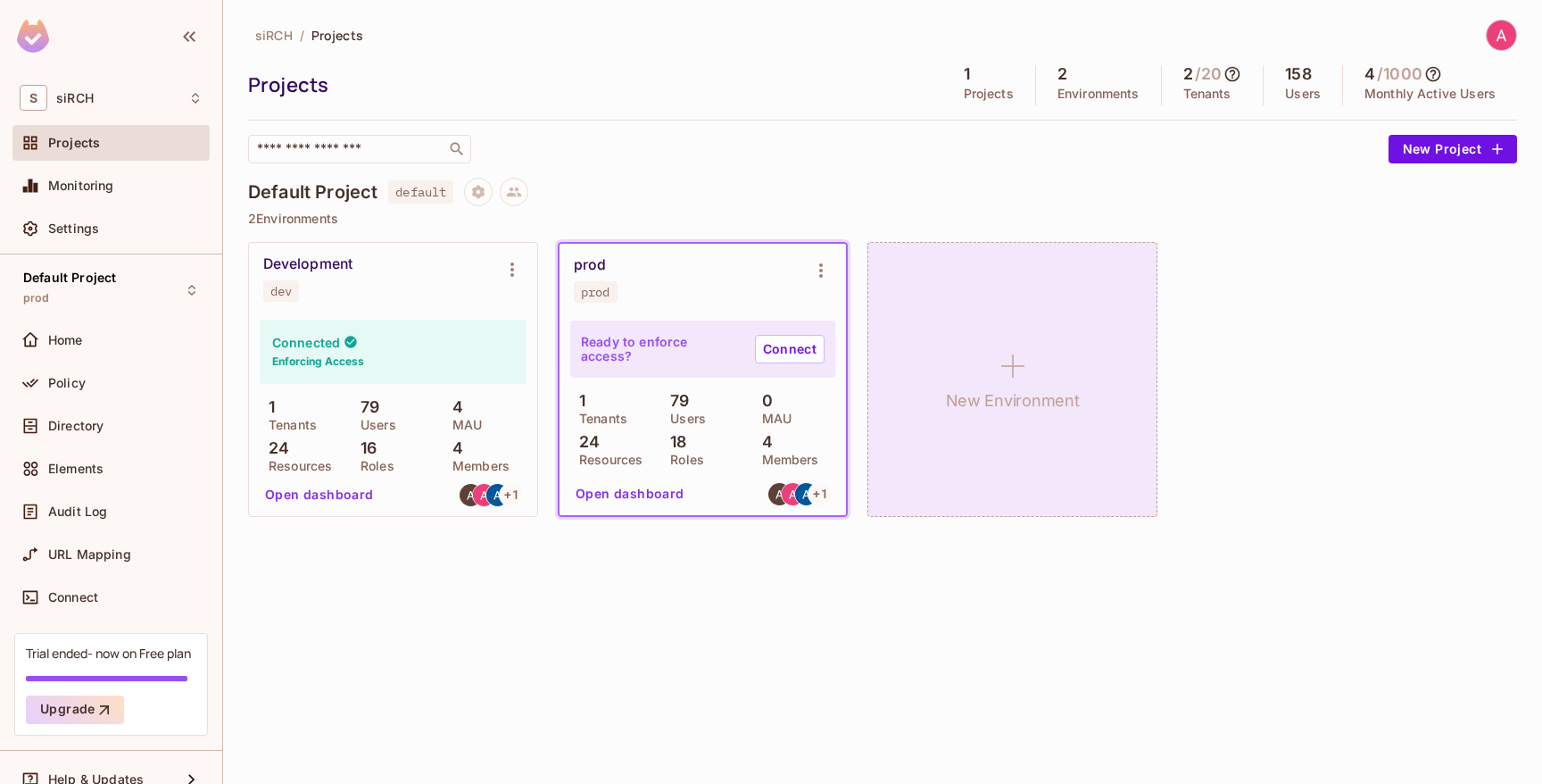
click at [971, 361] on div "New Environment" at bounding box center [1013, 379] width 290 height 275
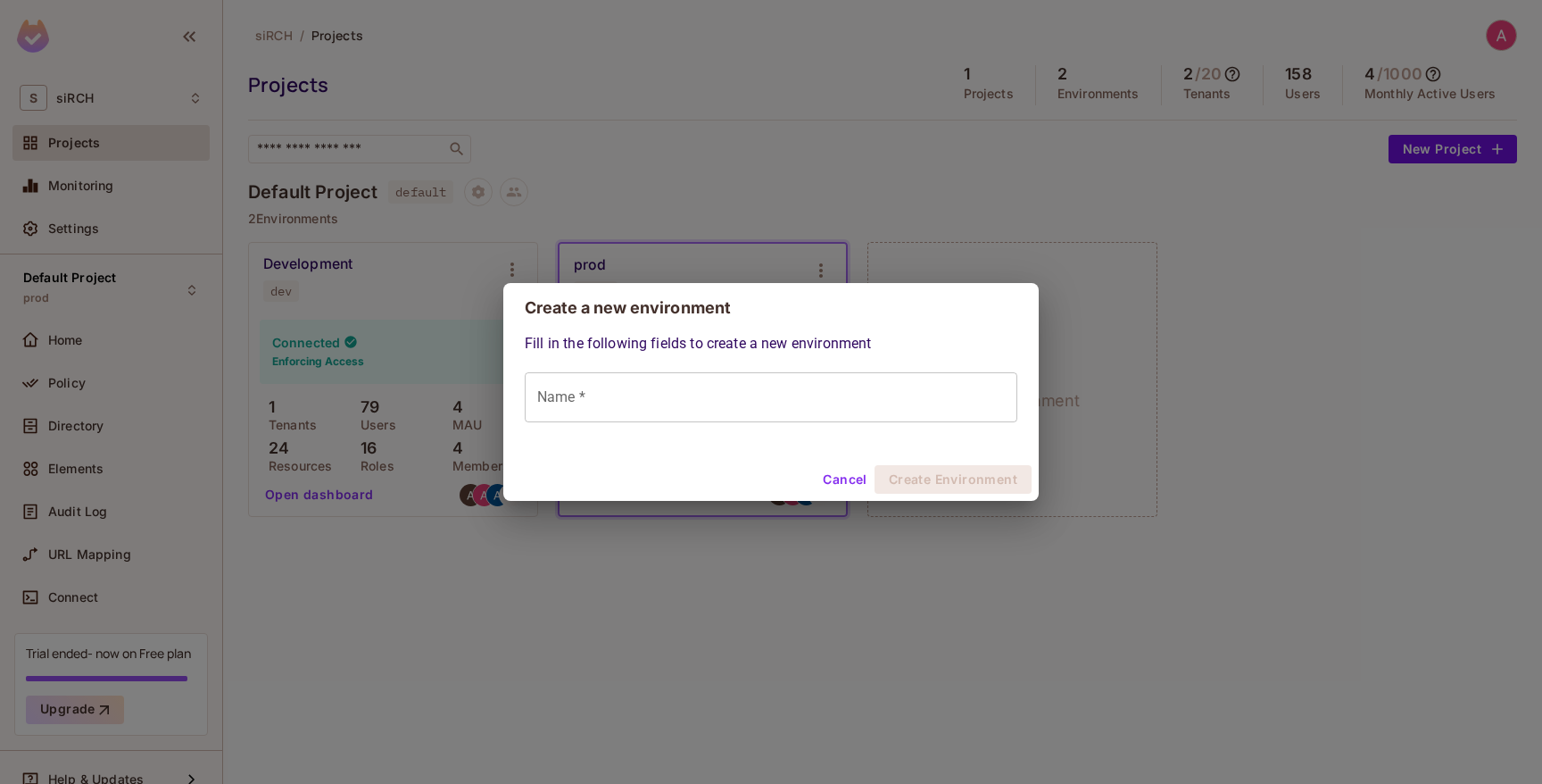
click at [602, 379] on input "Name *" at bounding box center [771, 397] width 493 height 50
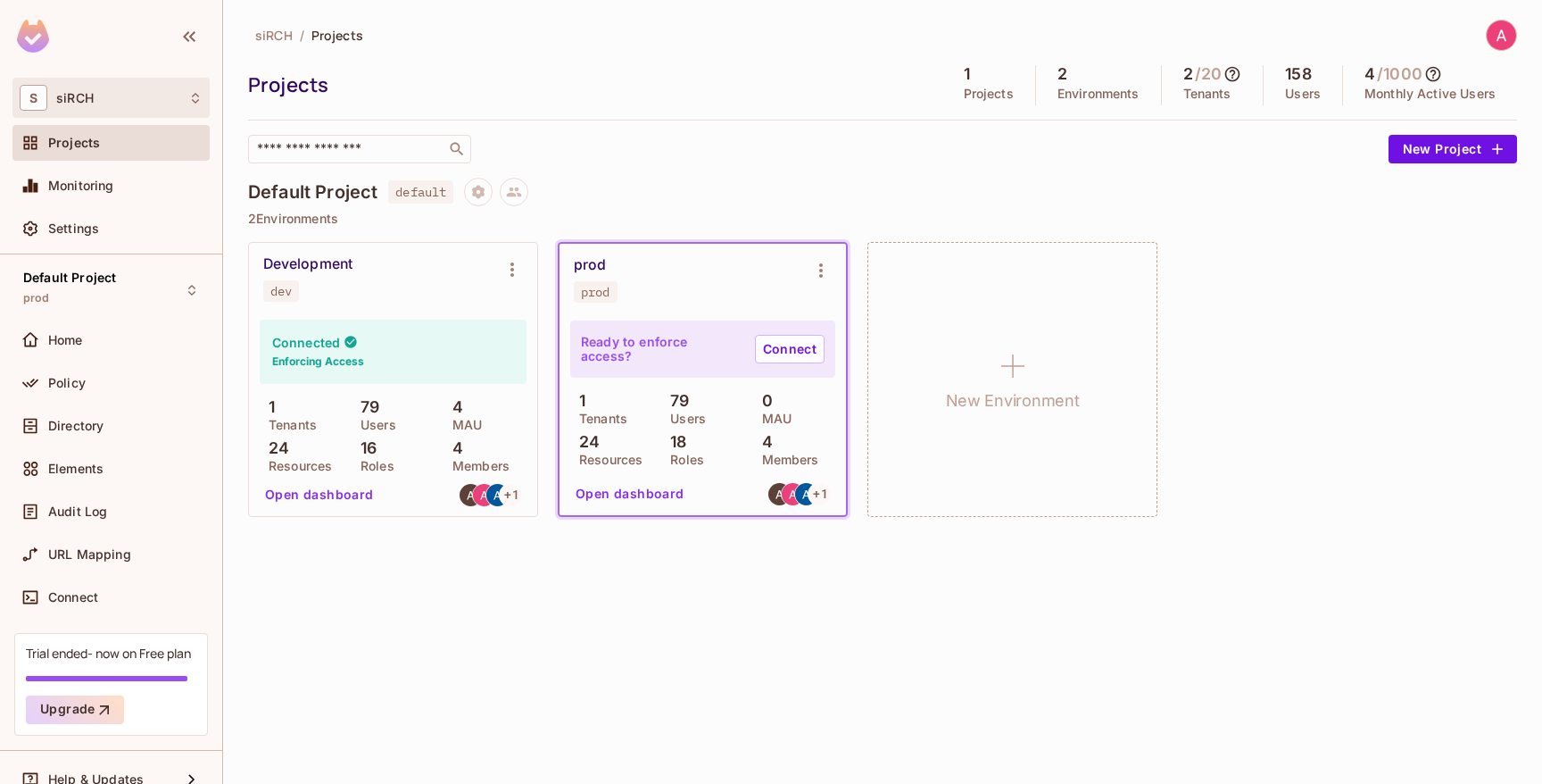
click at [81, 80] on div "S siRCH" at bounding box center [110, 98] width 197 height 40
click at [29, 45] on div at bounding box center [771, 392] width 1542 height 784
click at [32, 38] on img at bounding box center [33, 36] width 32 height 33
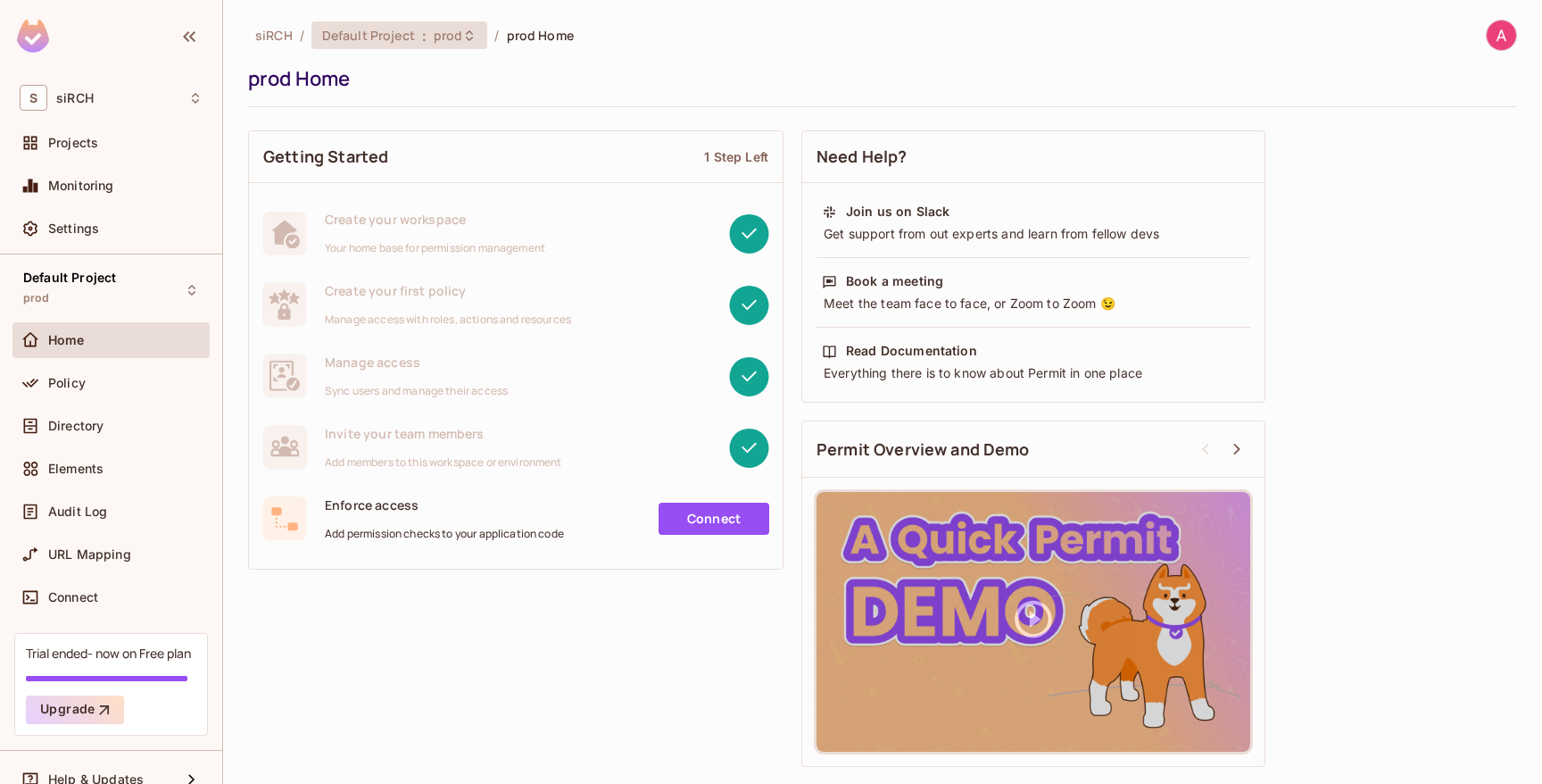
click at [336, 29] on span "Default Project" at bounding box center [368, 35] width 93 height 17
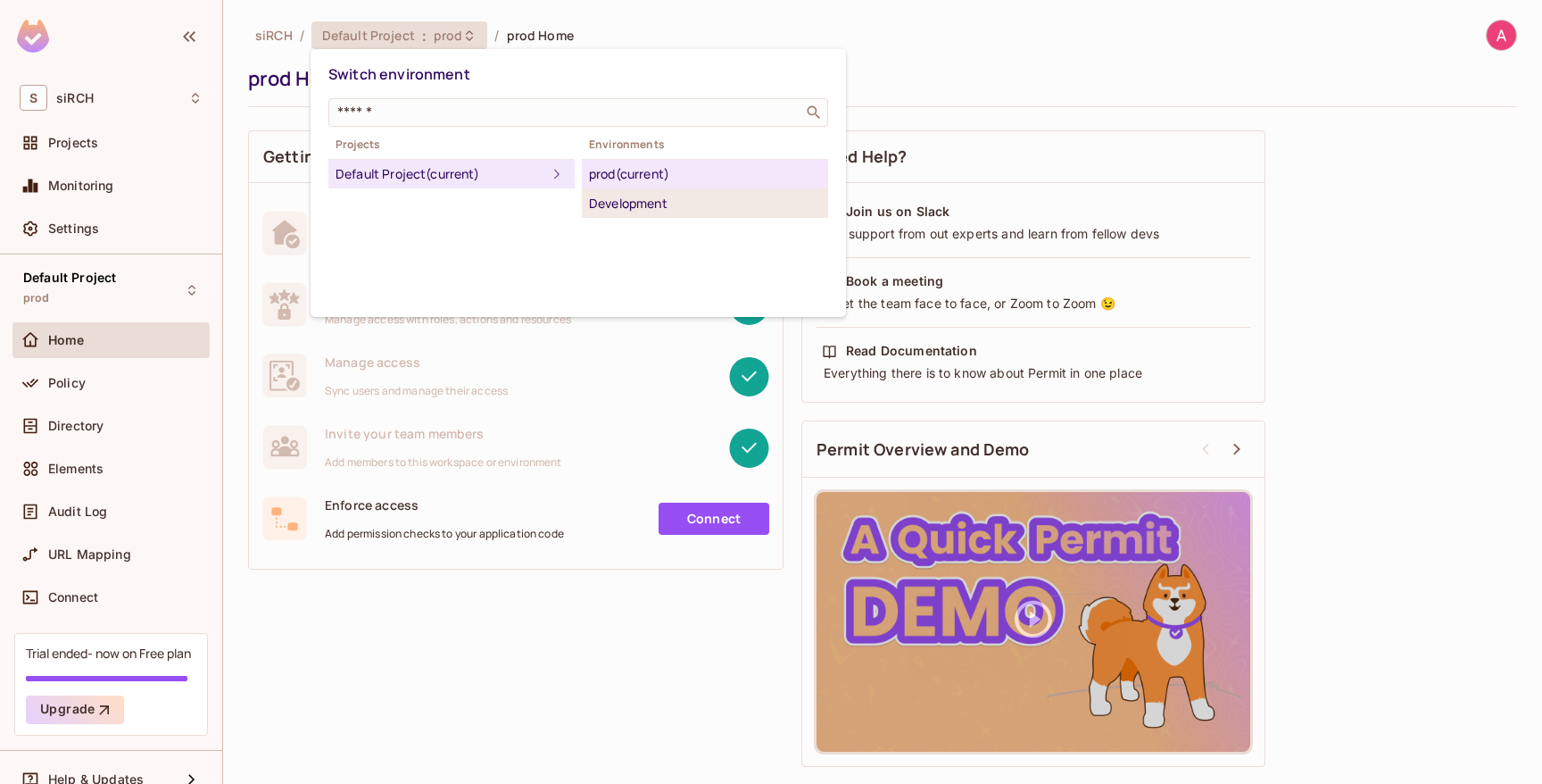
click at [643, 189] on li "Development" at bounding box center [705, 203] width 246 height 29
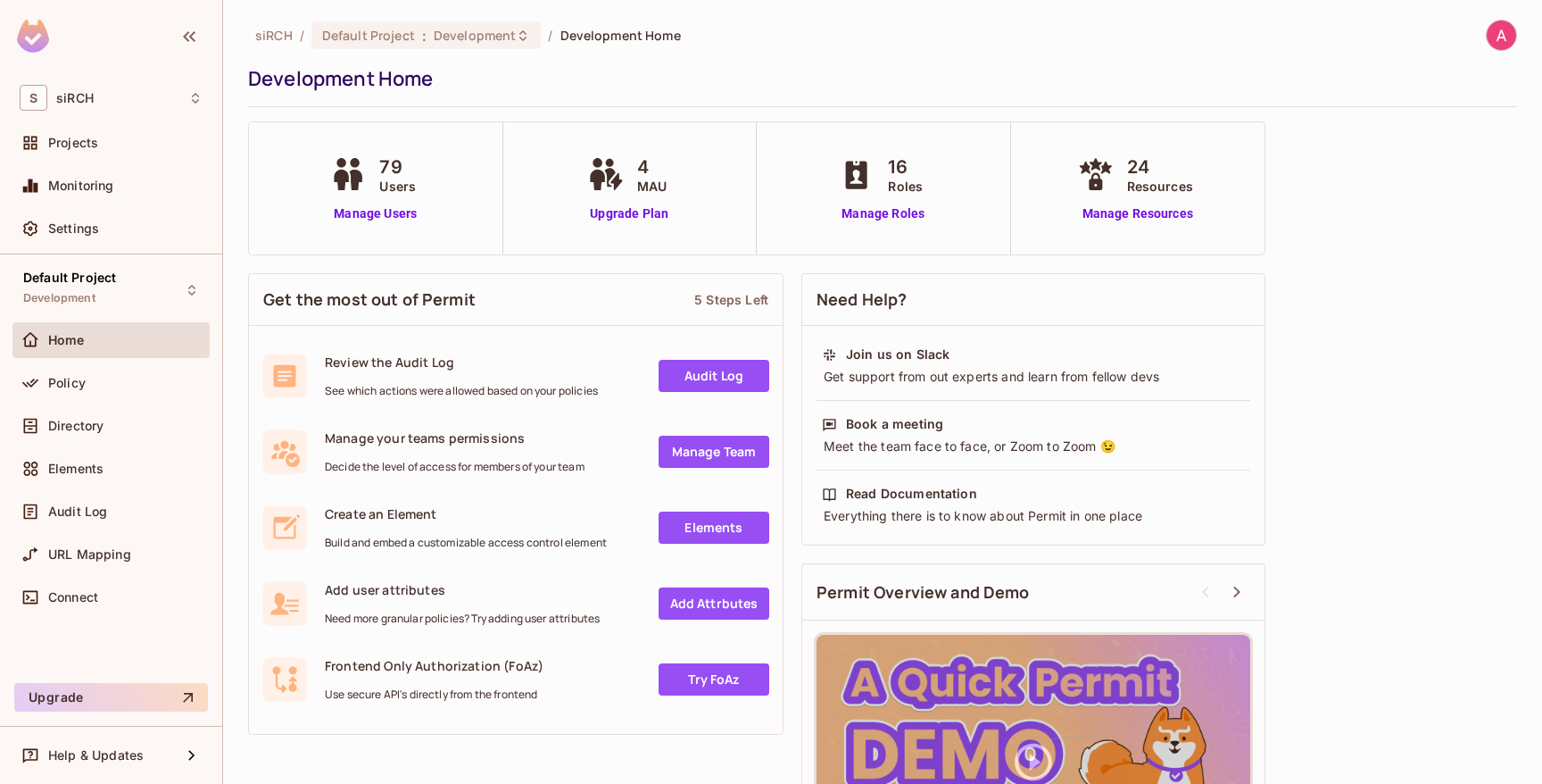
click at [32, 45] on img at bounding box center [33, 36] width 32 height 33
click at [201, 47] on div at bounding box center [190, 36] width 30 height 29
click at [199, 46] on icon "button" at bounding box center [189, 36] width 21 height 21
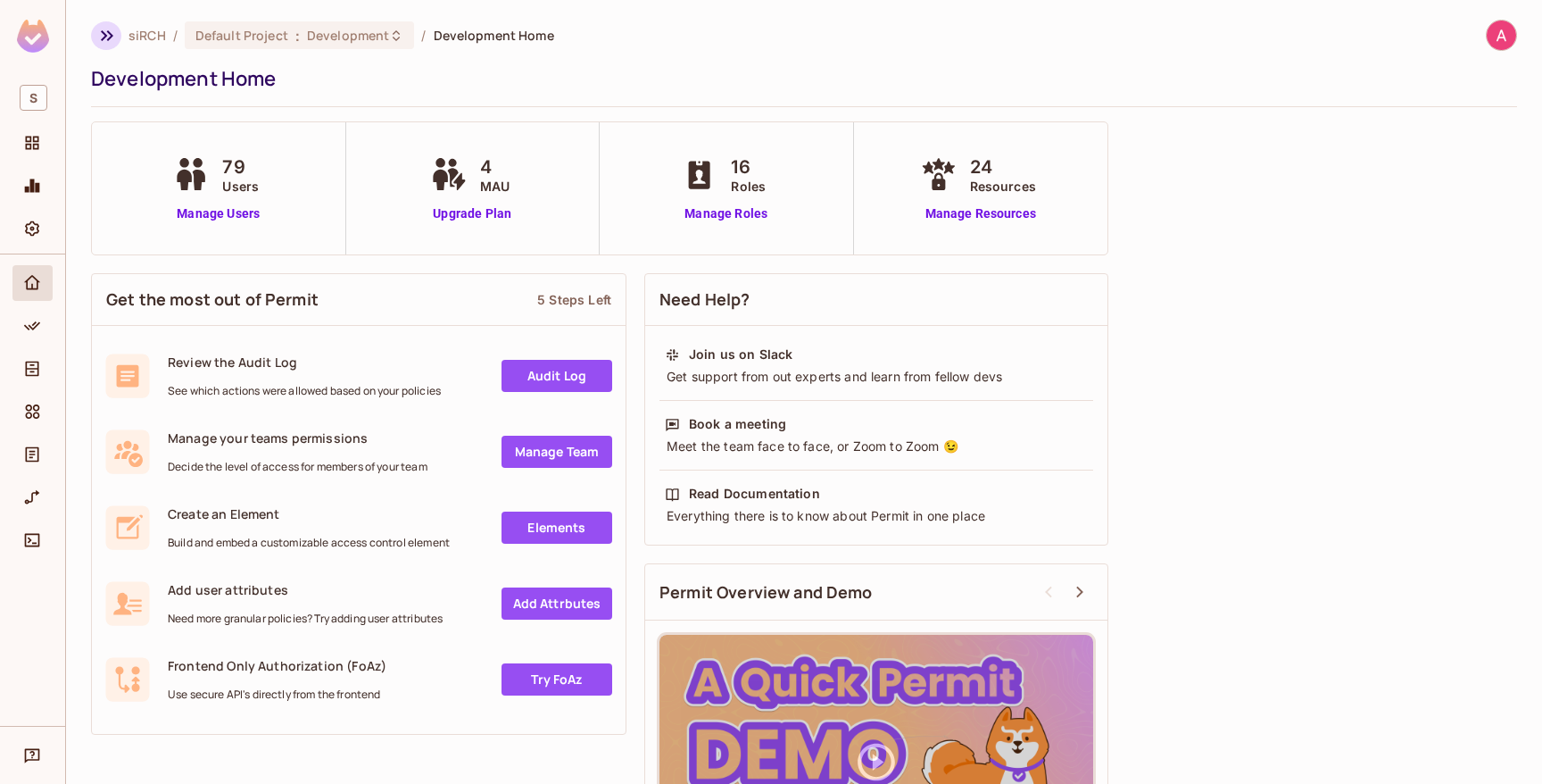
click at [113, 36] on icon "button" at bounding box center [106, 35] width 21 height 21
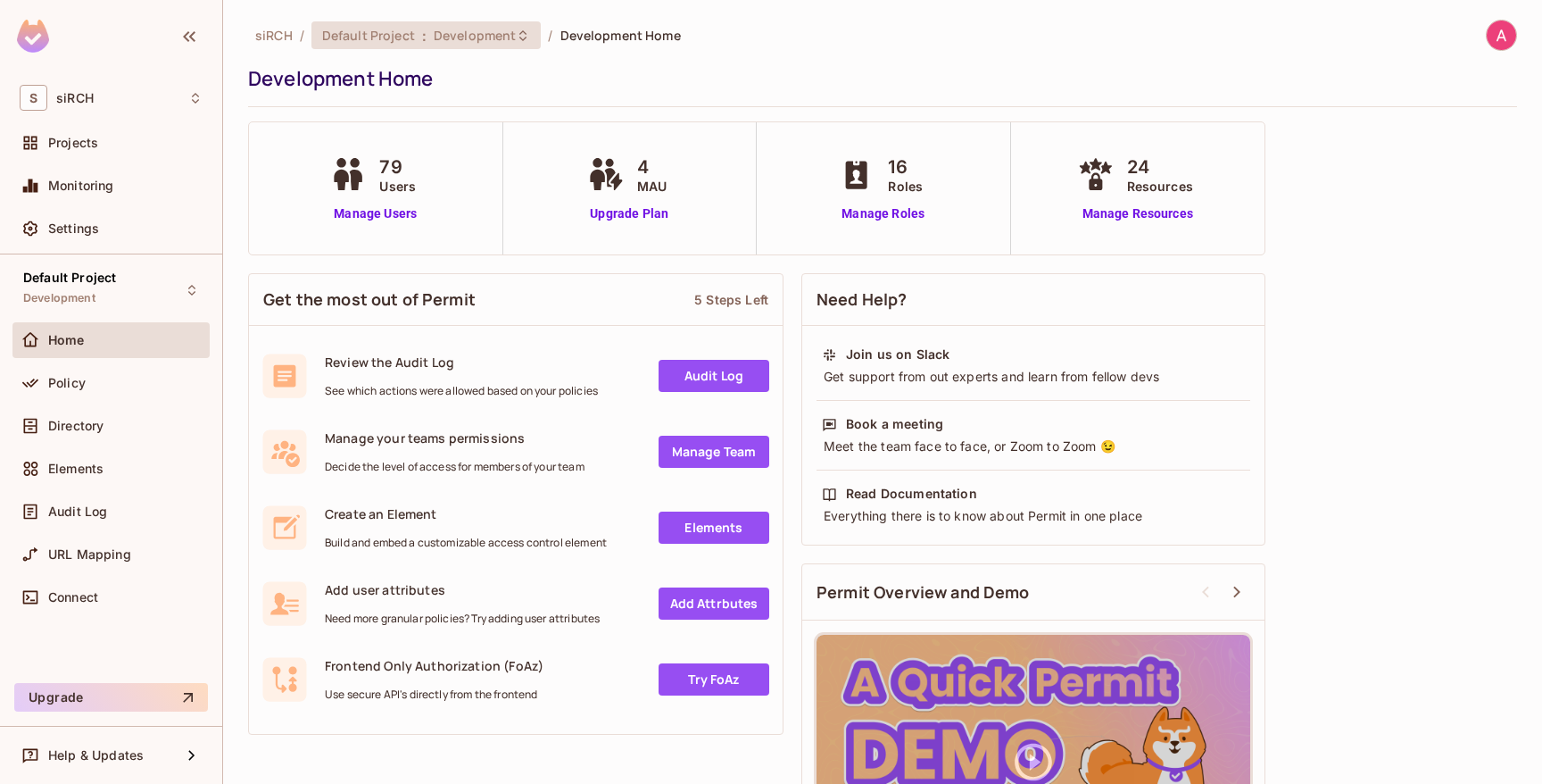
click at [495, 37] on span "Development" at bounding box center [475, 35] width 82 height 17
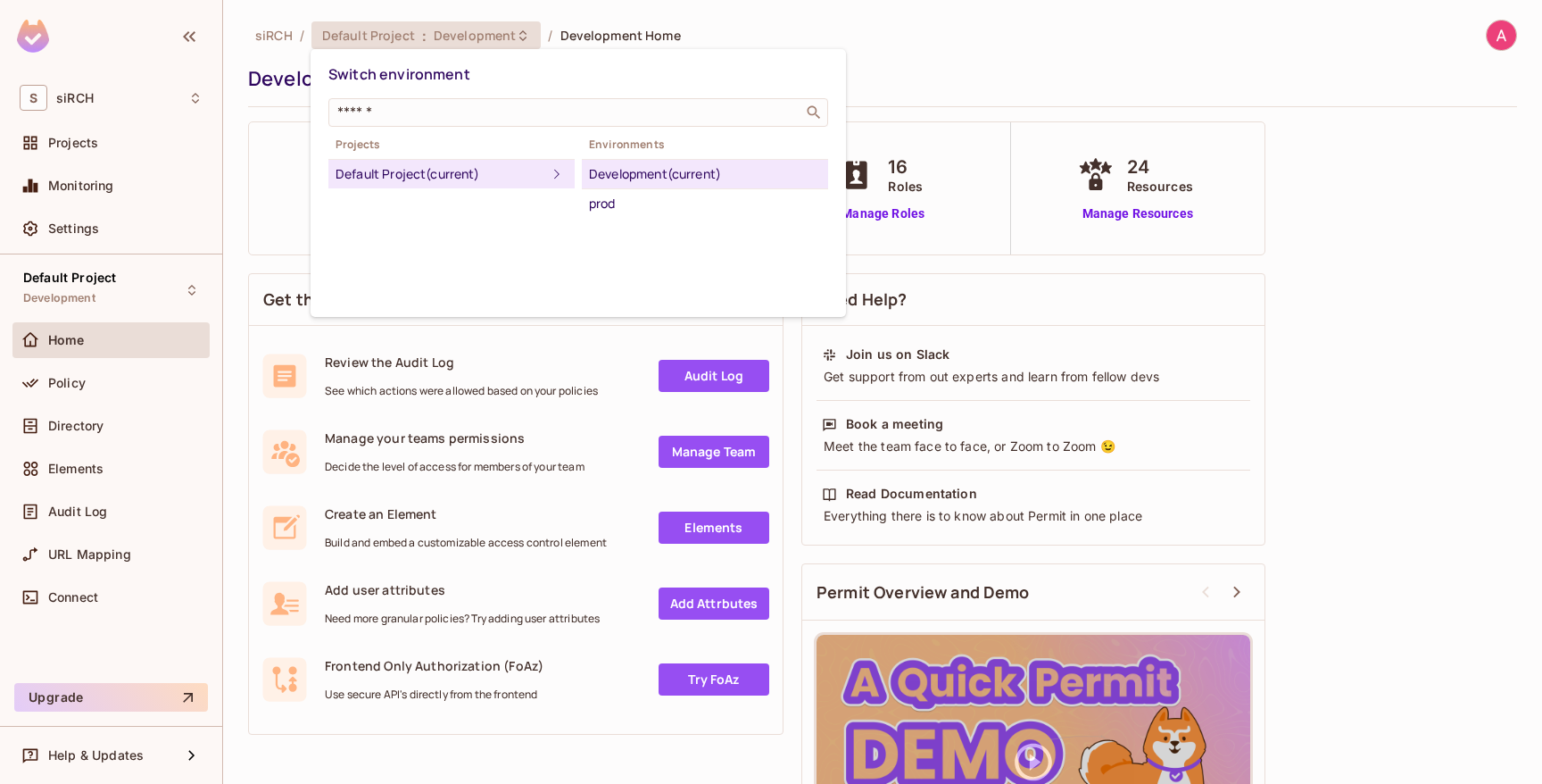
click at [495, 37] on div at bounding box center [771, 392] width 1542 height 784
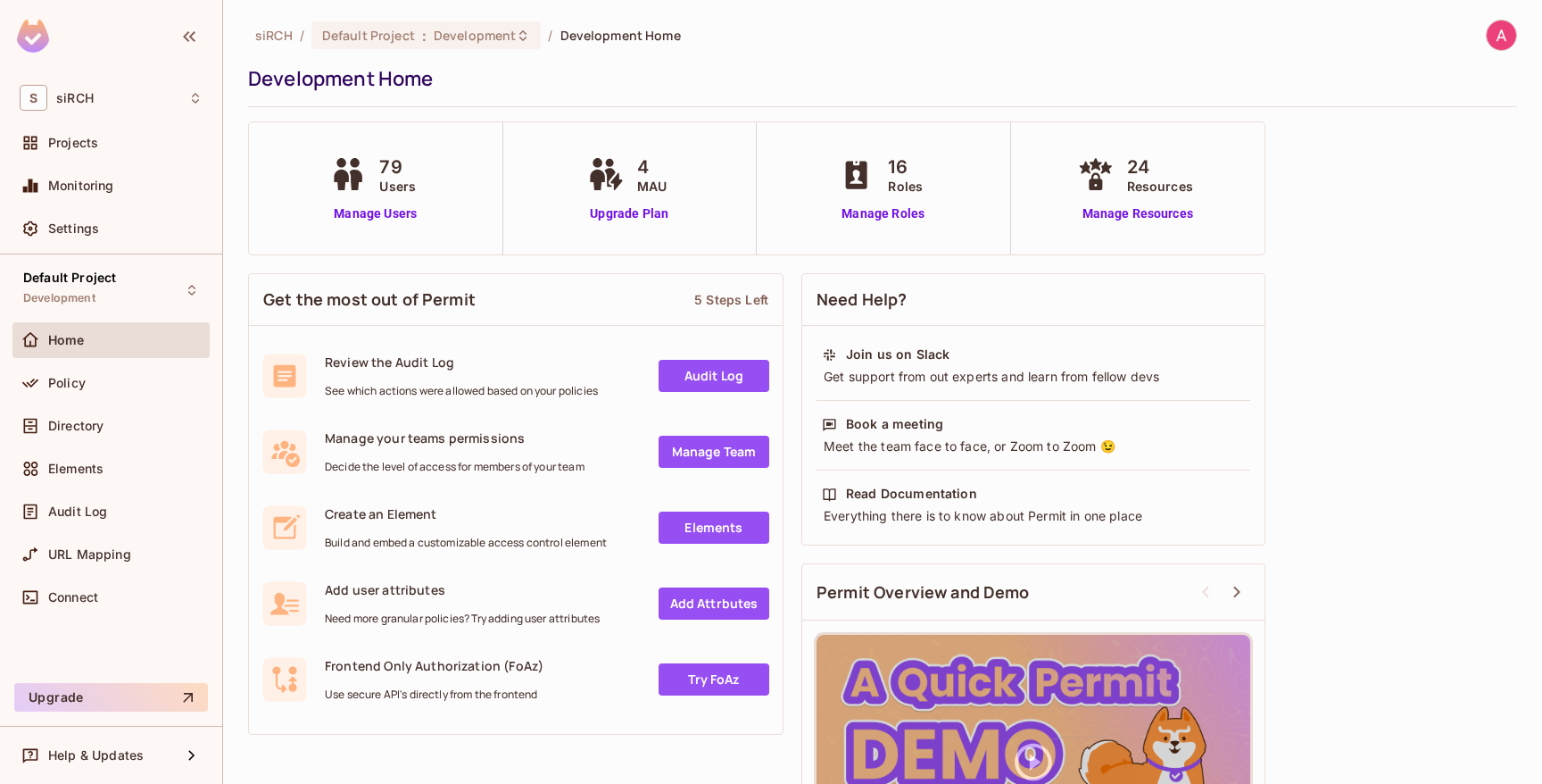
click at [284, 46] on ol "siRCH / Default Project : Development / Development Home" at bounding box center [468, 35] width 426 height 28
click at [284, 40] on span "siRCH" at bounding box center [273, 35] width 37 height 17
click at [314, 40] on div "Default Project : Development" at bounding box center [426, 35] width 230 height 28
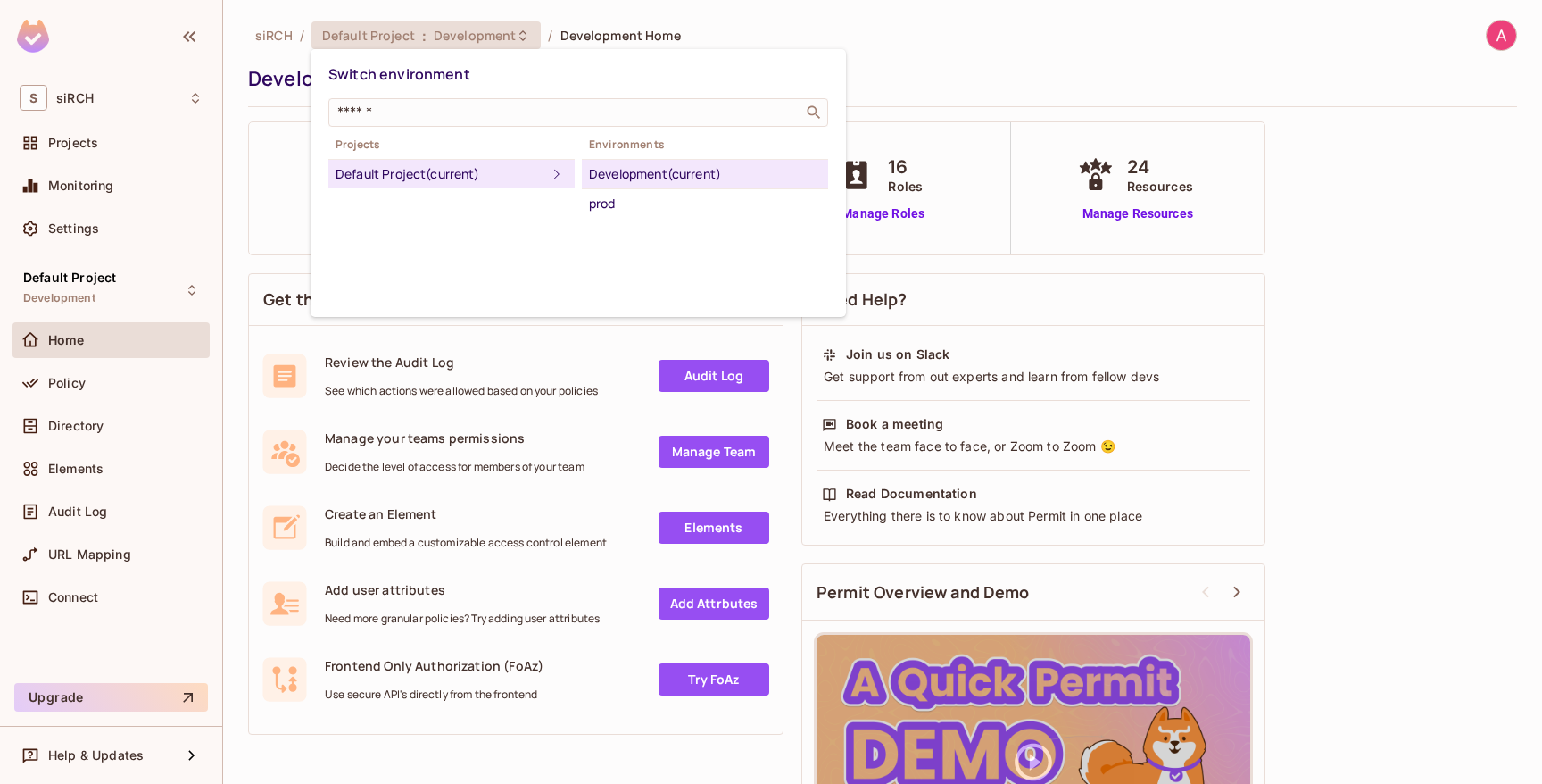
click at [219, 121] on div at bounding box center [771, 392] width 1542 height 784
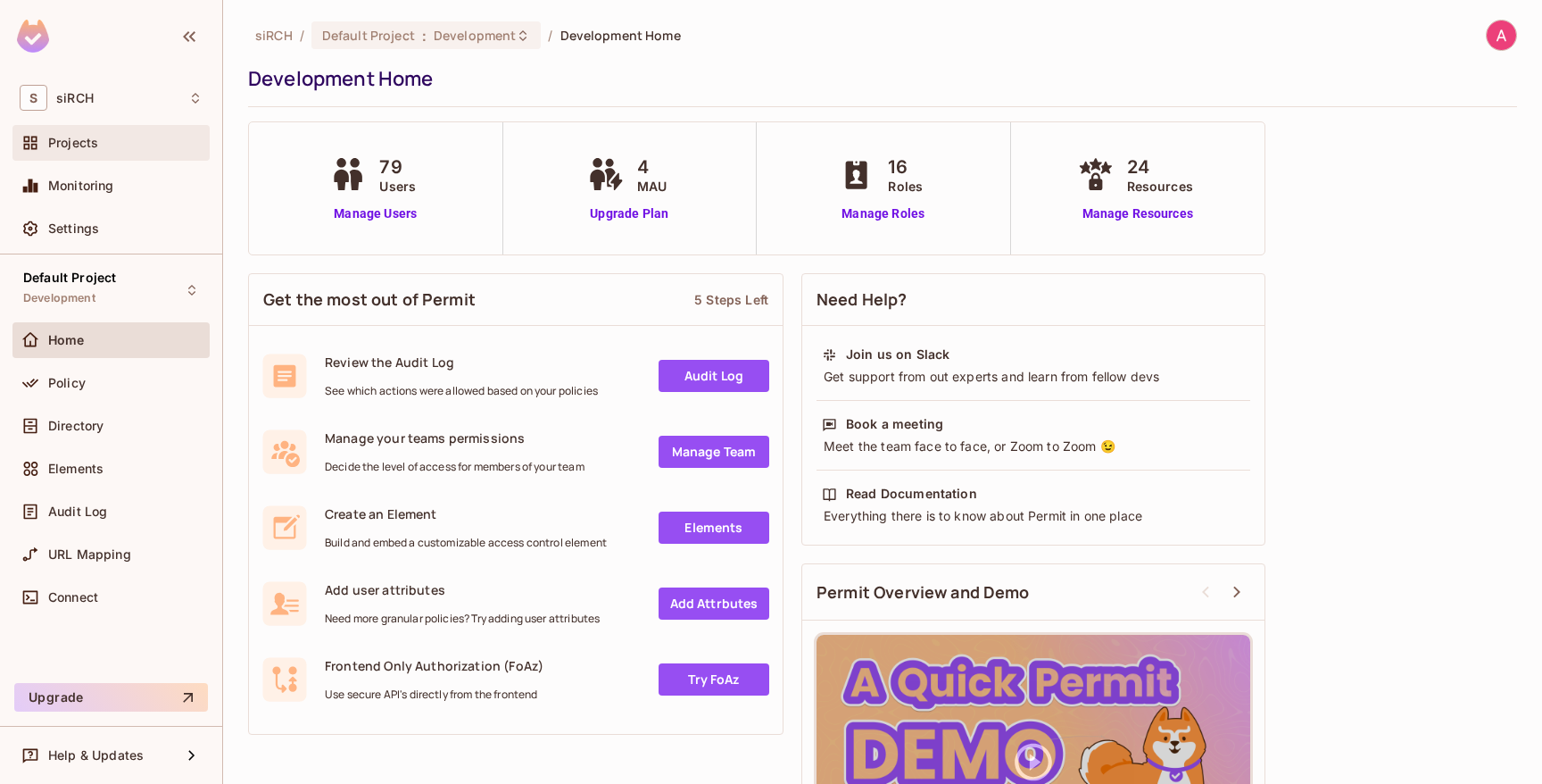
click at [93, 137] on span "Projects" at bounding box center [73, 143] width 50 height 14
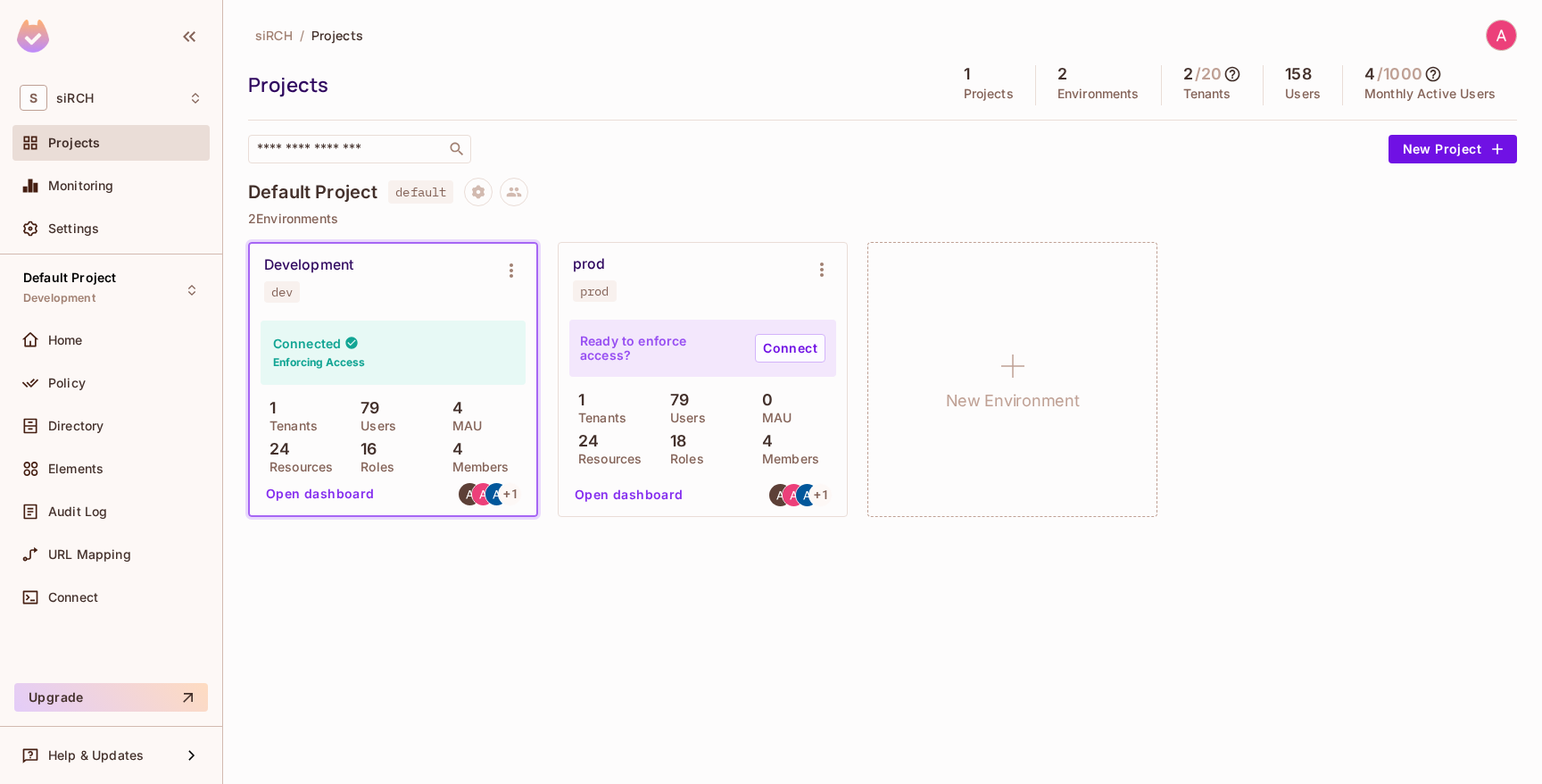
click at [42, 47] on img at bounding box center [33, 36] width 32 height 33
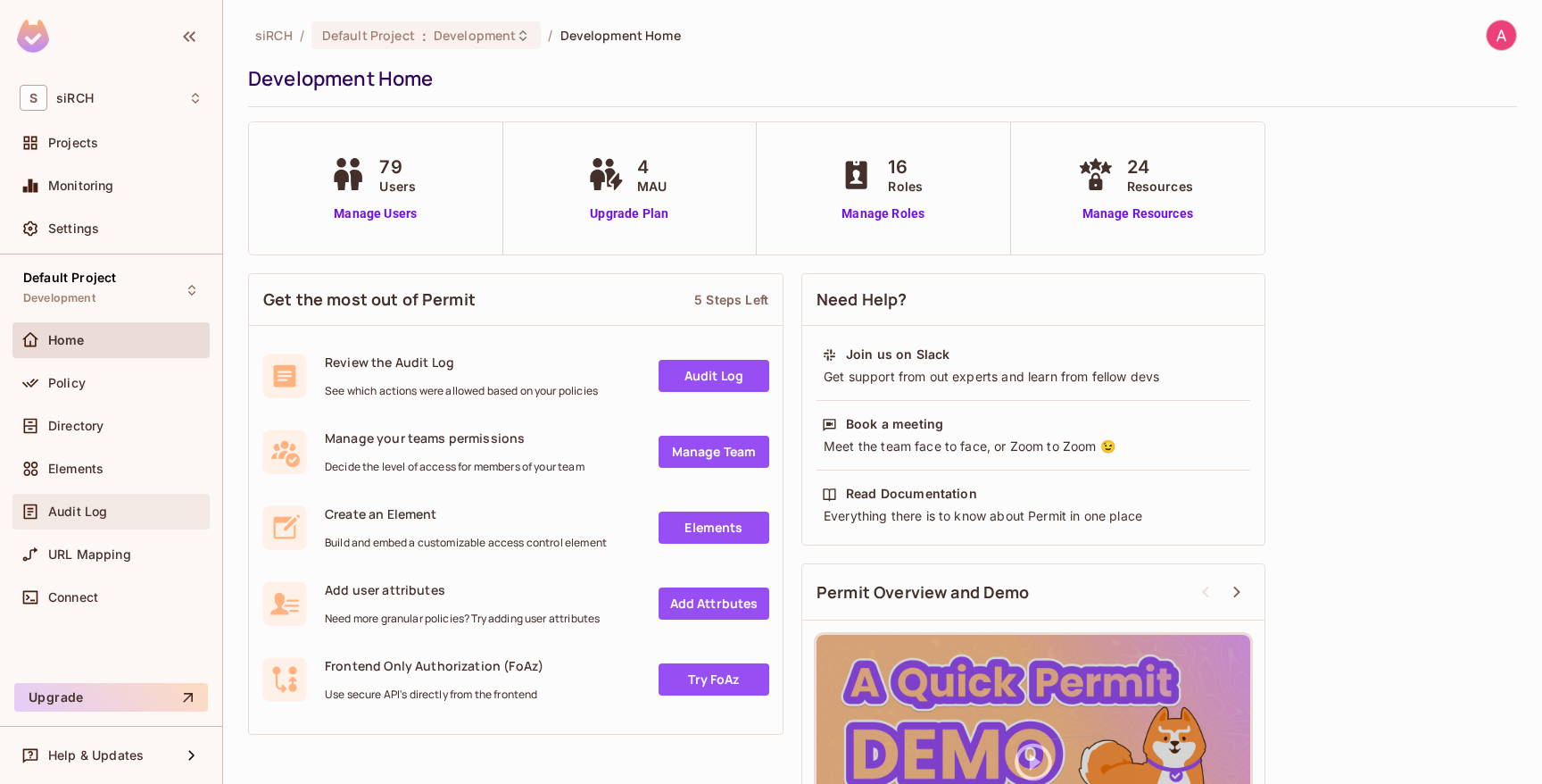
click at [103, 502] on div "Audit Log" at bounding box center [111, 511] width 183 height 21
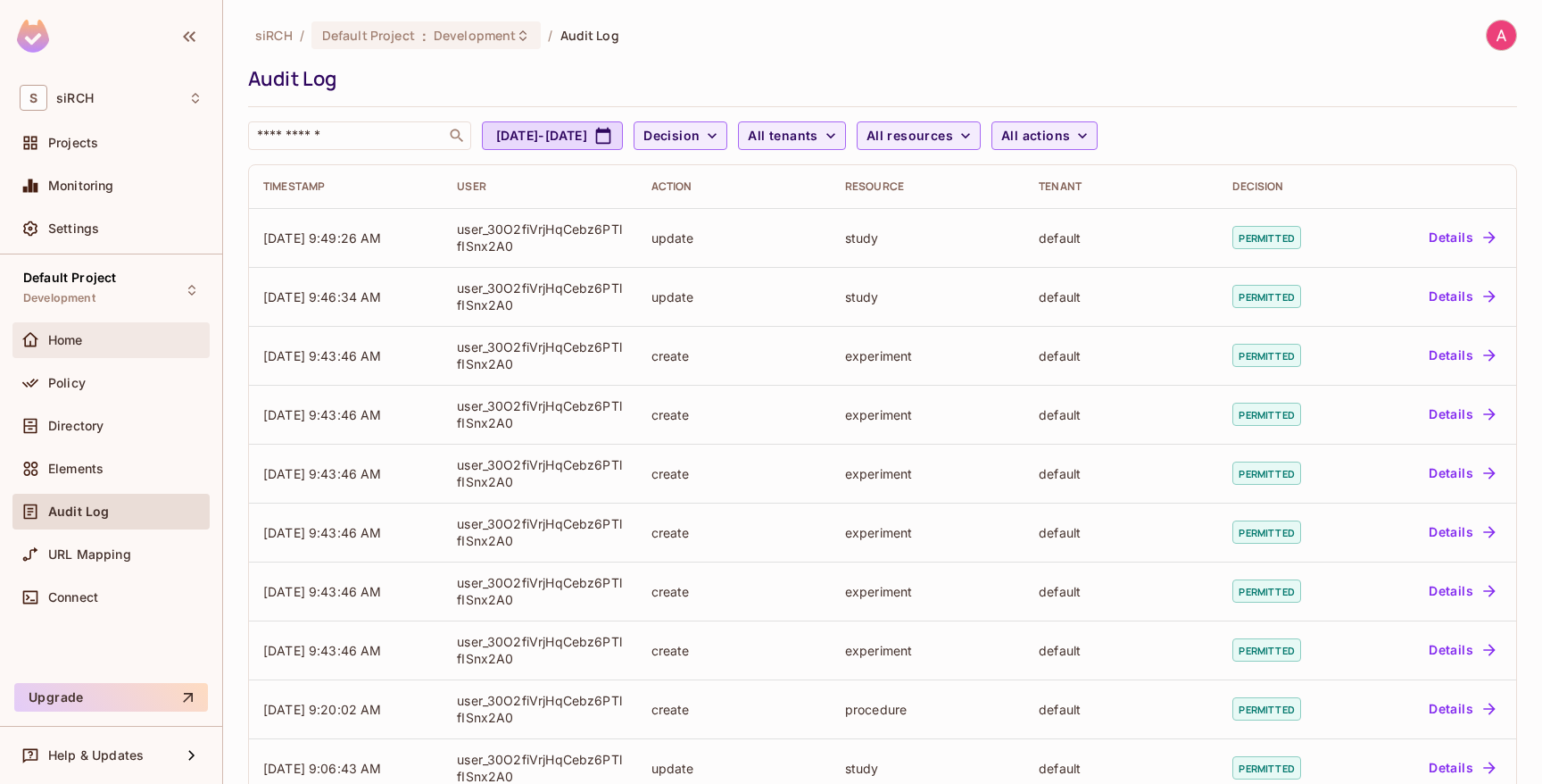
click at [39, 330] on span at bounding box center [30, 339] width 21 height 21
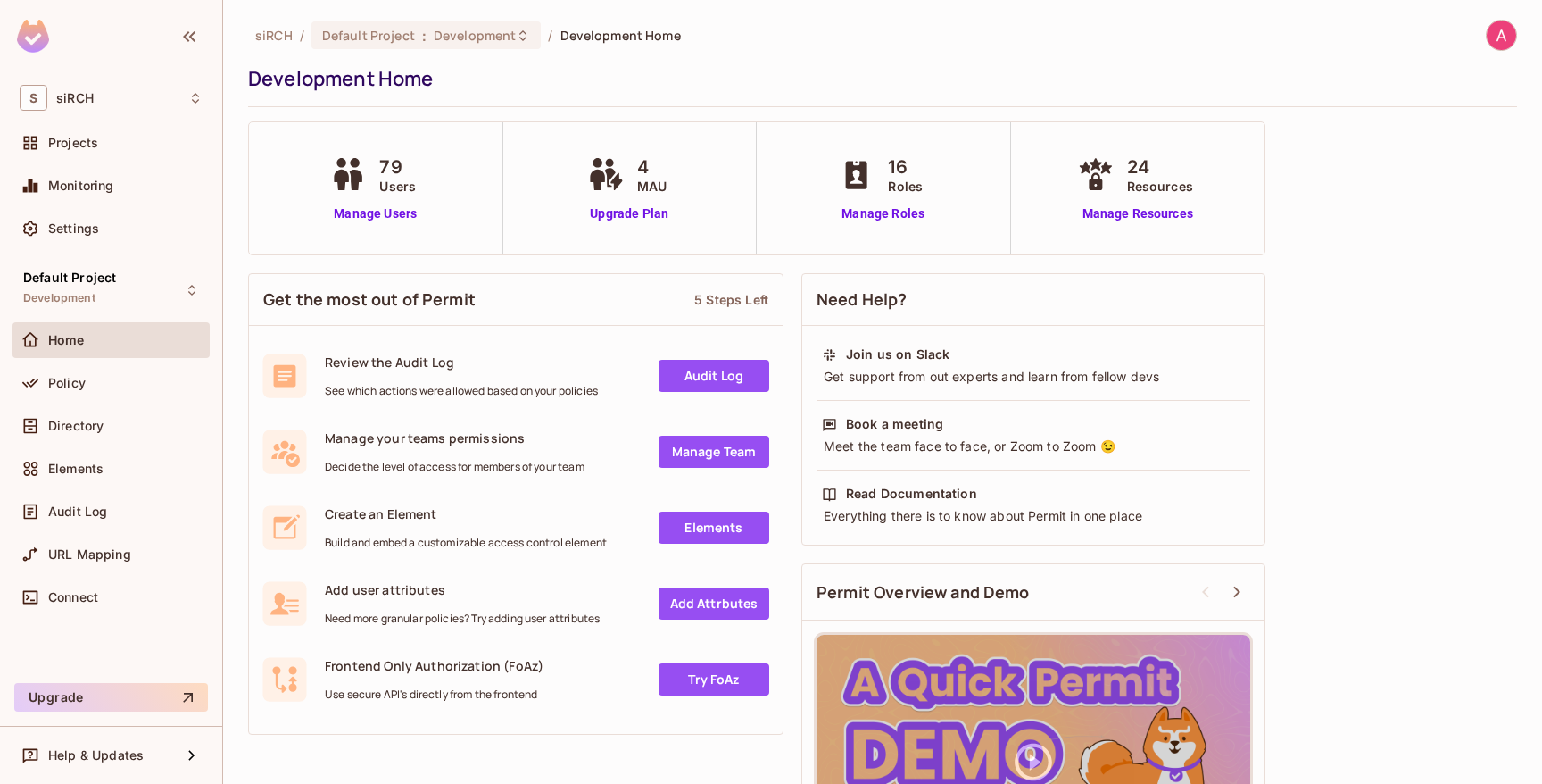
click at [25, 33] on img at bounding box center [33, 36] width 32 height 33
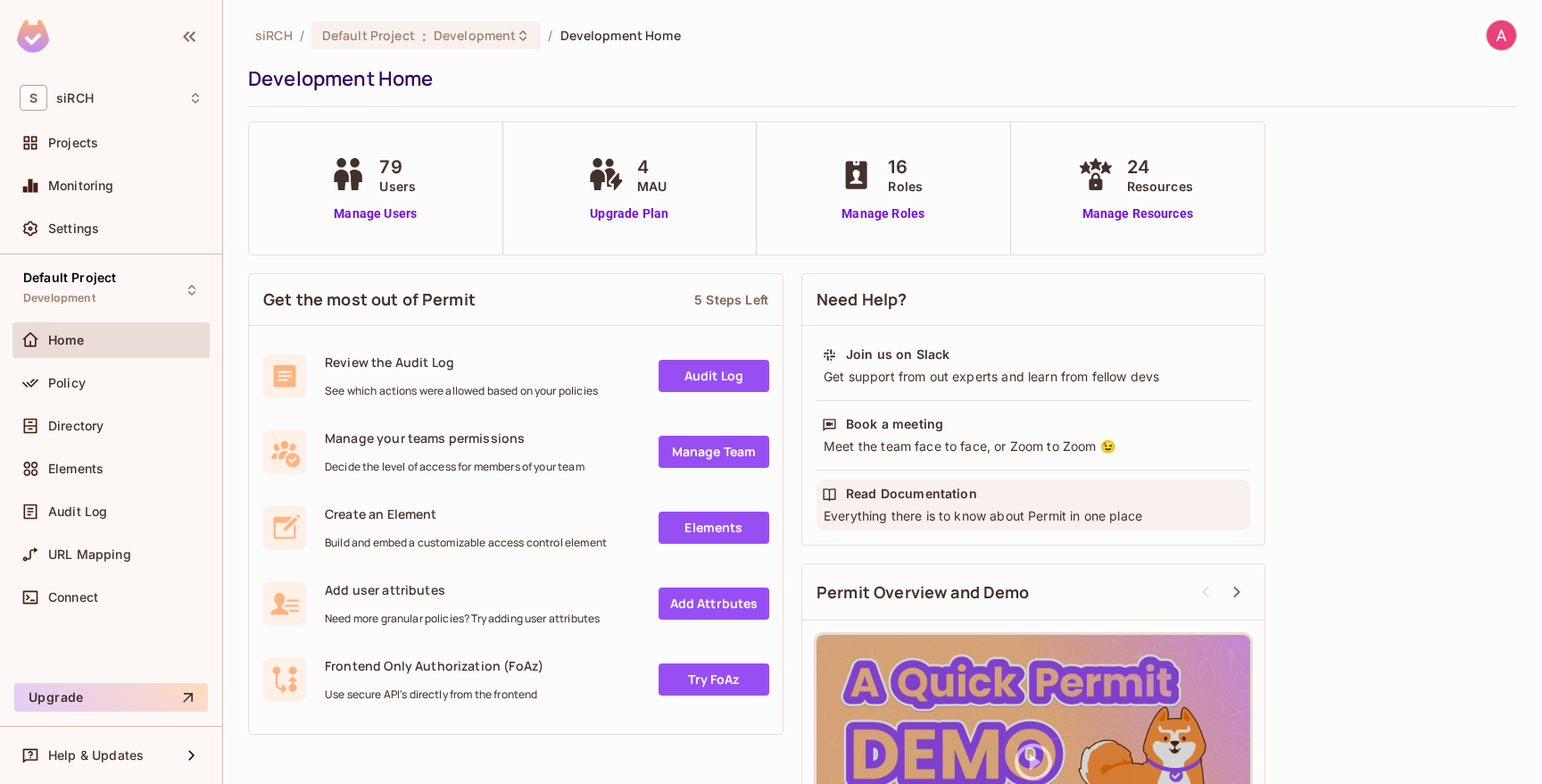
click at [908, 513] on div "Everything there is to know about Permit in one place" at bounding box center [1033, 516] width 423 height 18
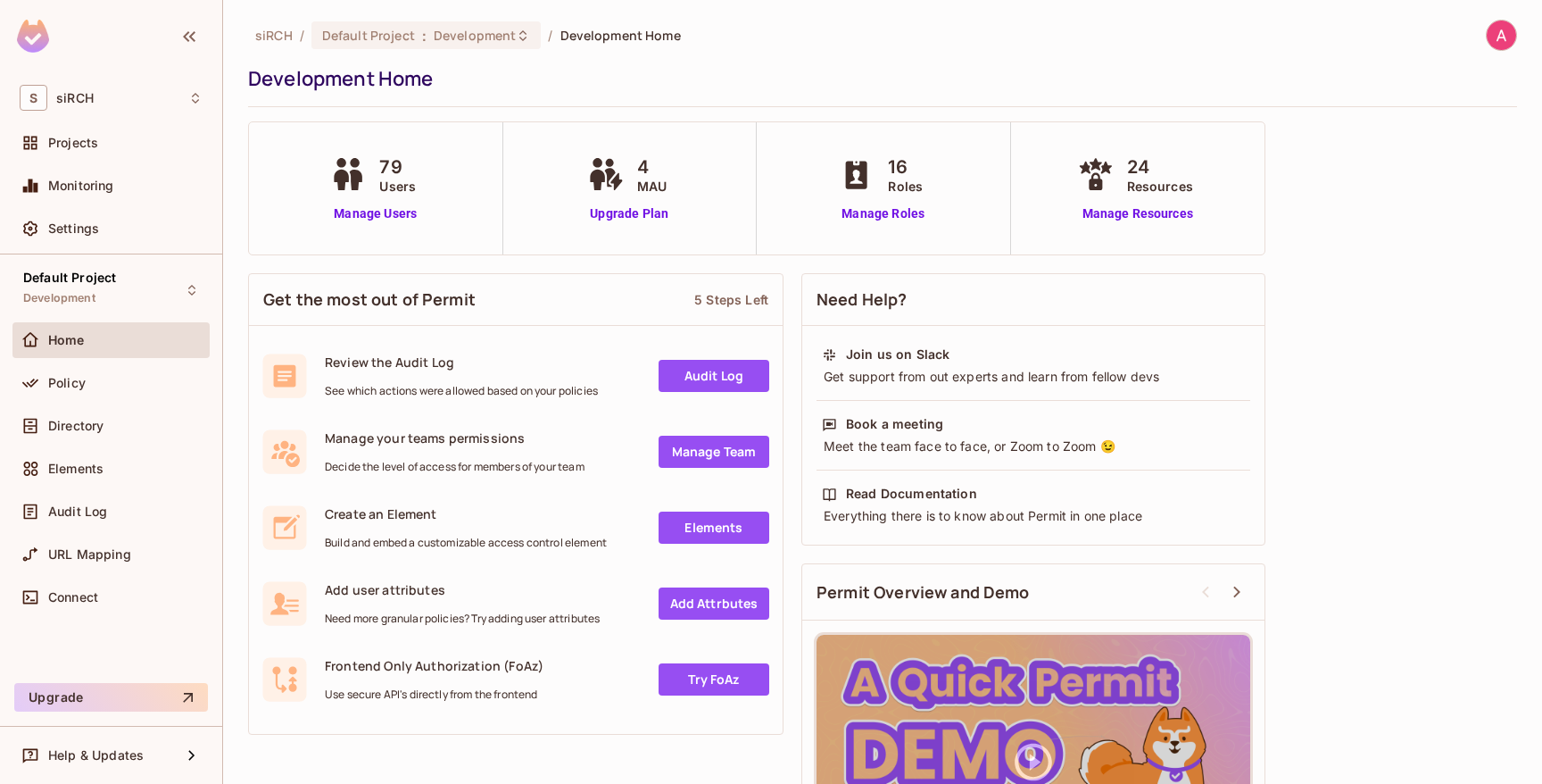
click at [38, 43] on img at bounding box center [33, 36] width 32 height 33
click at [196, 42] on icon "button" at bounding box center [189, 36] width 21 height 21
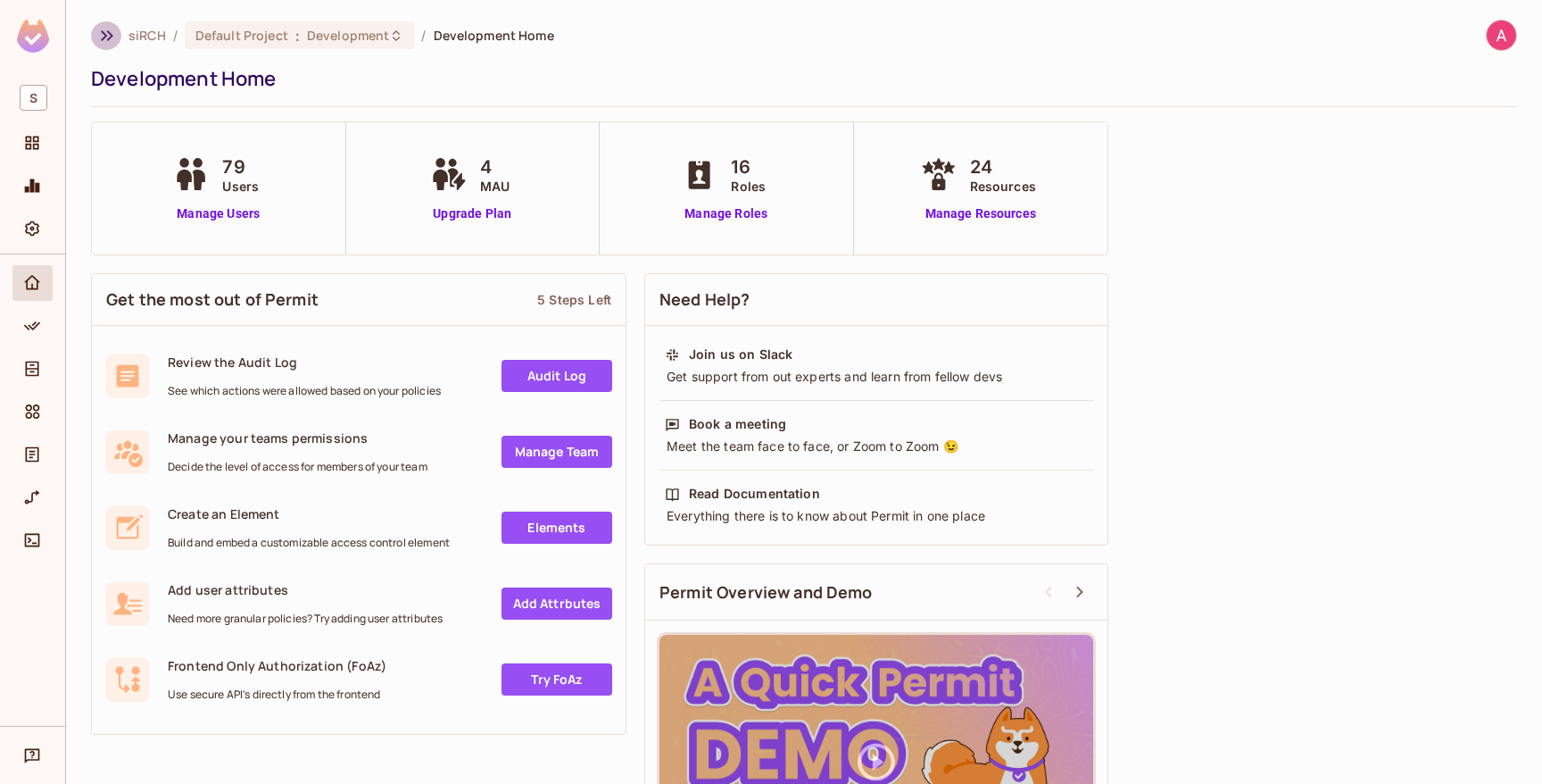
click at [108, 35] on icon "button" at bounding box center [106, 35] width 21 height 21
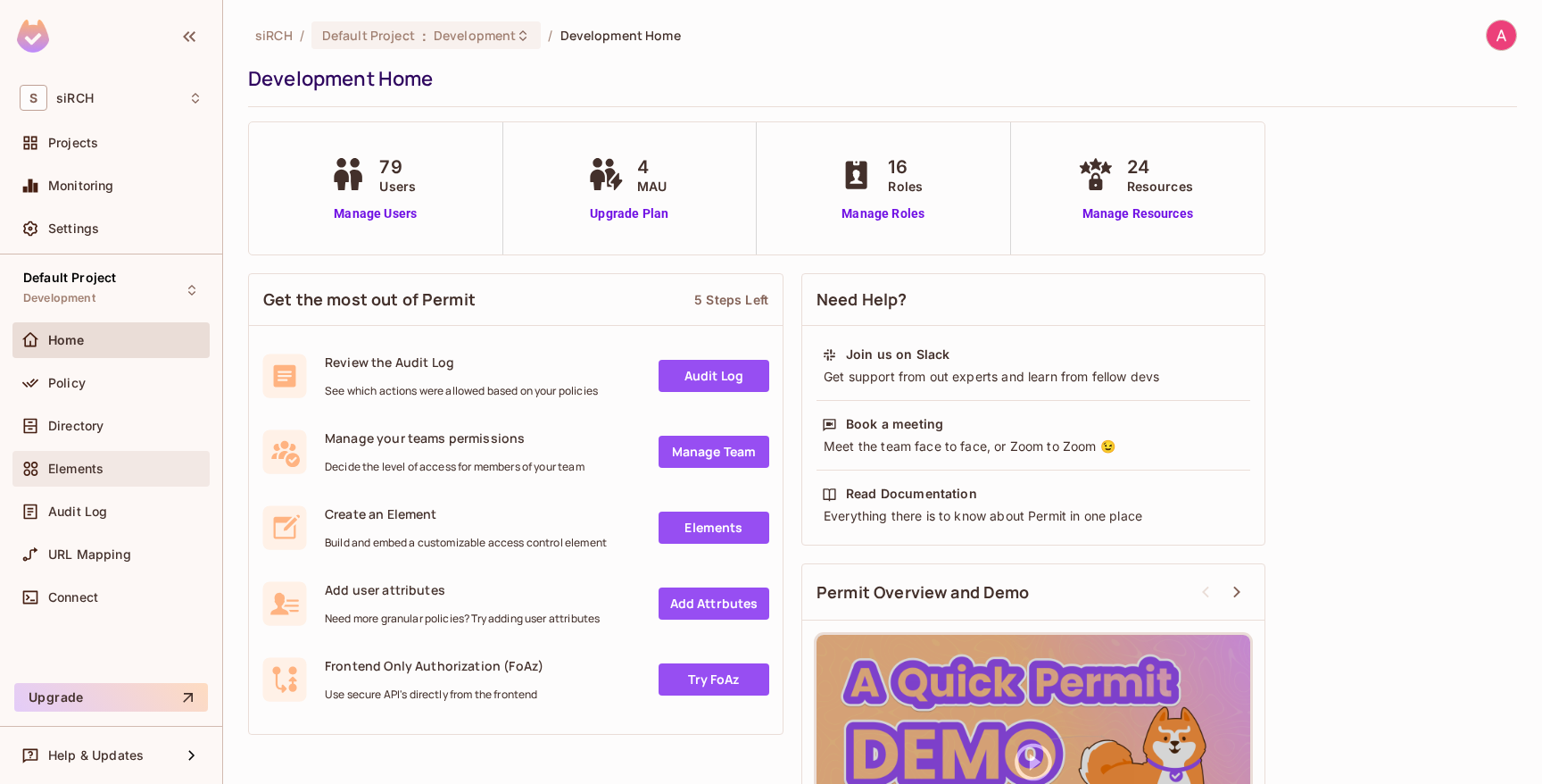
click at [140, 468] on div "Elements" at bounding box center [125, 468] width 154 height 14
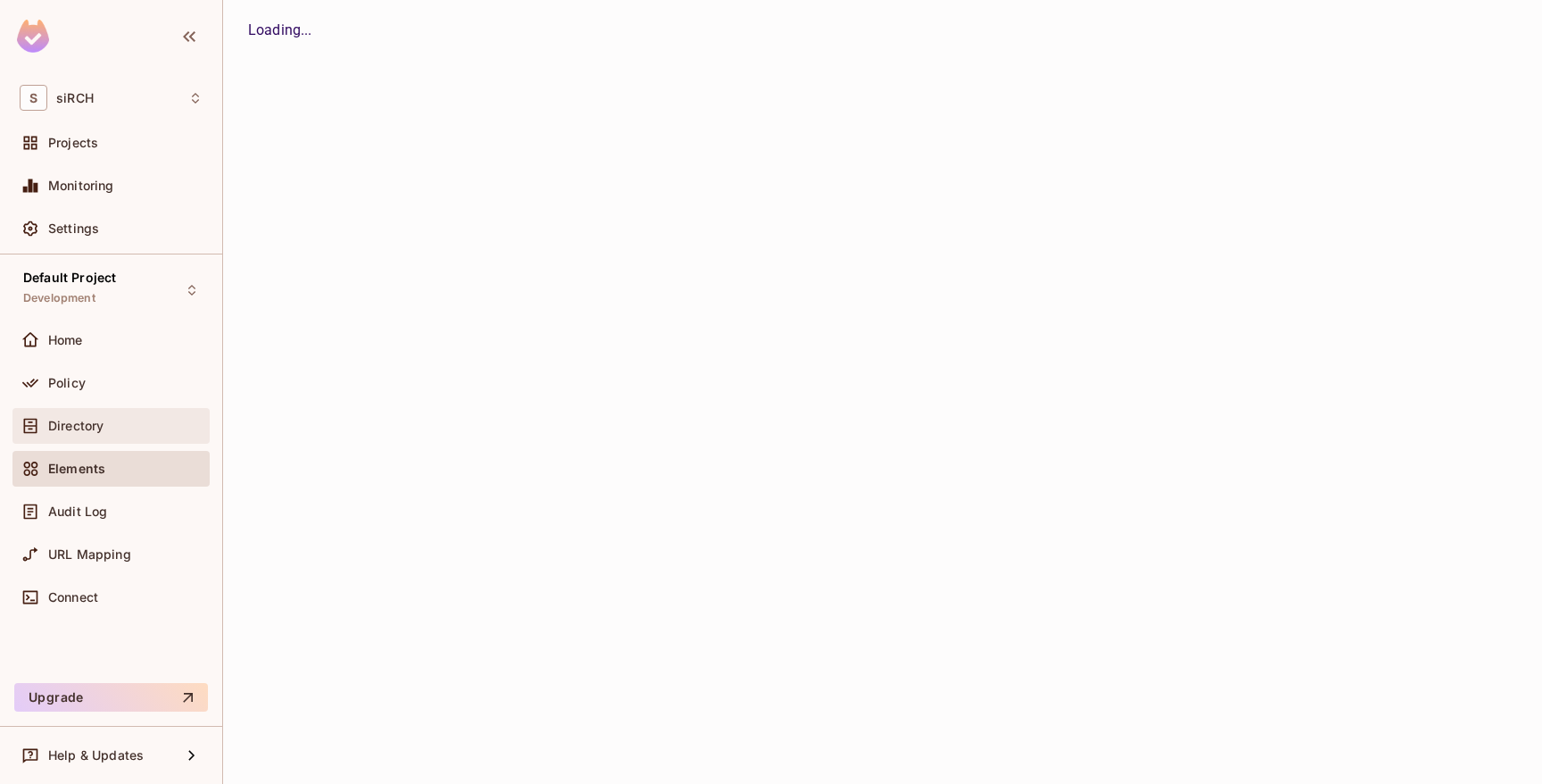
click at [144, 421] on div "Directory" at bounding box center [125, 426] width 154 height 14
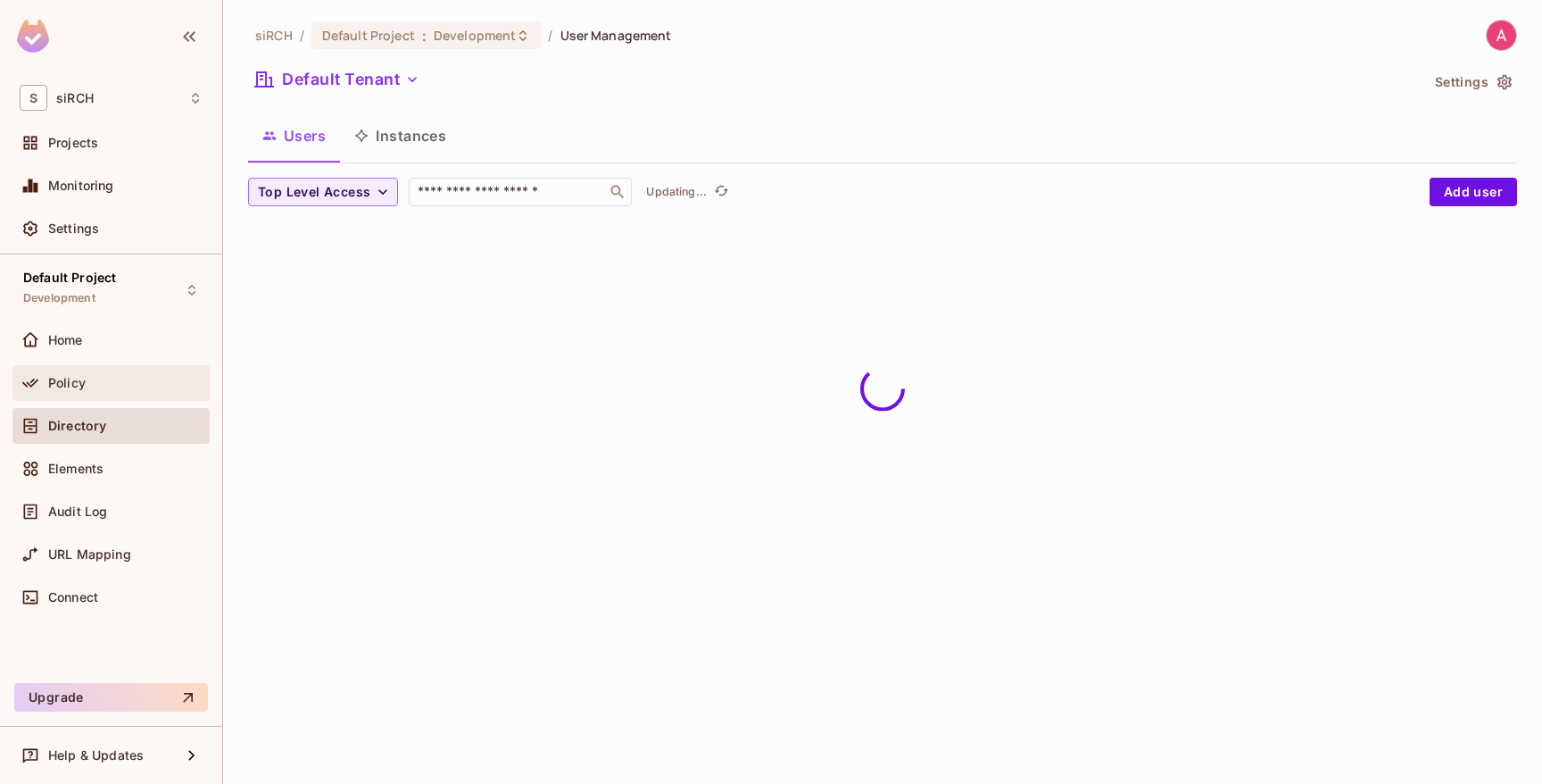
click at [113, 387] on div "Policy" at bounding box center [125, 383] width 154 height 14
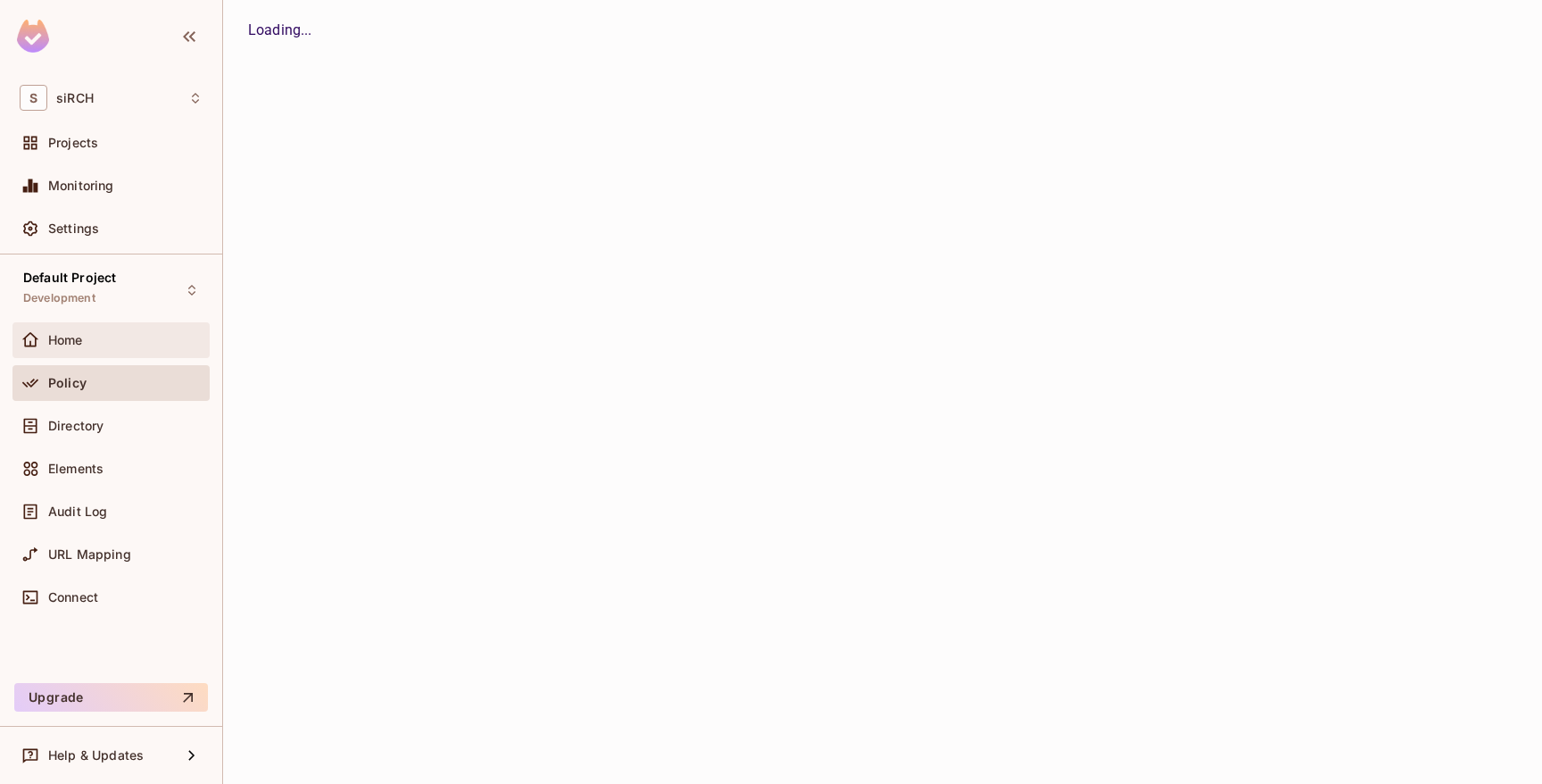
click at [119, 342] on div "Home" at bounding box center [125, 340] width 154 height 14
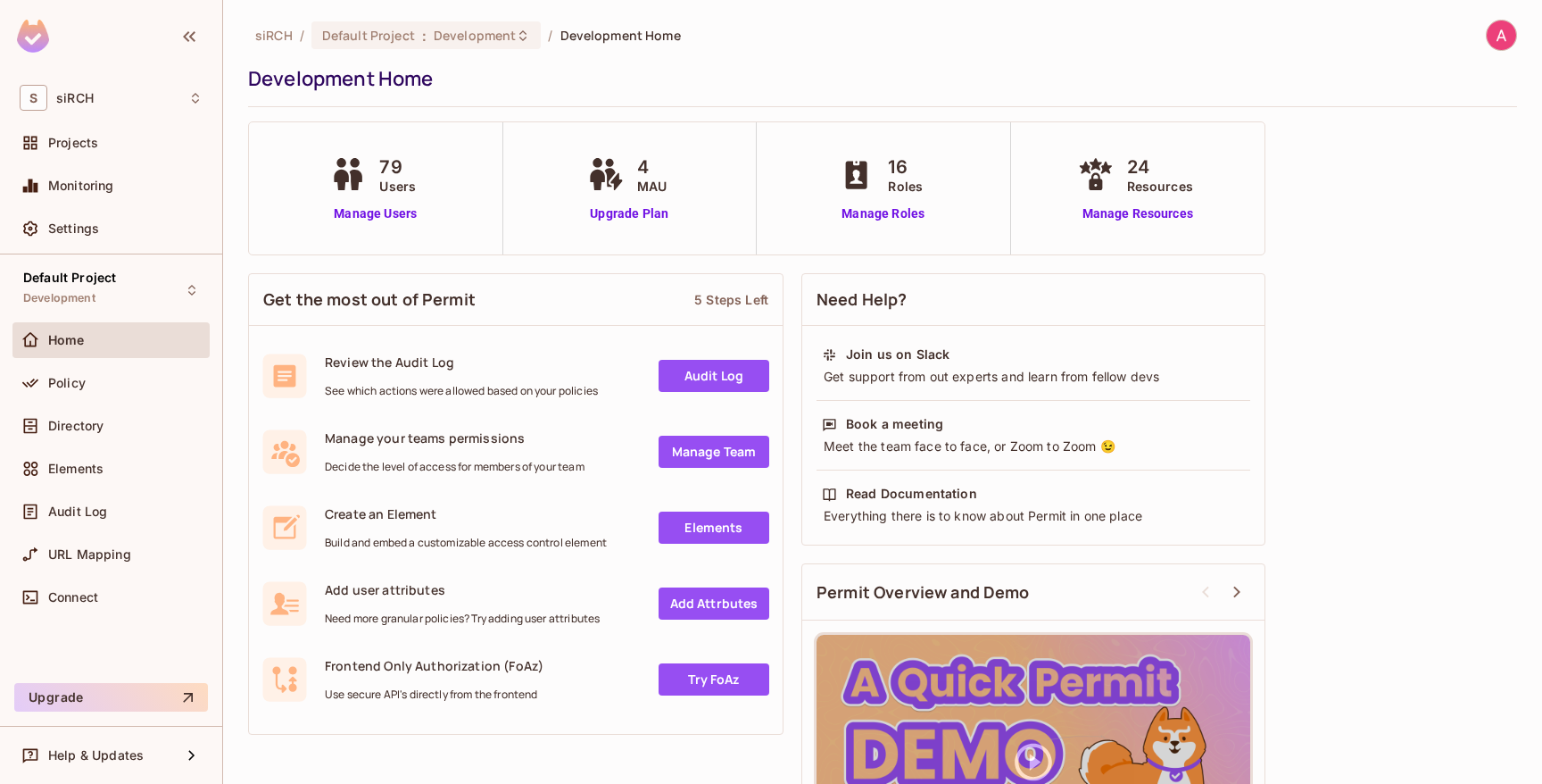
click at [1487, 21] on img at bounding box center [1501, 35] width 29 height 29
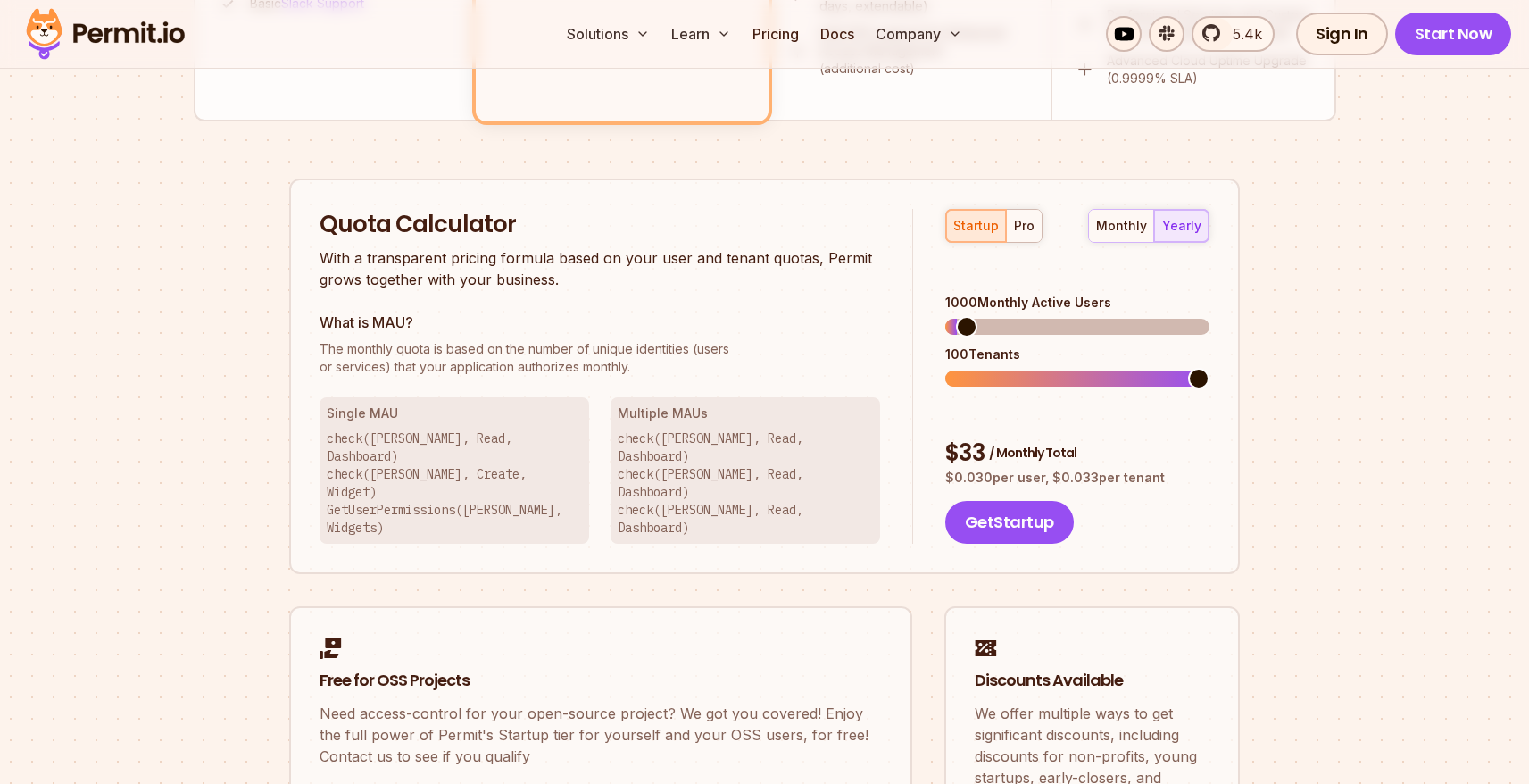
scroll to position [1251, 0]
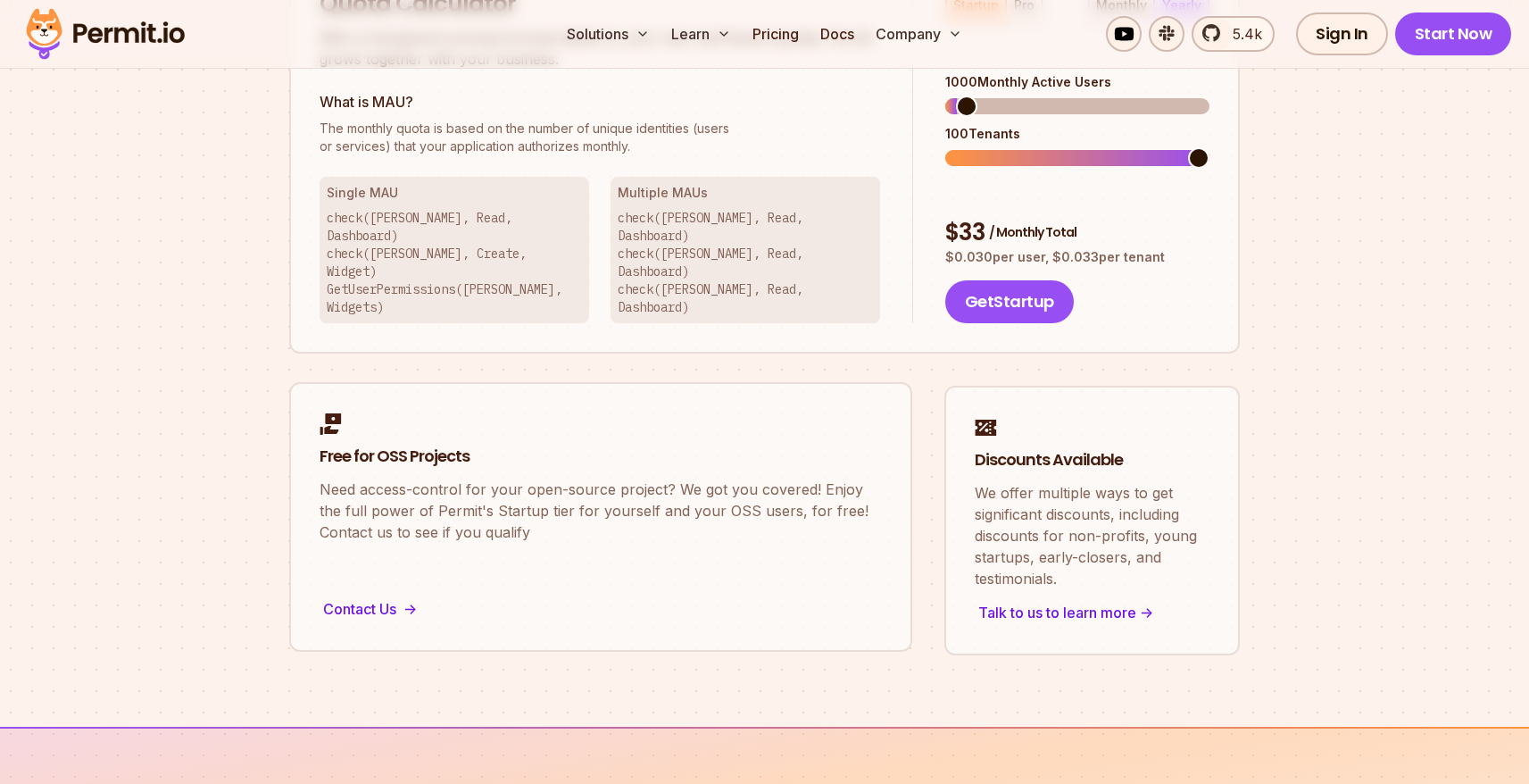
click at [621, 569] on link "Free for OSS Projects Need access-control for your open-source project? We got …" at bounding box center [600, 517] width 623 height 270
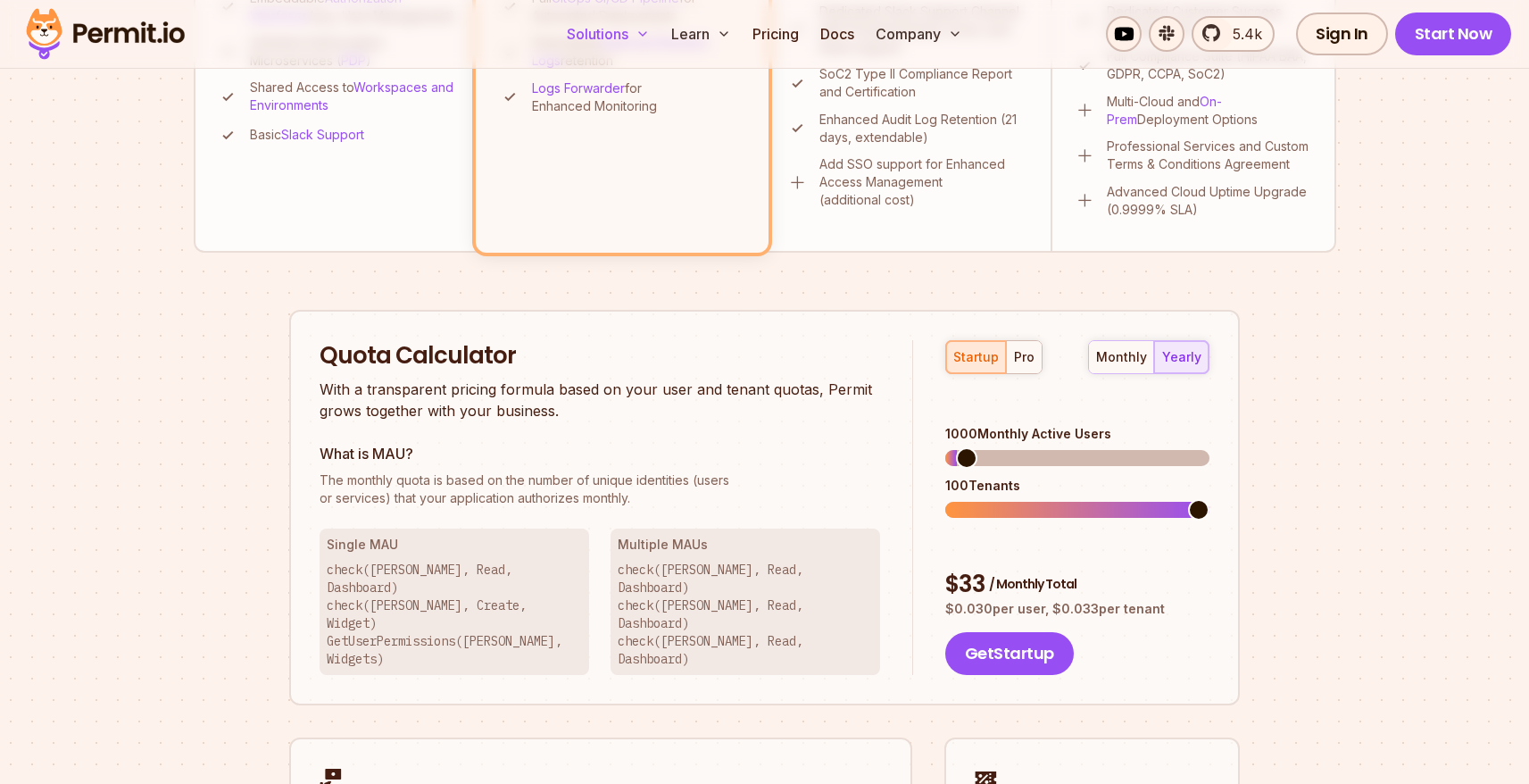
scroll to position [893, 0]
